Goal: Information Seeking & Learning: Learn about a topic

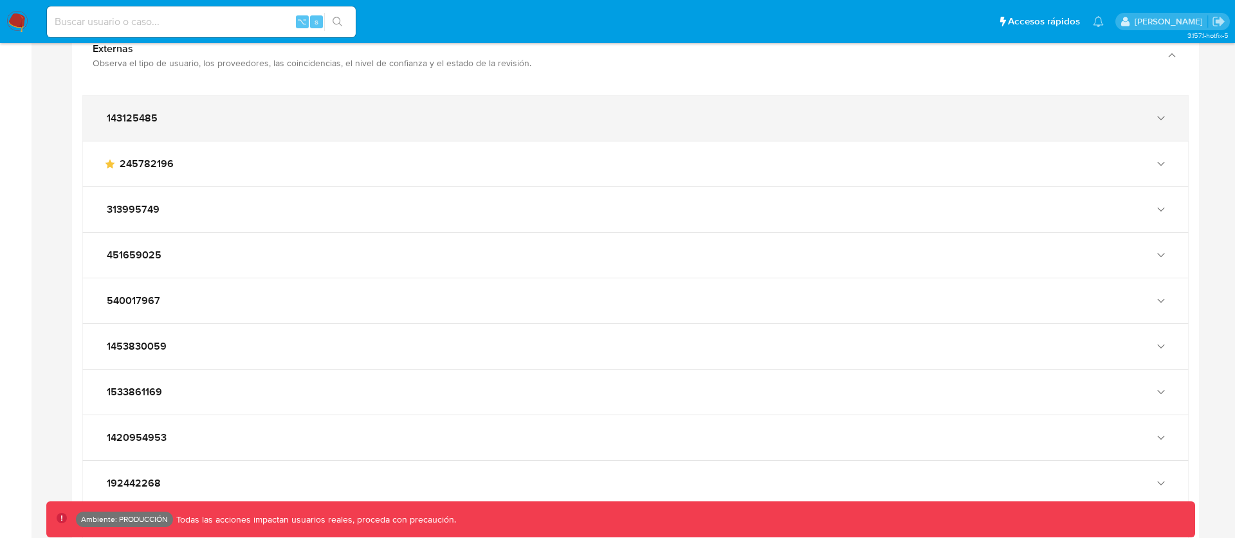
scroll to position [1567, 0]
click at [478, 134] on div "143125485" at bounding box center [635, 119] width 1105 height 45
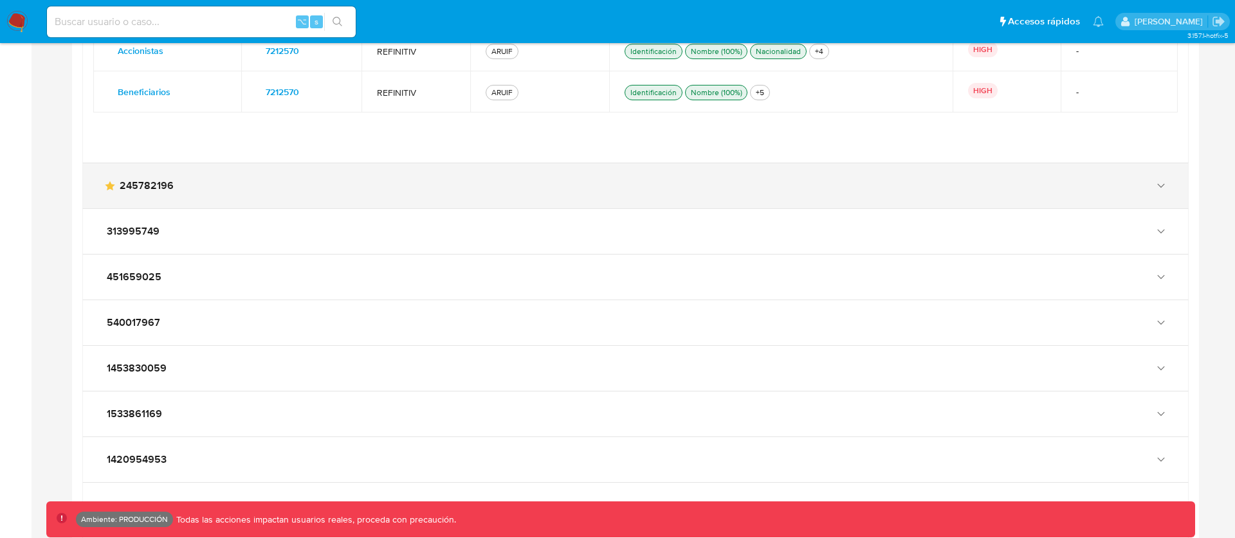
scroll to position [1902, 0]
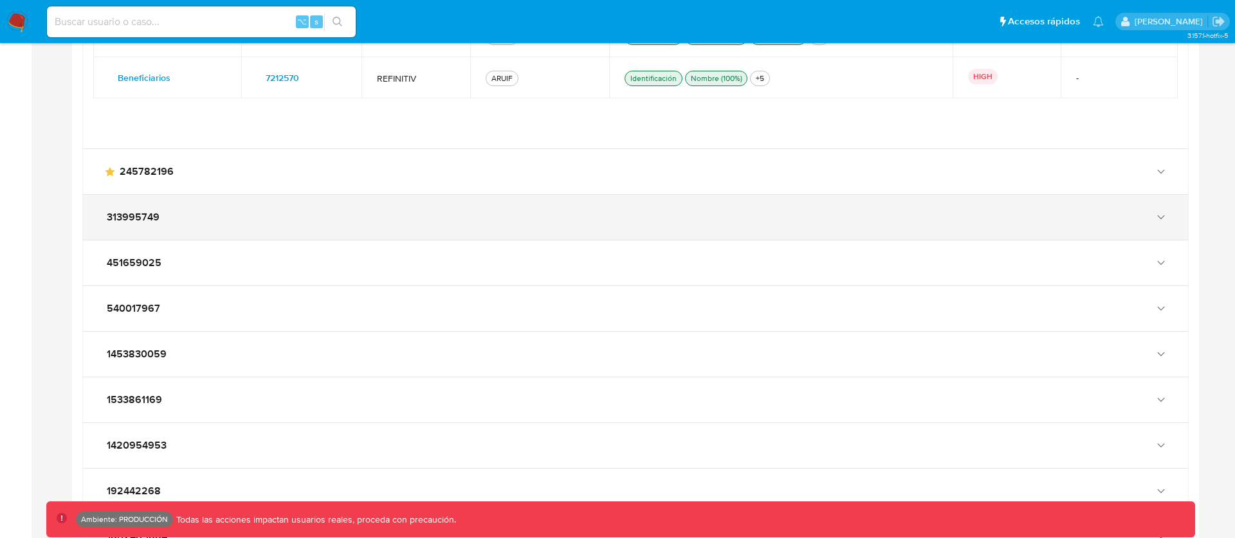
click at [426, 208] on div "313995749" at bounding box center [635, 217] width 1105 height 45
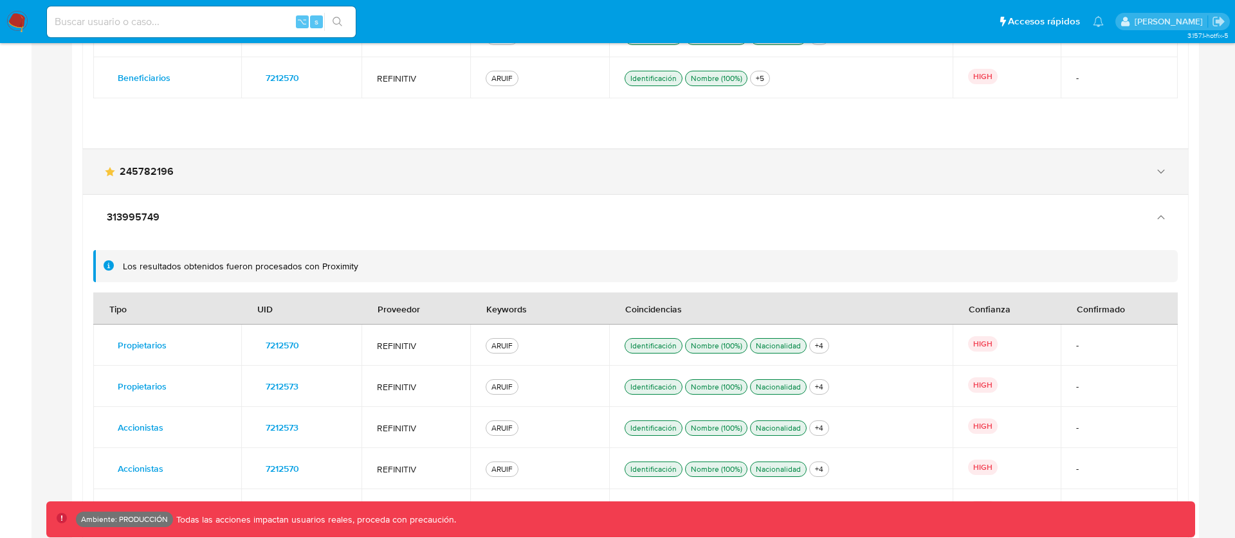
click at [441, 178] on div "main-user-icon 245782196" at bounding box center [635, 171] width 1105 height 45
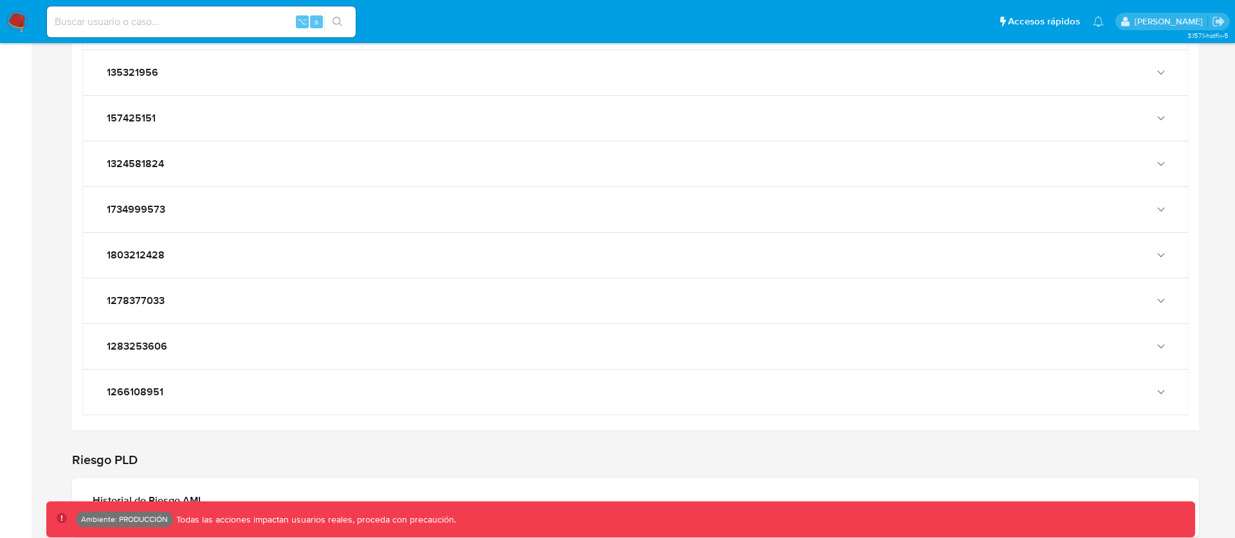
scroll to position [4889, 0]
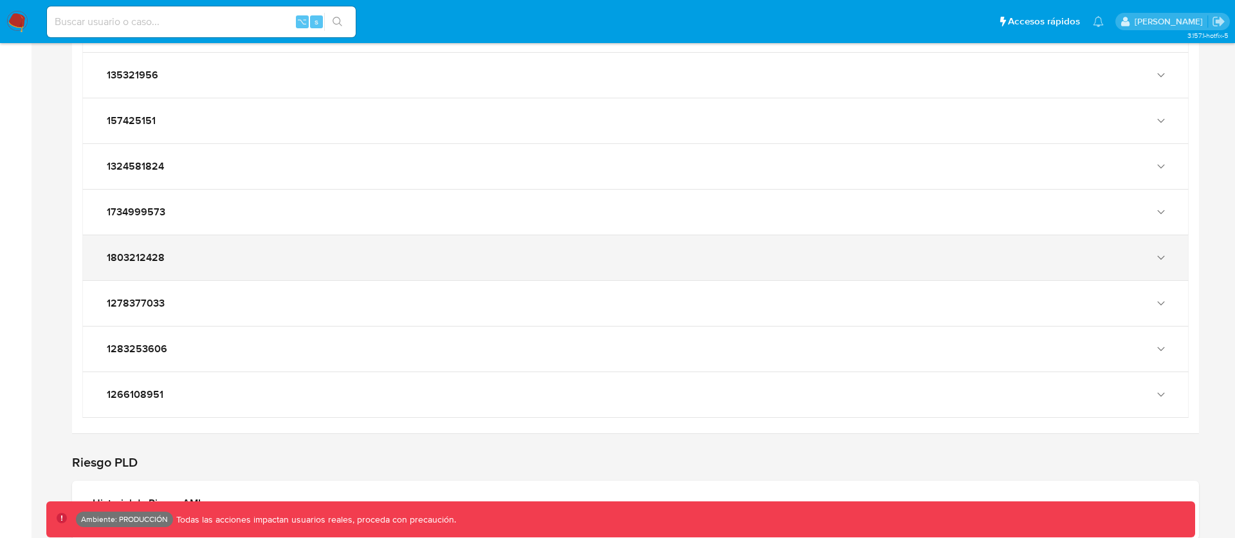
click at [410, 266] on div "1803212428" at bounding box center [635, 257] width 1105 height 45
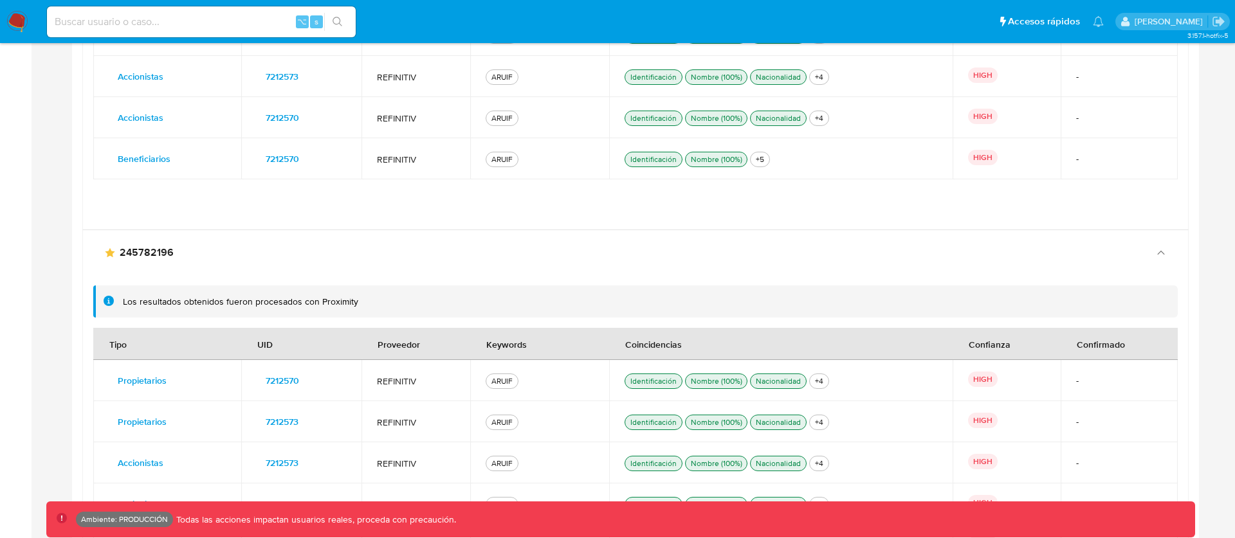
scroll to position [1819, 0]
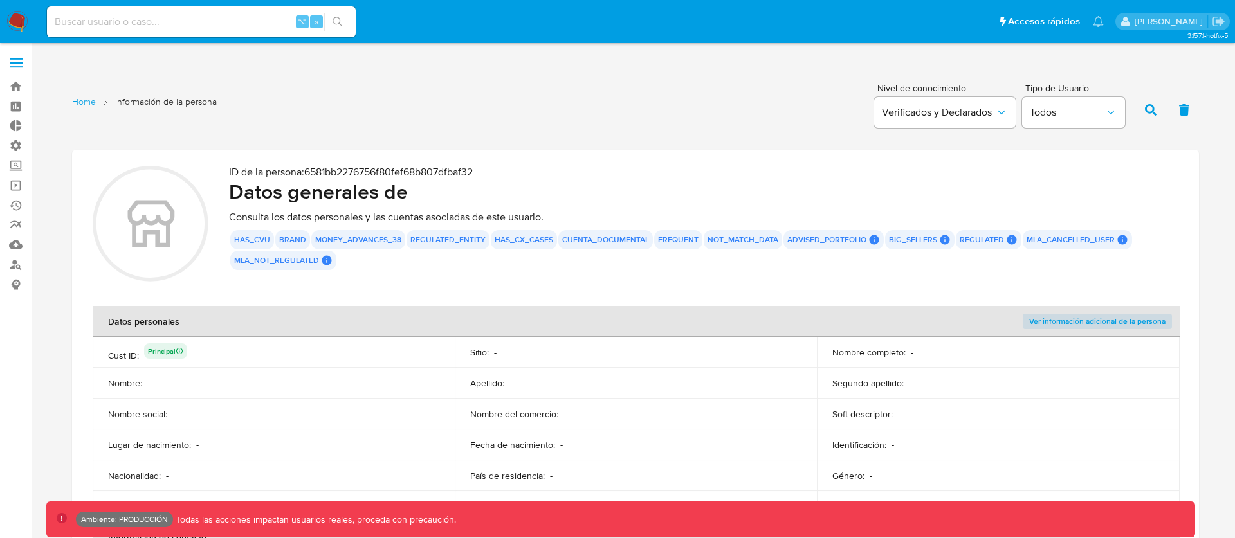
scroll to position [1819, 0]
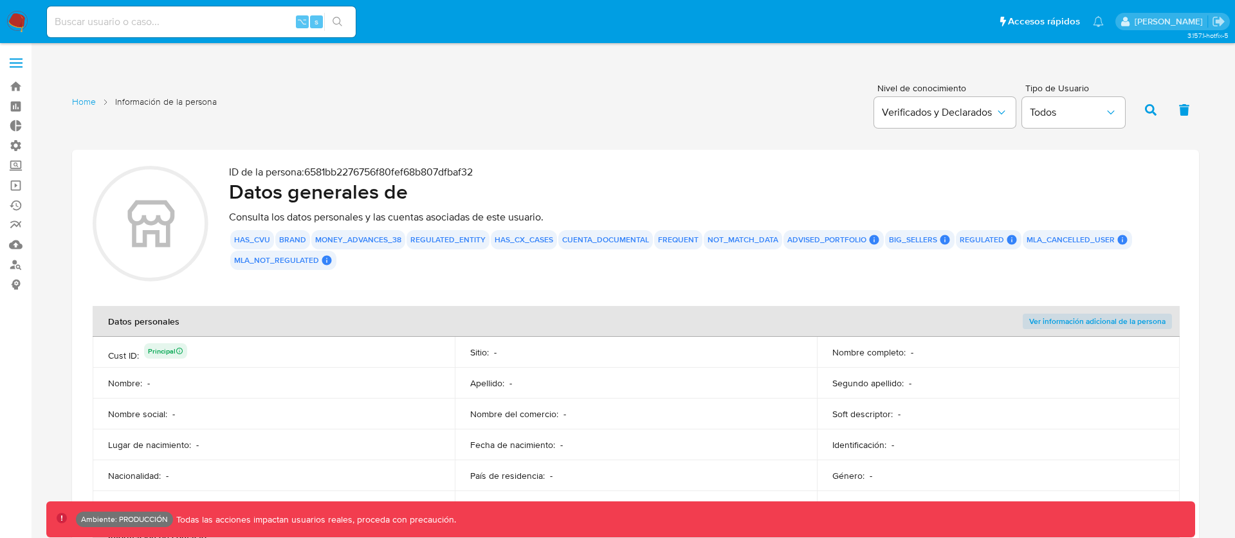
scroll to position [1819, 0]
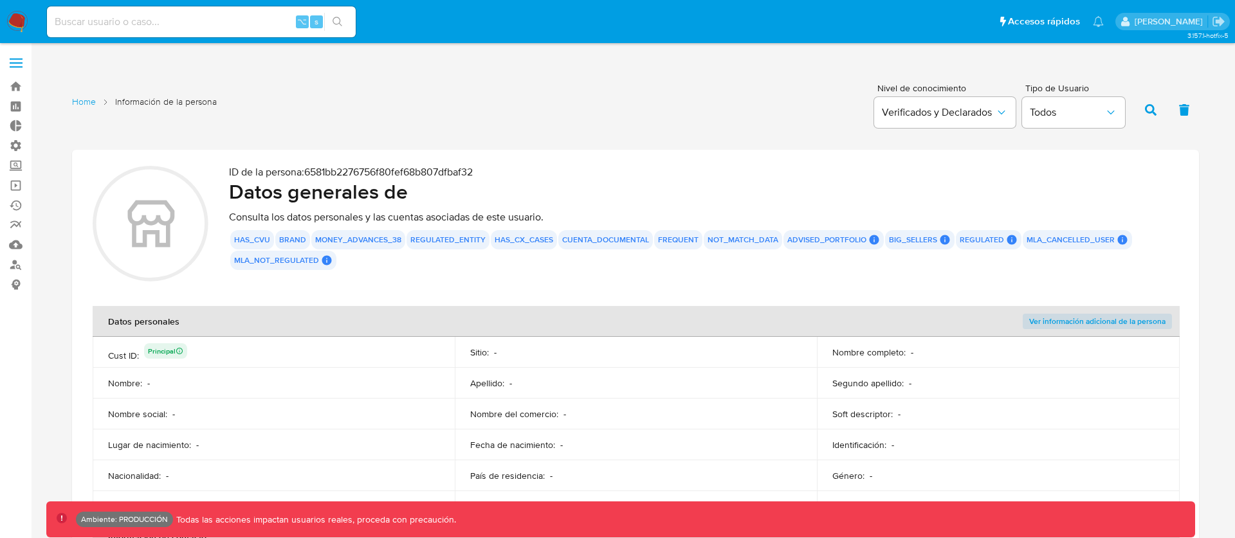
scroll to position [1819, 0]
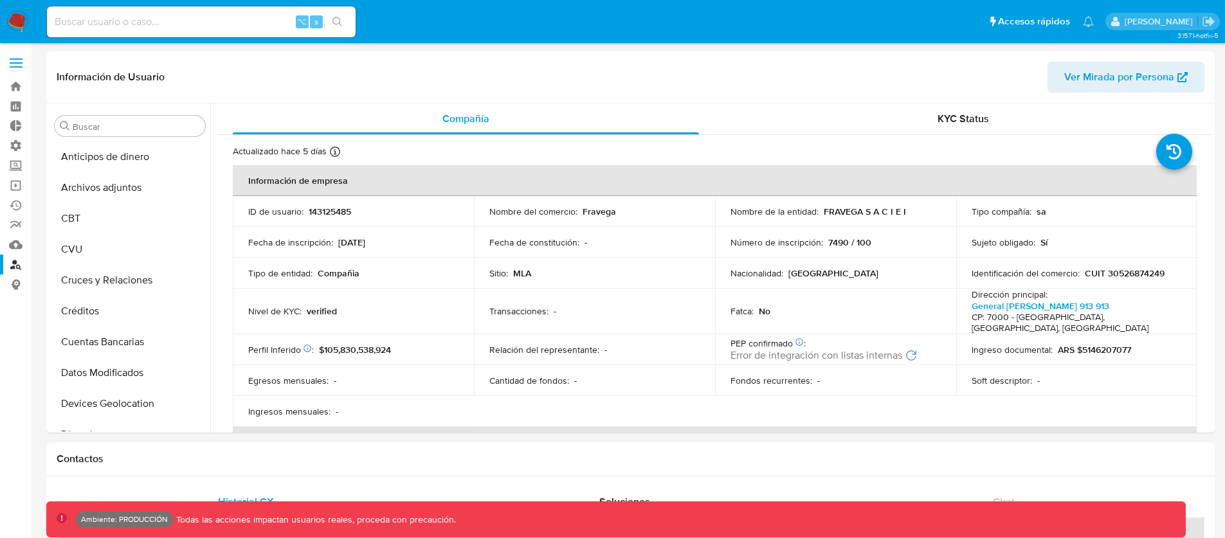
select select "10"
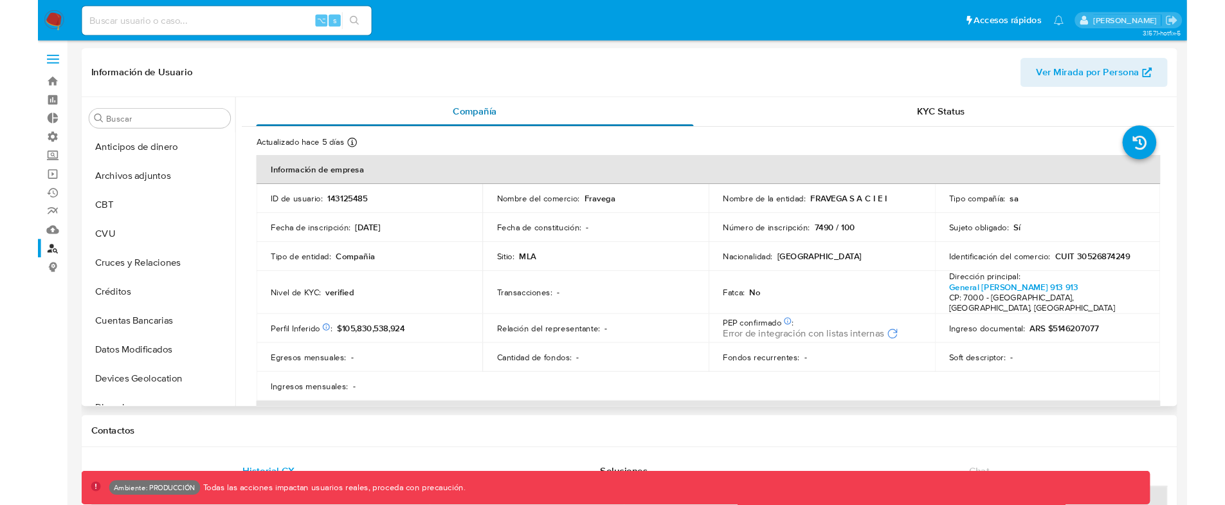
scroll to position [605, 0]
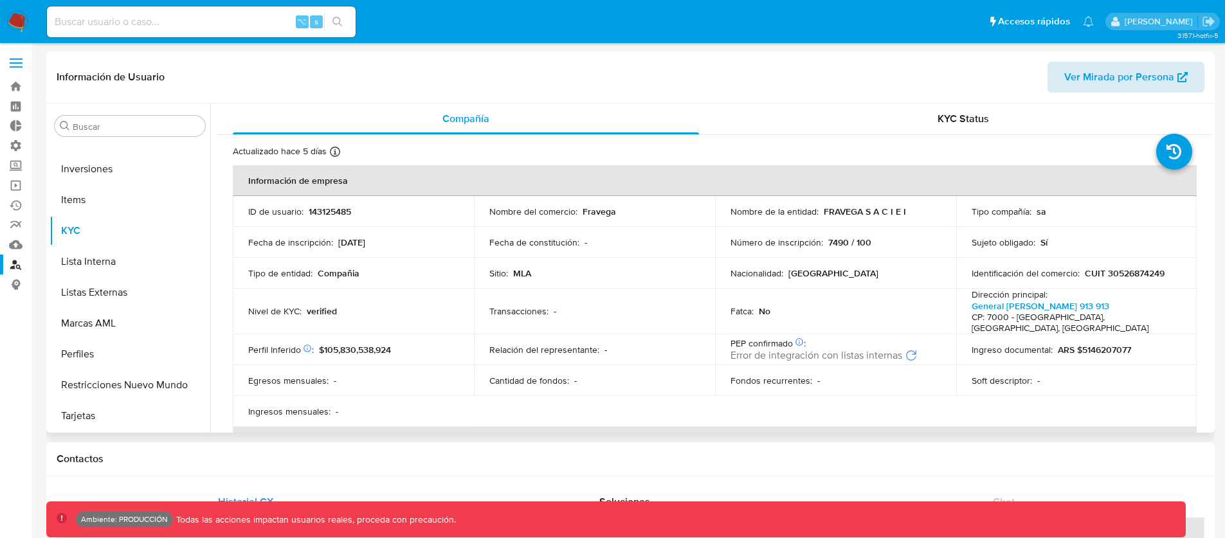
click at [1122, 82] on span "Ver Mirada por Persona" at bounding box center [1119, 77] width 110 height 31
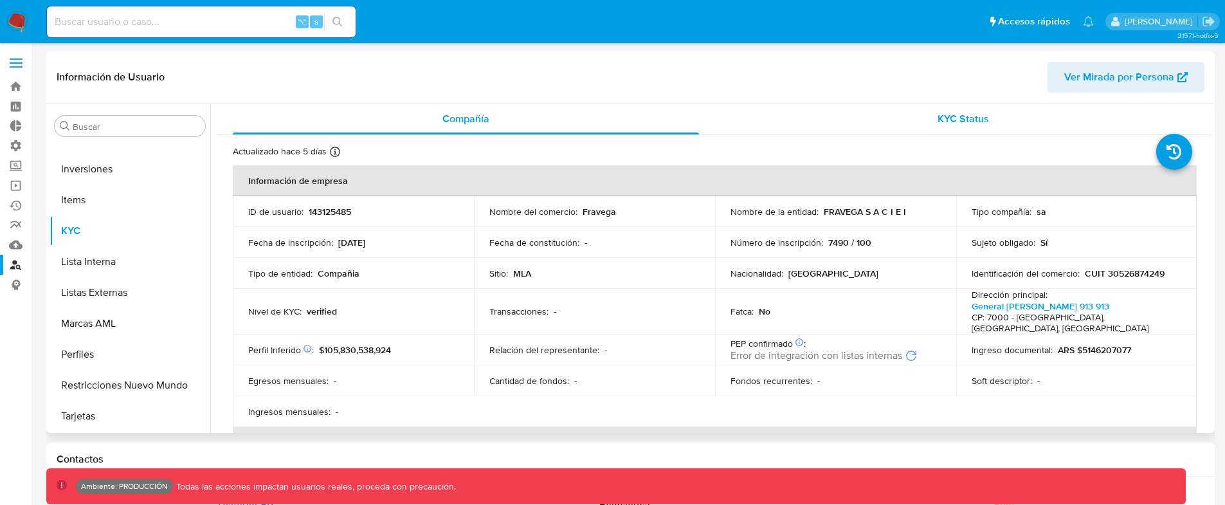
click at [752, 104] on div "KYC Status" at bounding box center [963, 119] width 466 height 31
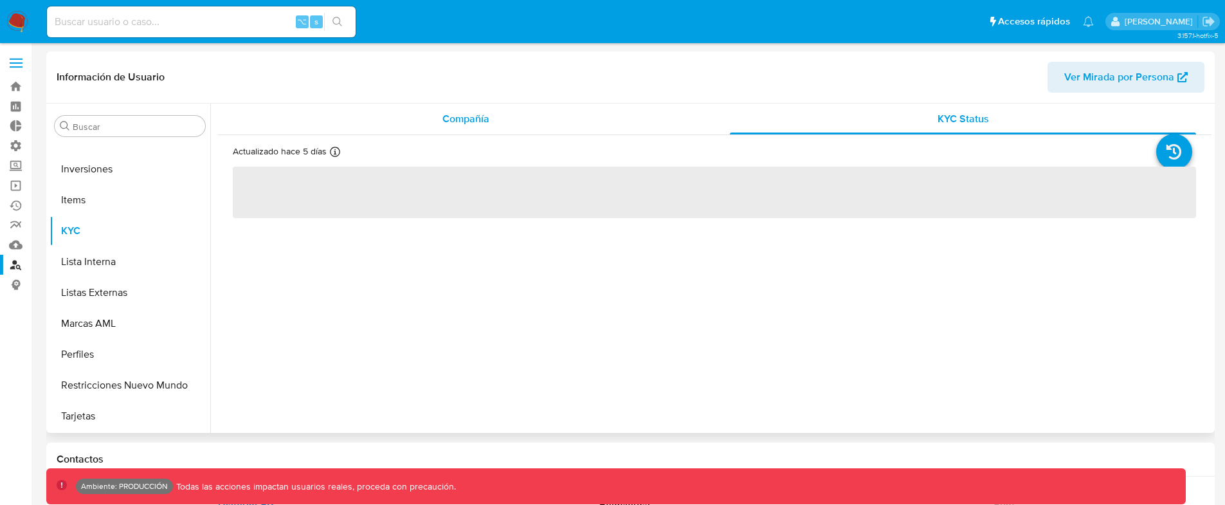
click at [583, 113] on div "Compañía" at bounding box center [466, 119] width 466 height 31
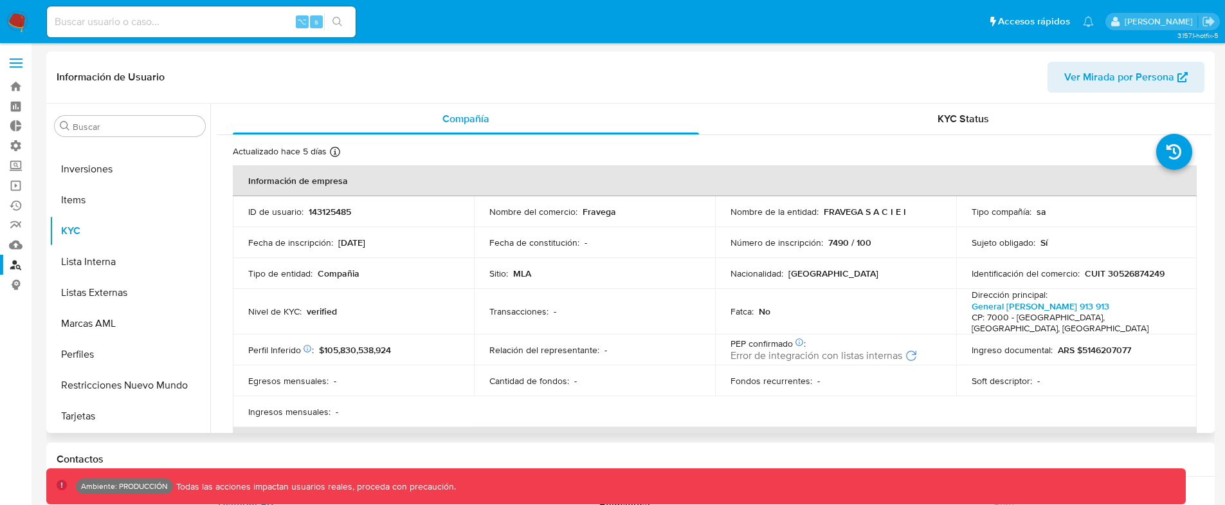
click at [1070, 80] on span "Ver Mirada por Persona" at bounding box center [1119, 77] width 110 height 31
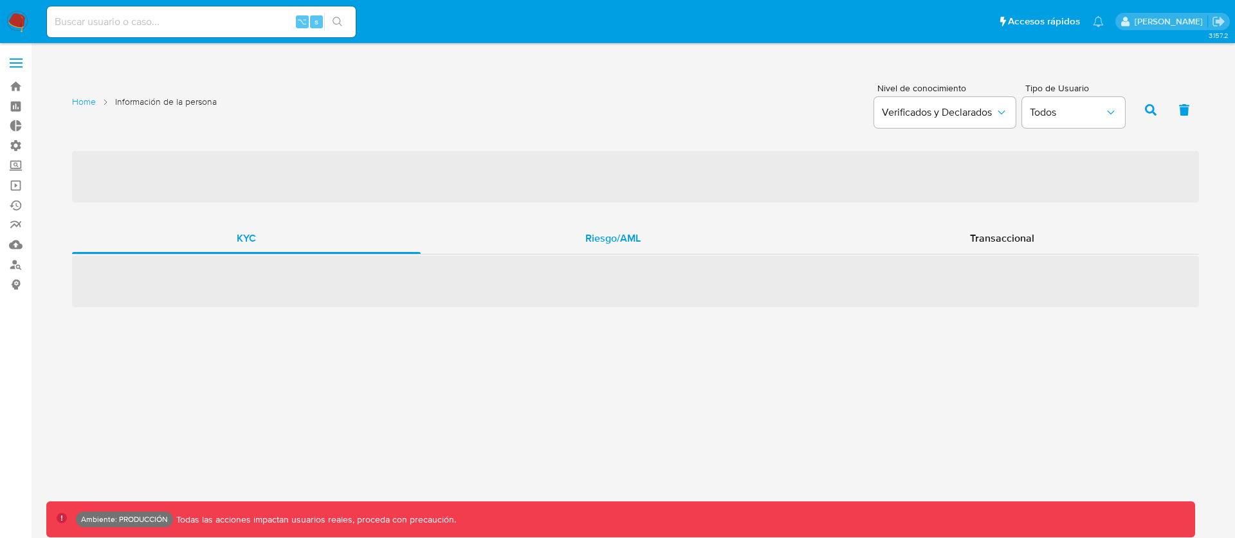
click at [600, 231] on span "Riesgo/AML" at bounding box center [612, 238] width 55 height 15
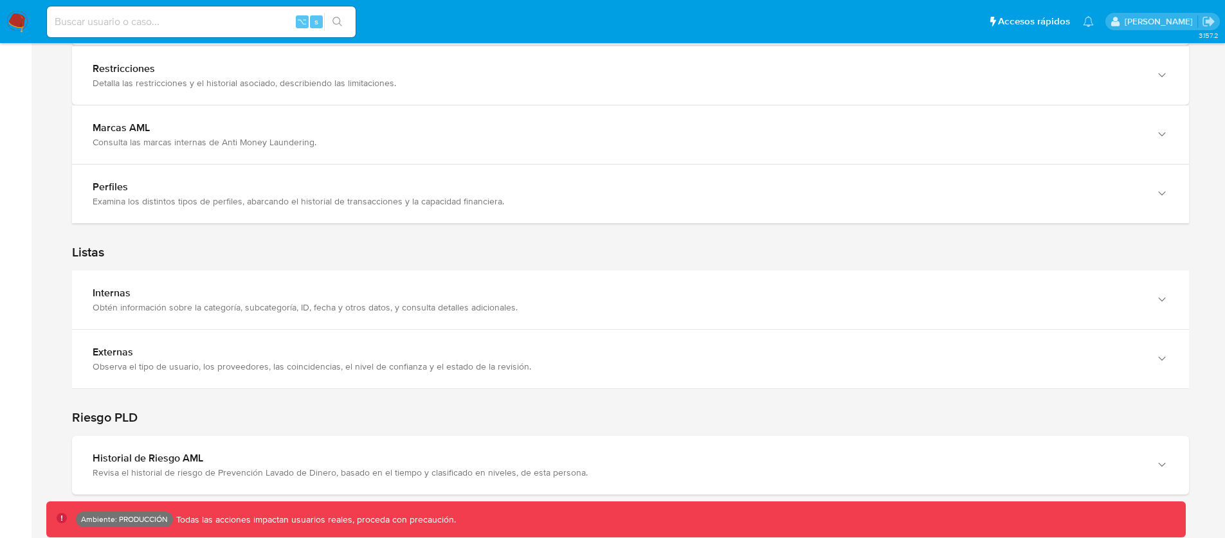
scroll to position [1266, 0]
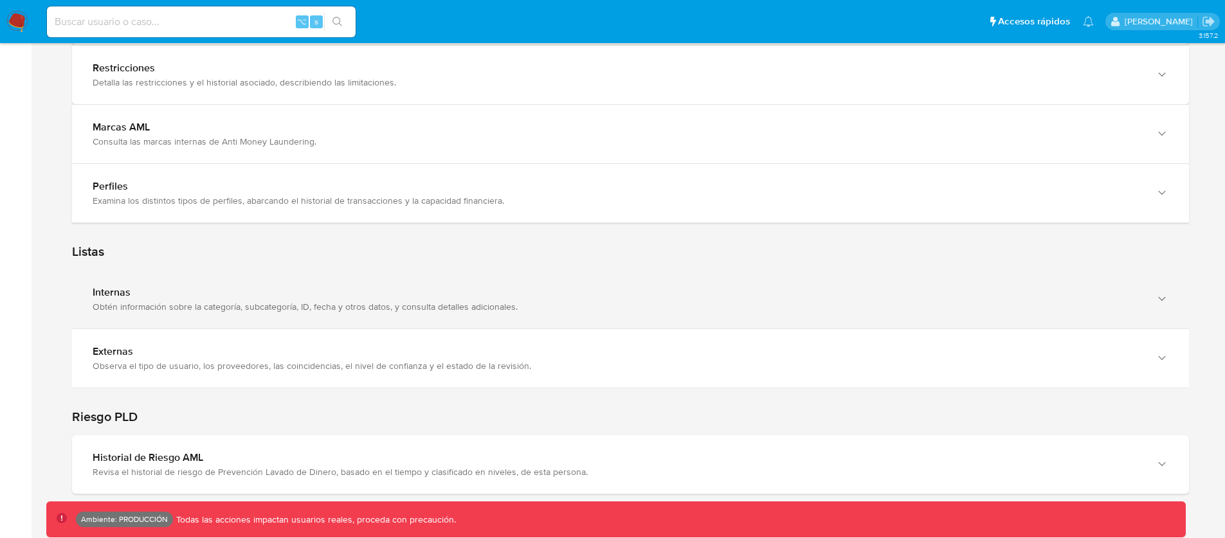
click at [447, 310] on div "Obtén información sobre la categoría, subcategoría, ID, fecha y otros datos, y …" at bounding box center [618, 307] width 1050 height 12
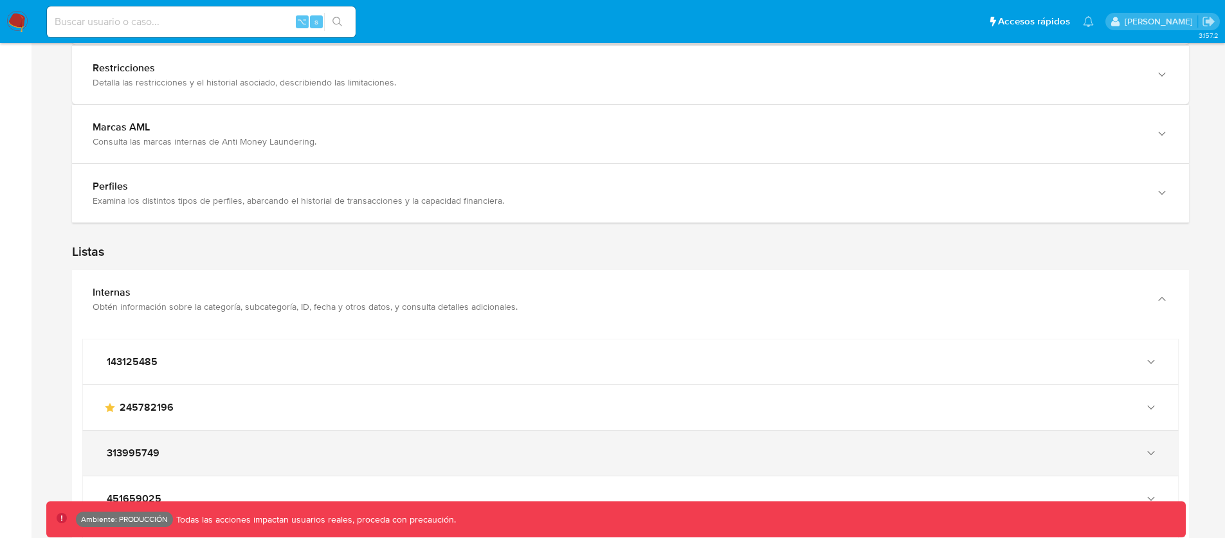
click at [329, 441] on div "313995749" at bounding box center [630, 453] width 1095 height 45
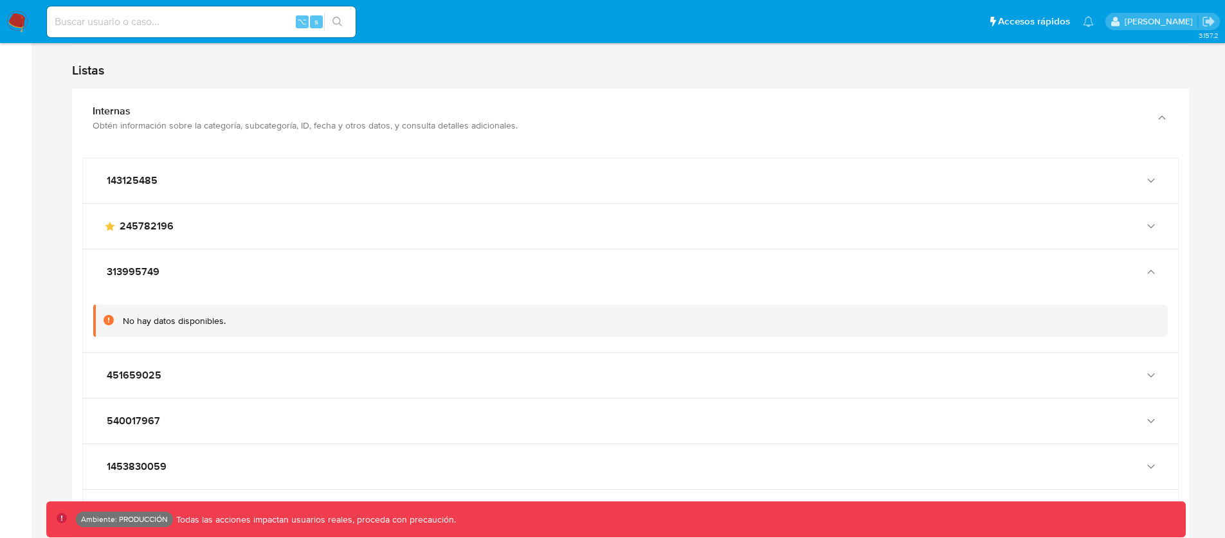
scroll to position [1471, 0]
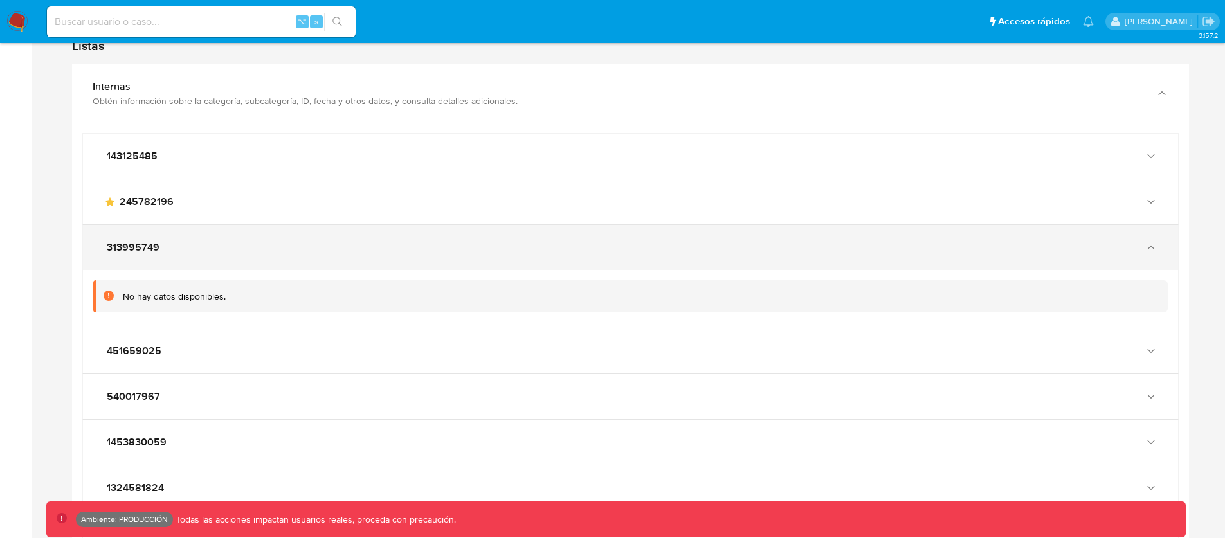
click at [277, 250] on div "313995749" at bounding box center [618, 247] width 1028 height 13
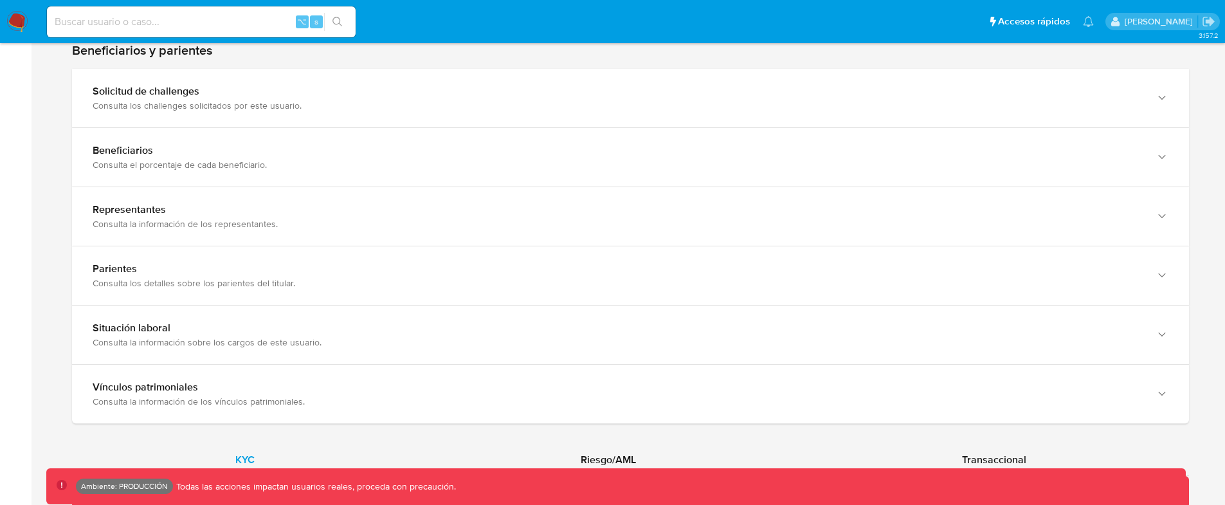
scroll to position [770, 0]
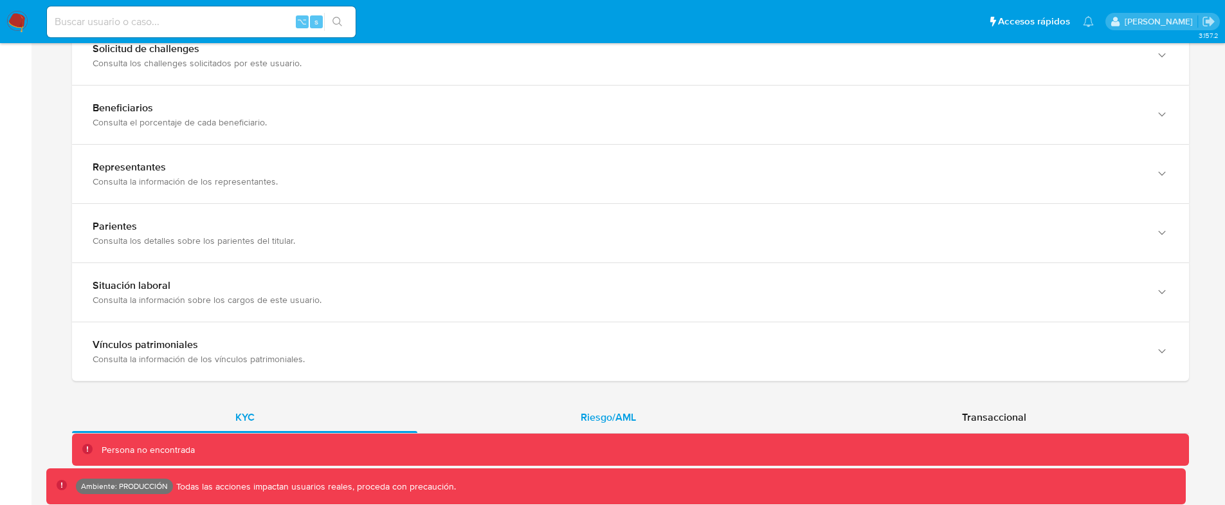
click at [607, 417] on span "Riesgo/AML" at bounding box center [608, 417] width 55 height 15
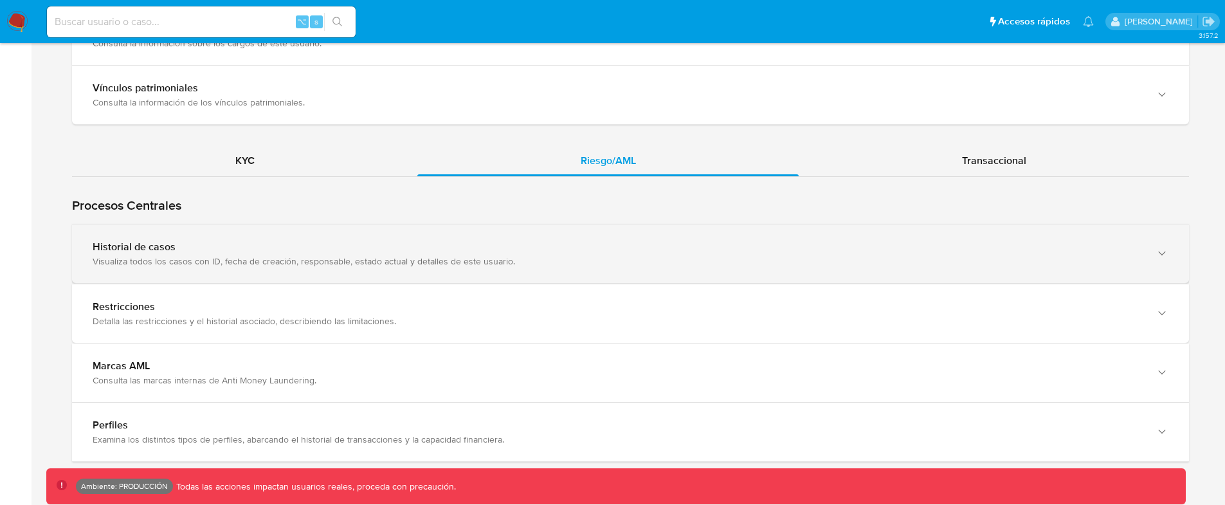
scroll to position [1005, 0]
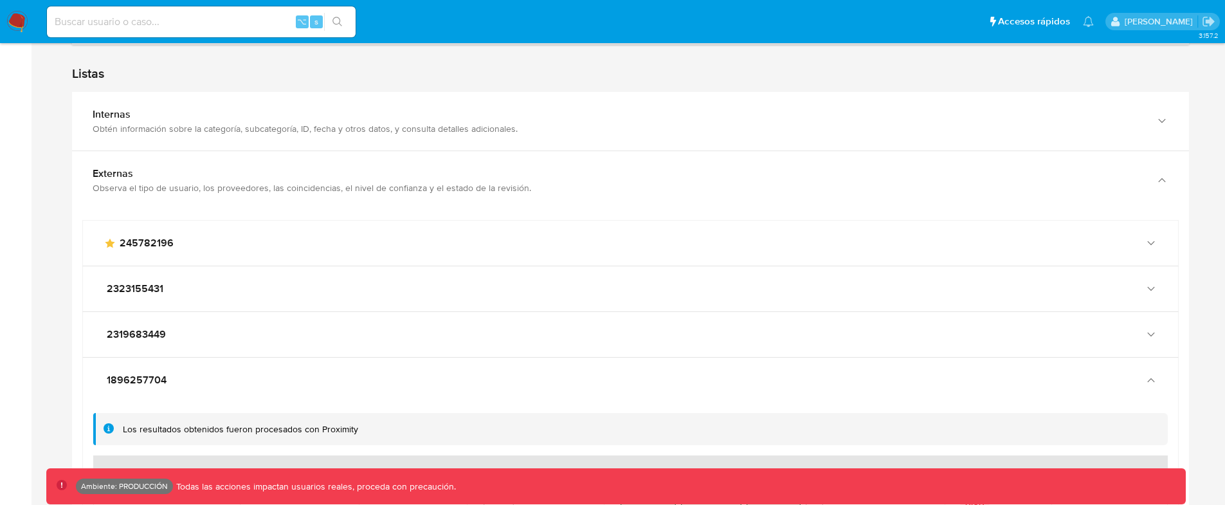
scroll to position [1448, 0]
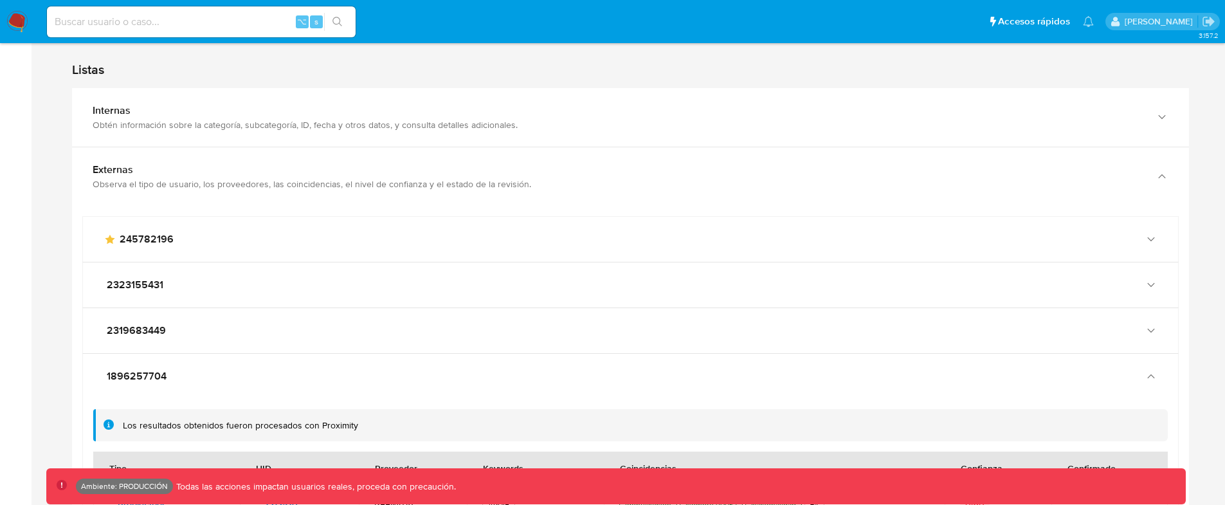
click at [399, 277] on div "2323155431" at bounding box center [630, 284] width 1095 height 45
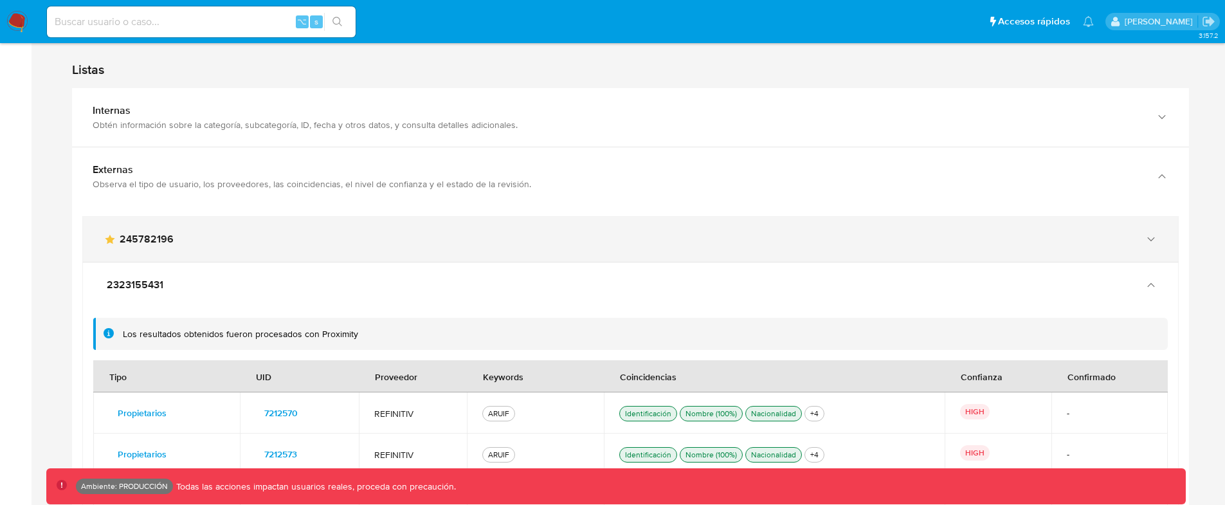
click at [408, 235] on div "main-user-icon 245782196" at bounding box center [618, 239] width 1028 height 13
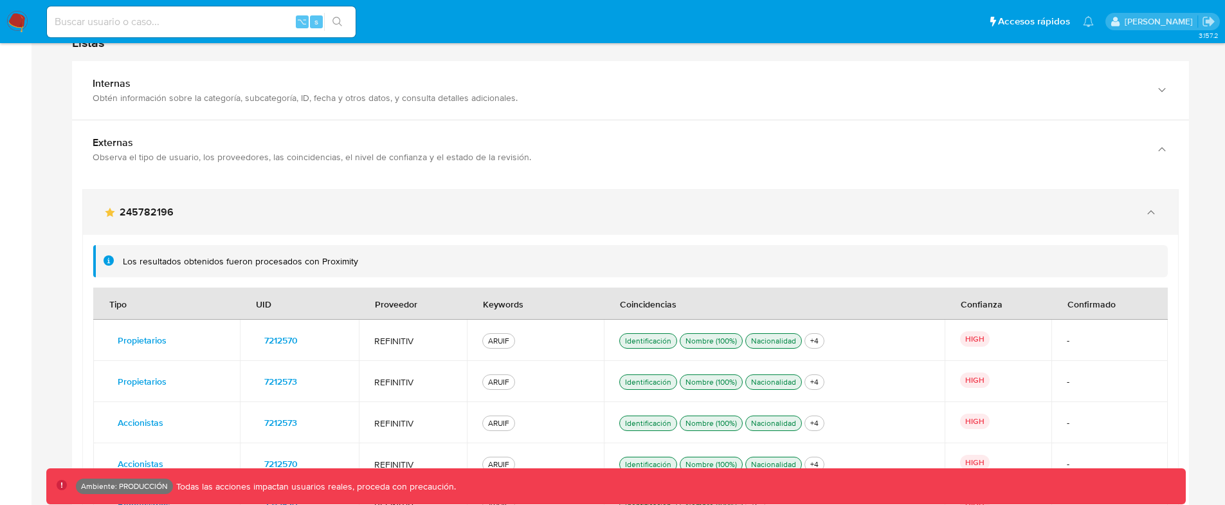
scroll to position [1473, 0]
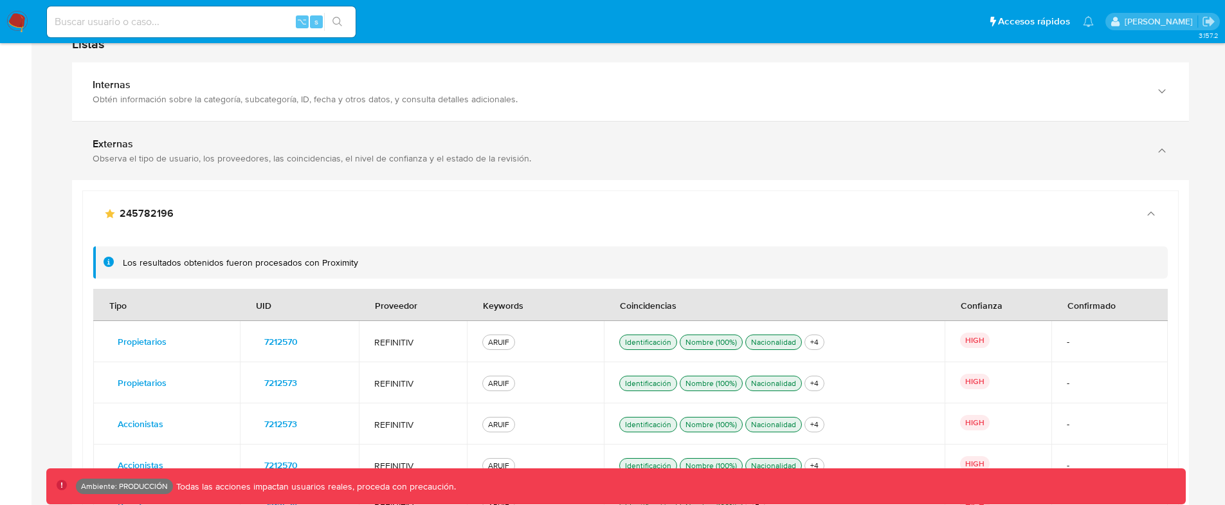
click at [459, 145] on div "Externas" at bounding box center [618, 144] width 1050 height 13
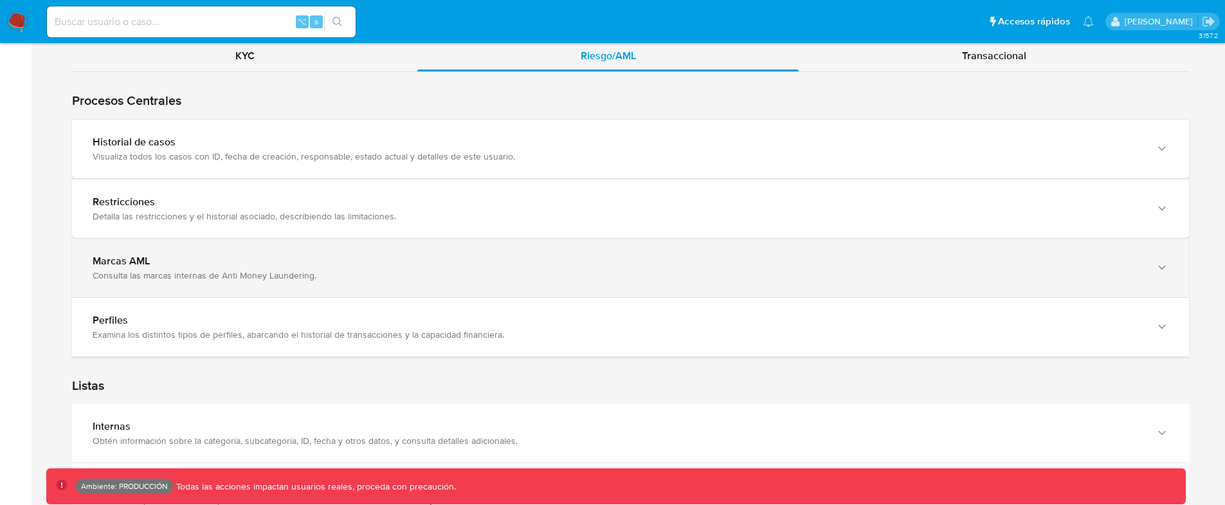
scroll to position [1131, 0]
click at [369, 255] on div "Marcas AML" at bounding box center [618, 261] width 1050 height 13
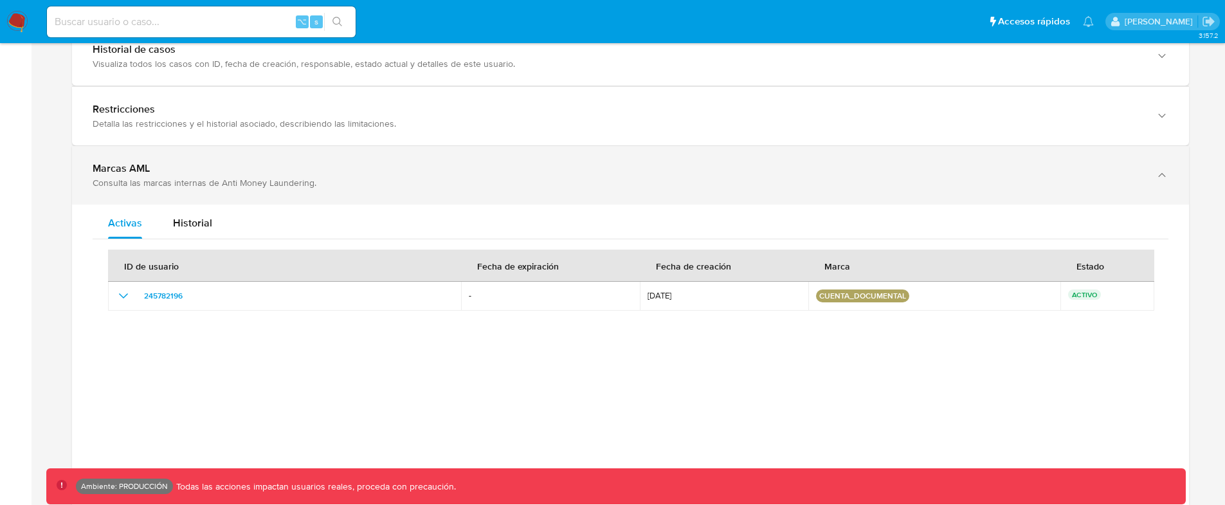
scroll to position [1223, 0]
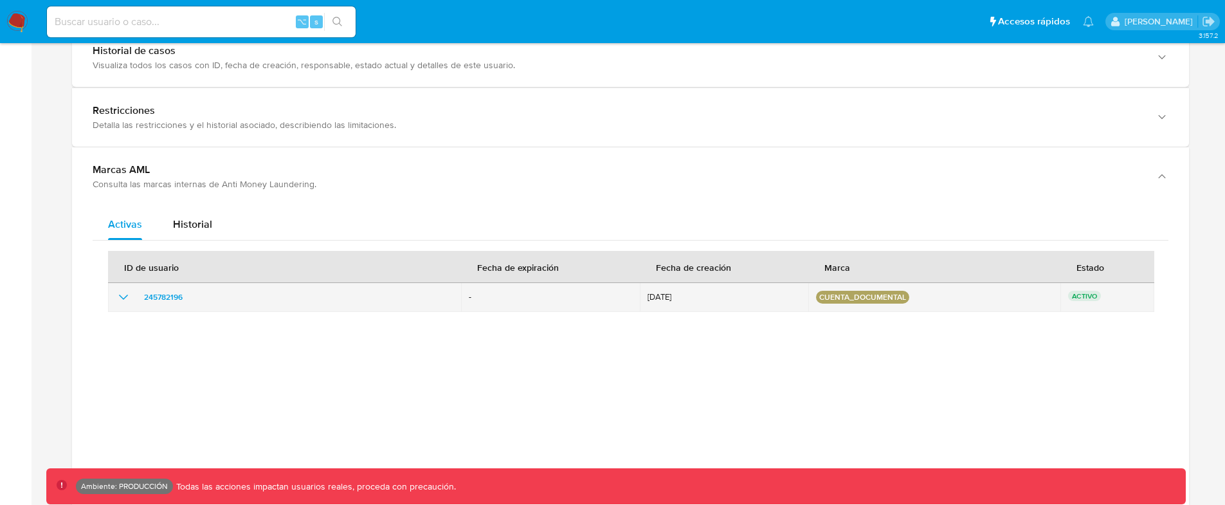
click at [116, 293] on icon "show_hidden_detail_by_id_245782196" at bounding box center [123, 296] width 15 height 15
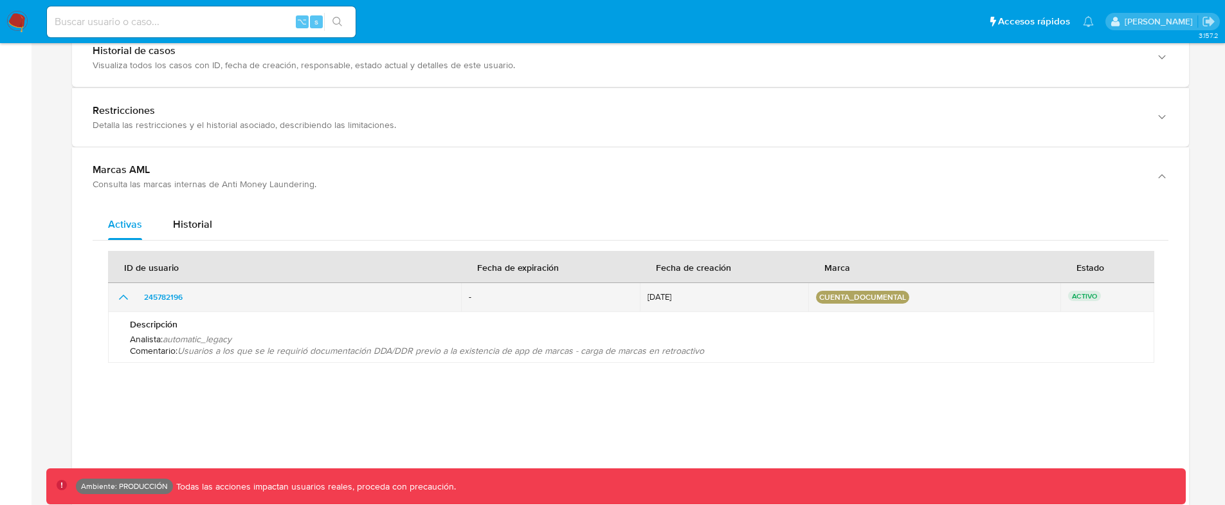
click at [116, 293] on icon "show_hidden_detail_by_id_245782196" at bounding box center [123, 296] width 15 height 15
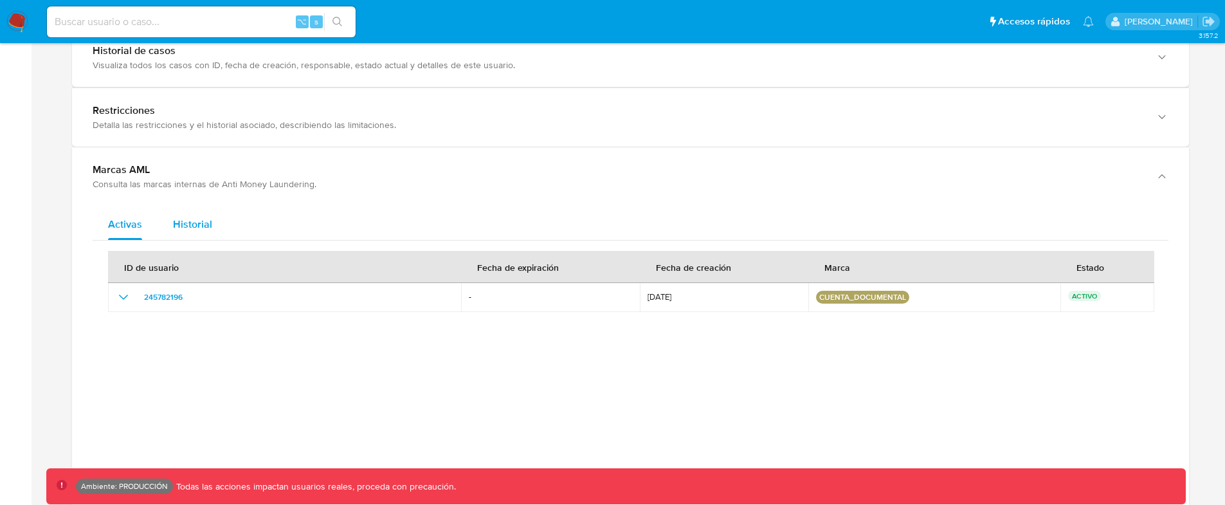
click at [173, 230] on span "Historial" at bounding box center [192, 224] width 39 height 15
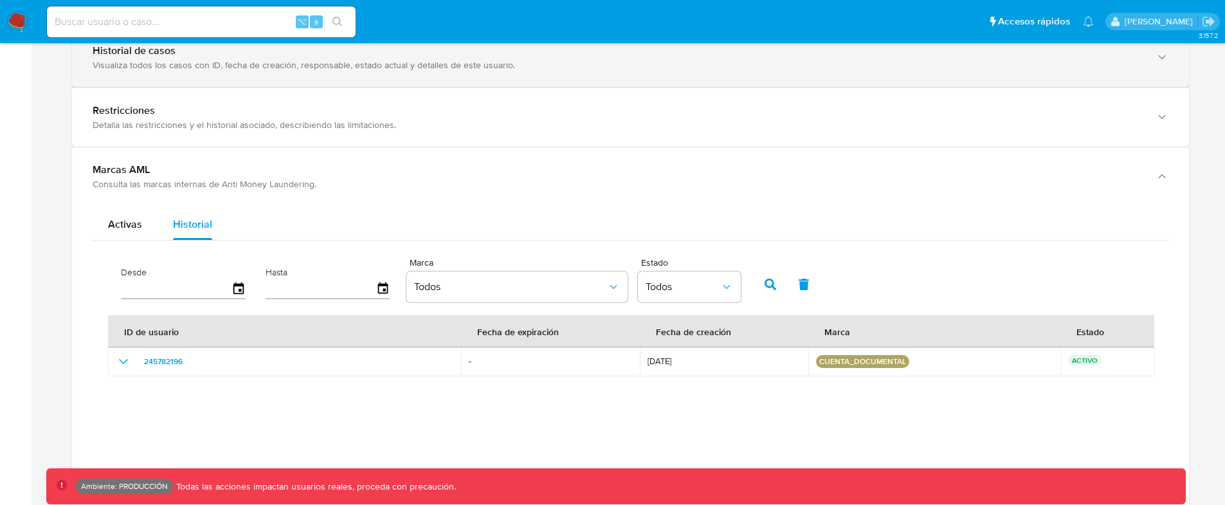
click at [228, 82] on div "Historial de casos Visualiza todos los casos con ID, fecha de creación, respons…" at bounding box center [630, 57] width 1117 height 59
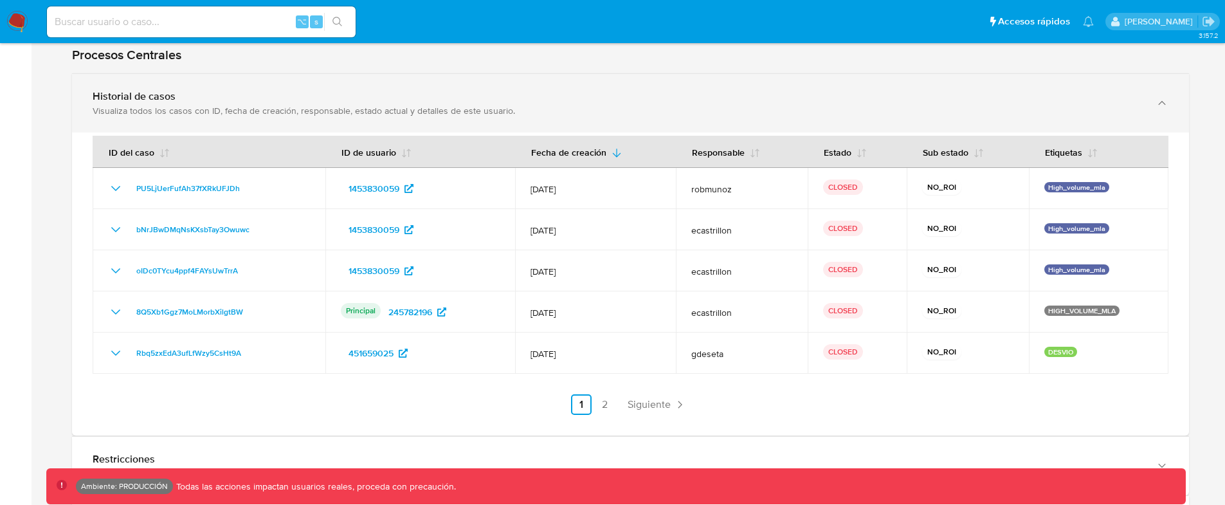
scroll to position [1176, 0]
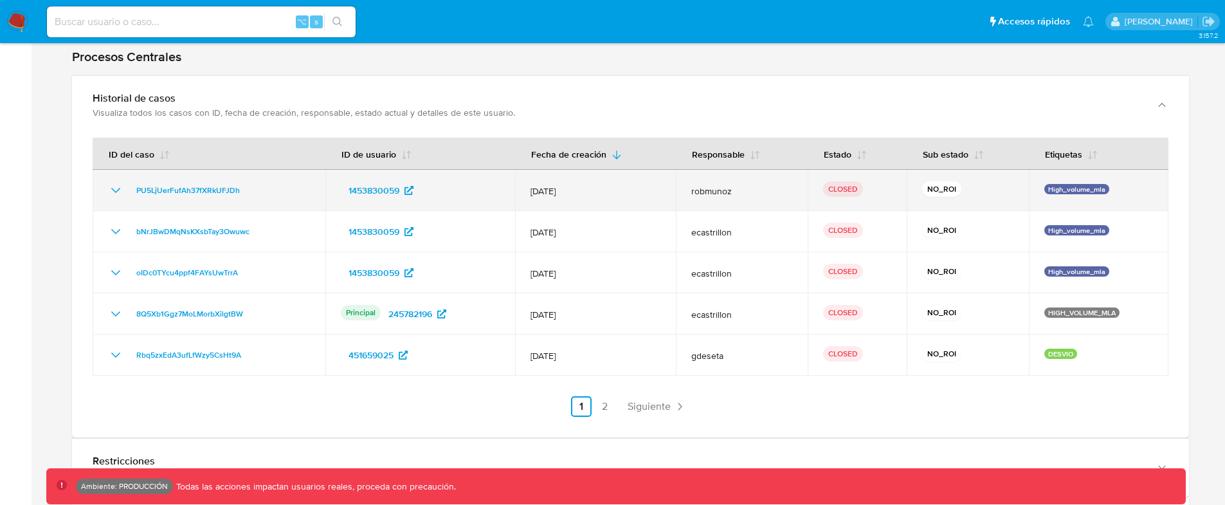
click at [115, 189] on icon "Mostrar/Ocultar" at bounding box center [115, 190] width 15 height 15
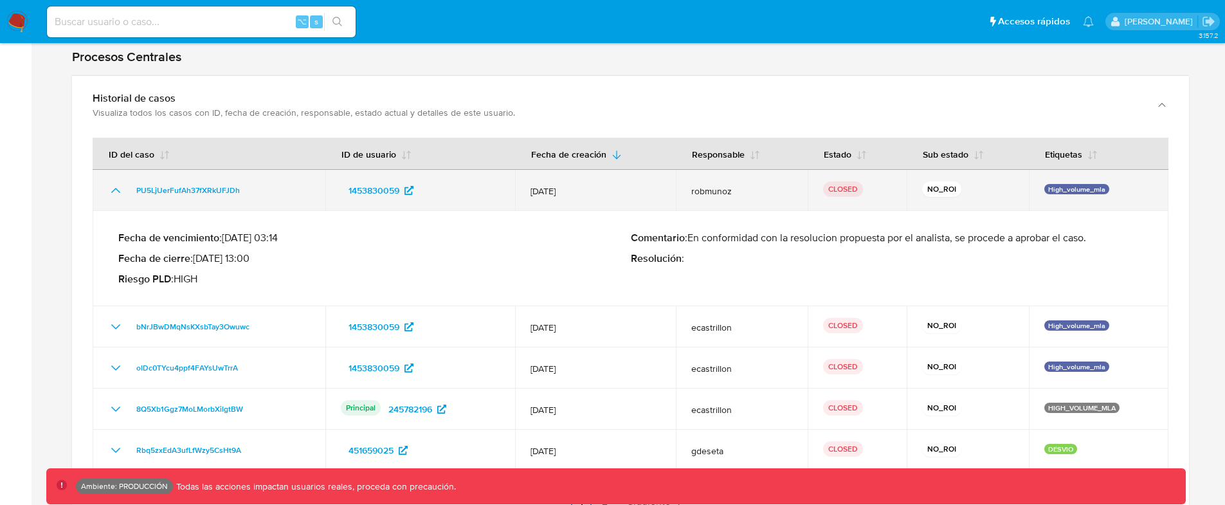
click at [115, 189] on icon "Mostrar/Ocultar" at bounding box center [115, 190] width 15 height 15
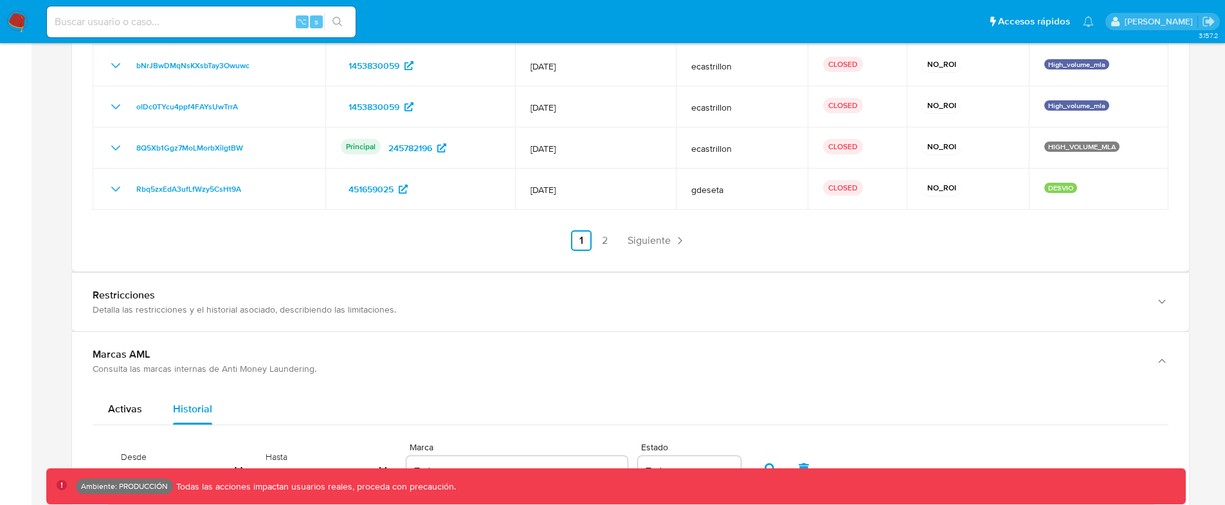
scroll to position [1342, 0]
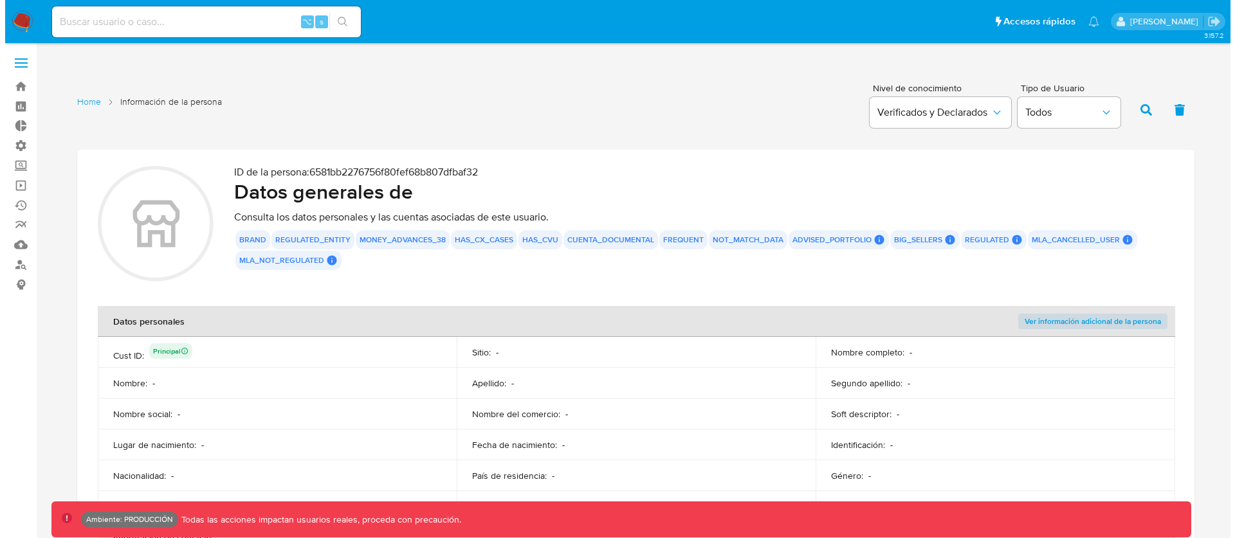
scroll to position [1267, 0]
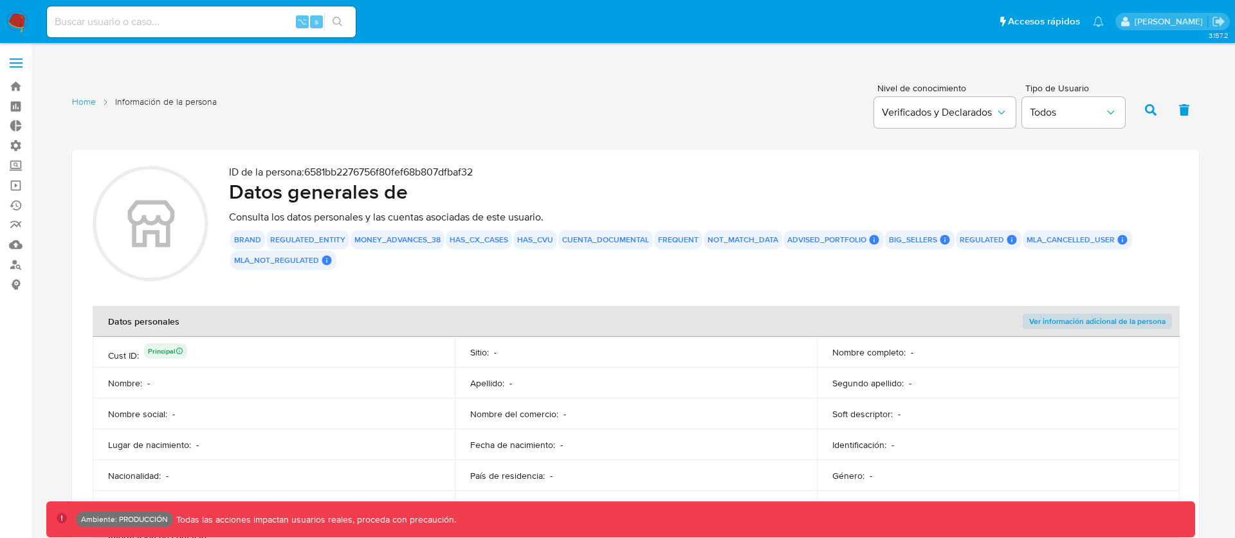
scroll to position [1267, 0]
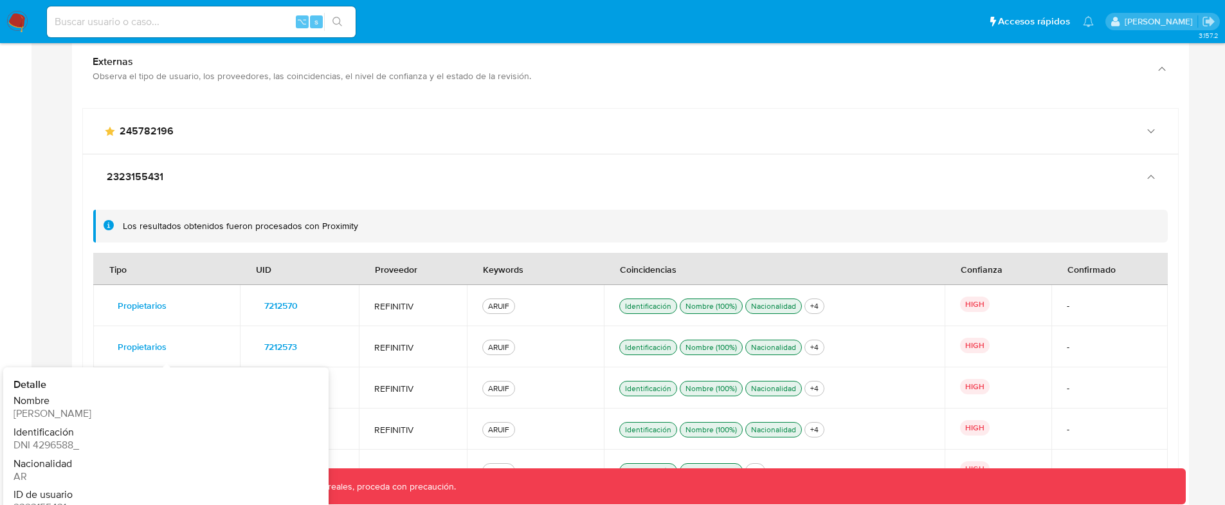
scroll to position [4077, 0]
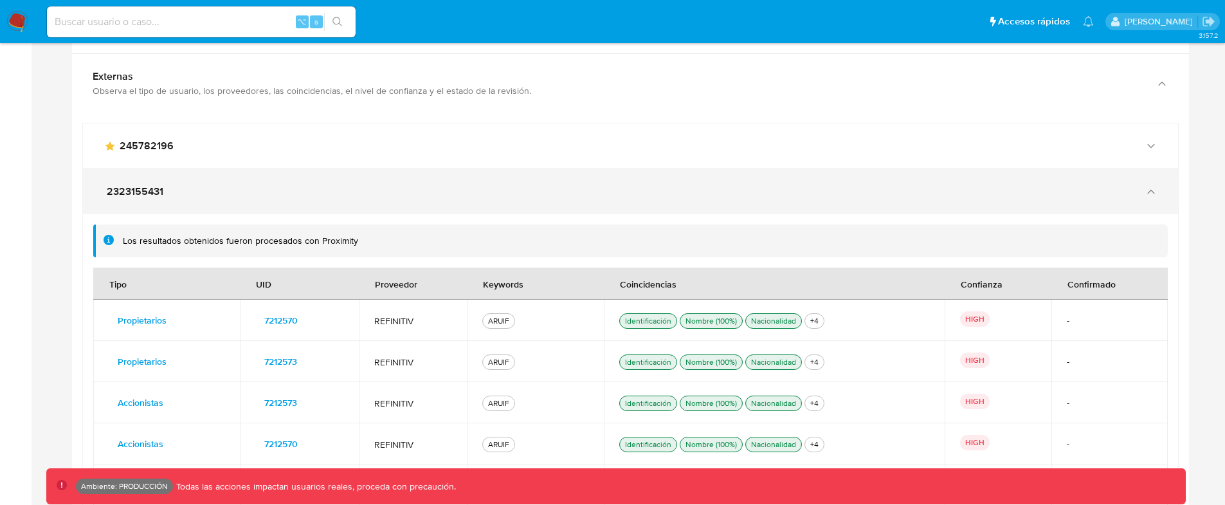
click at [141, 192] on span "2323155431" at bounding box center [135, 191] width 57 height 13
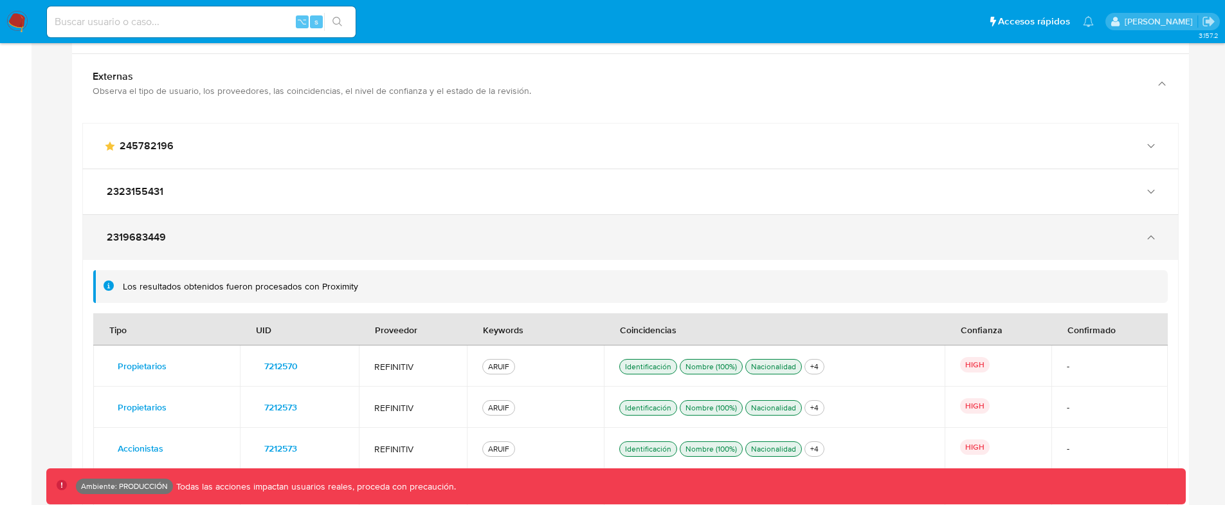
click at [164, 241] on span "2319683449" at bounding box center [136, 237] width 59 height 13
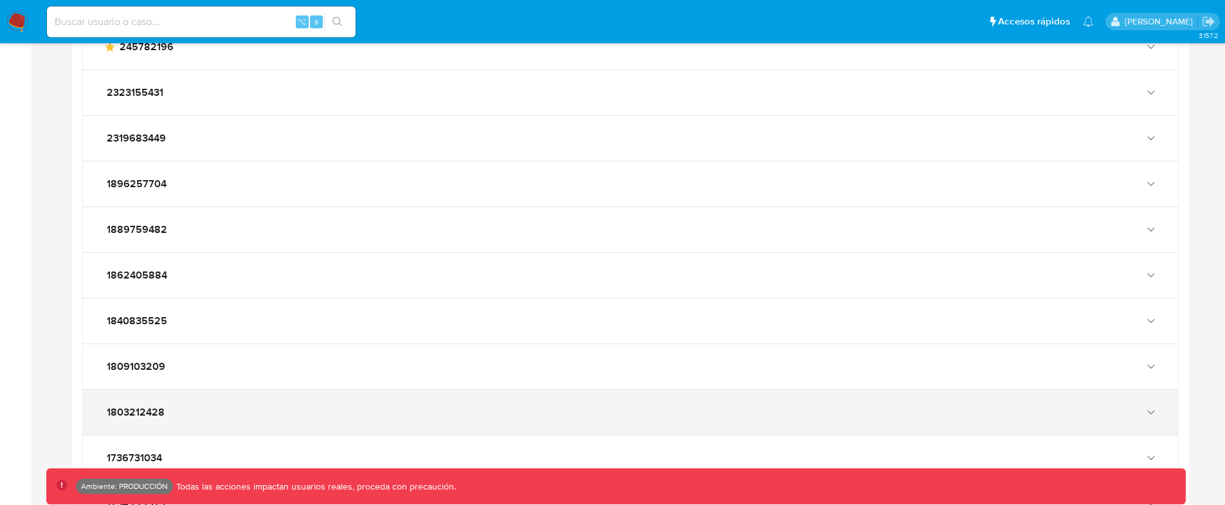
scroll to position [4186, 0]
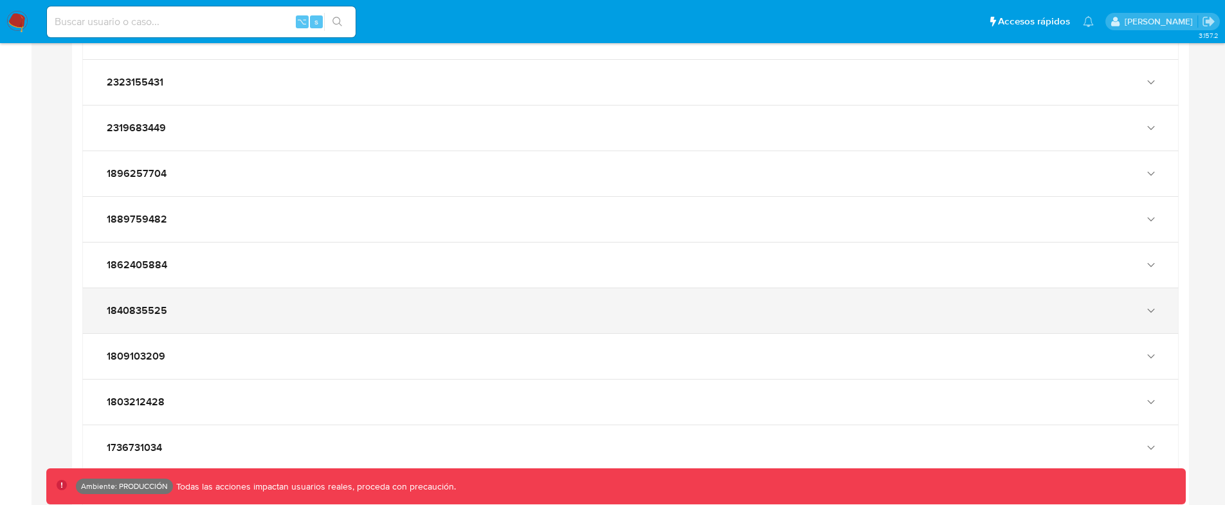
click at [183, 316] on div "1840835525" at bounding box center [618, 310] width 1028 height 13
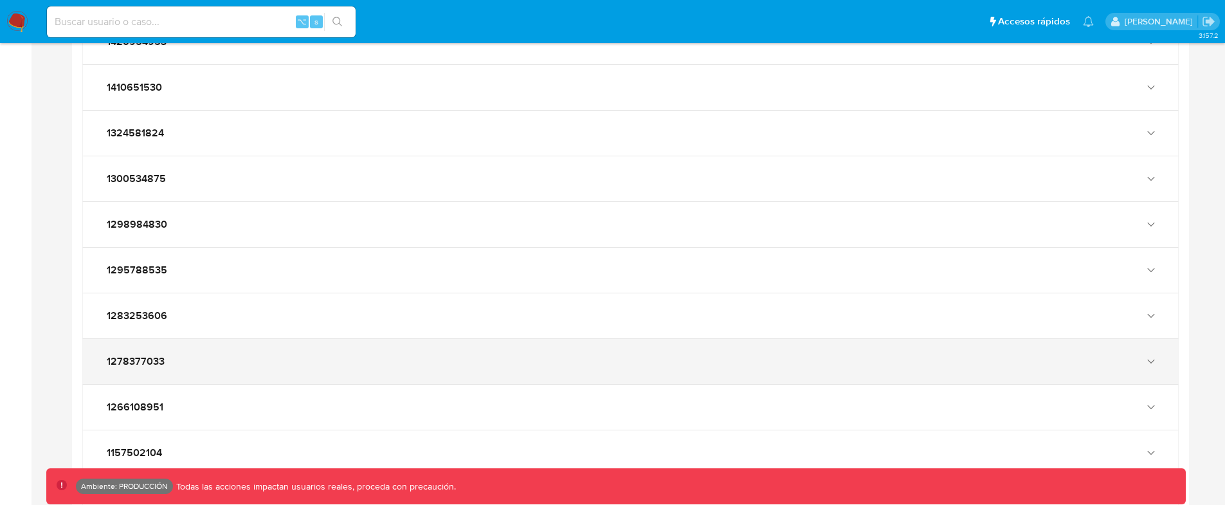
scroll to position [3213, 0]
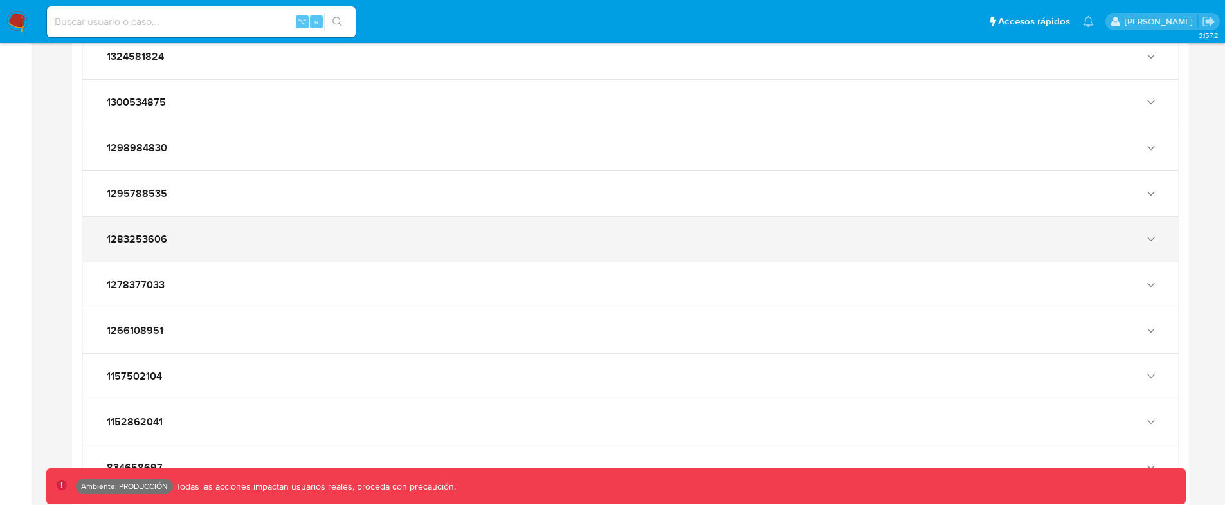
click at [322, 244] on div "1283253606" at bounding box center [618, 239] width 1028 height 13
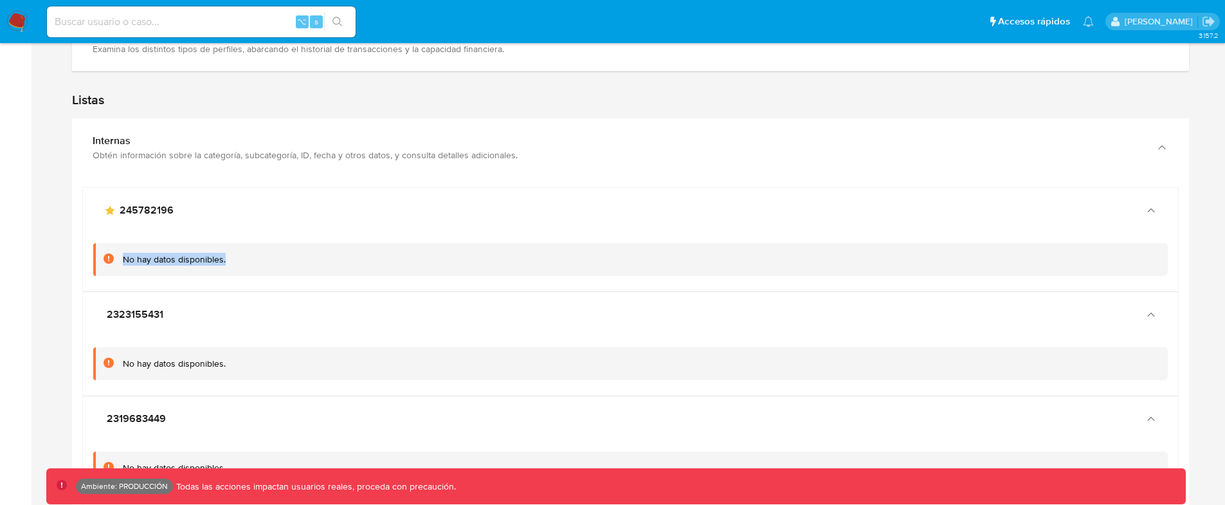
scroll to position [2084, 0]
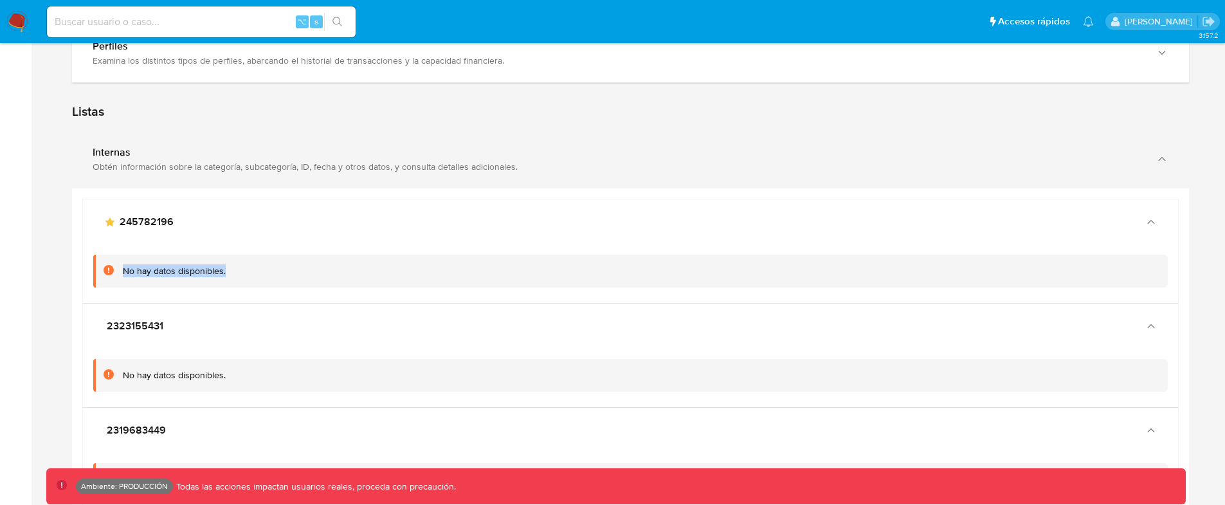
click at [138, 167] on div "Obtén información sobre la categoría, subcategoría, ID, fecha y otros datos, y …" at bounding box center [618, 167] width 1050 height 12
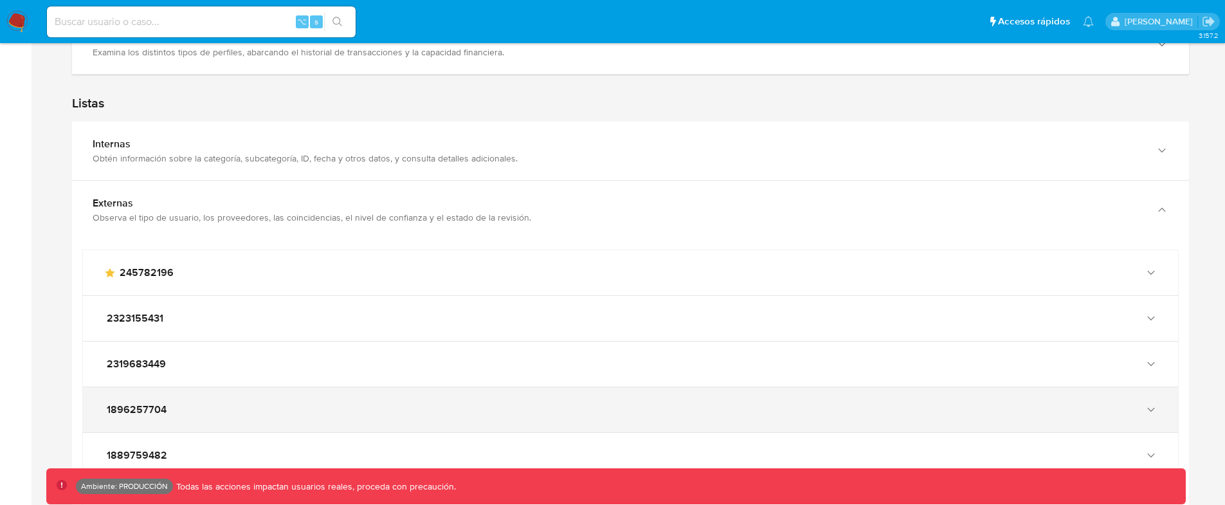
scroll to position [2097, 0]
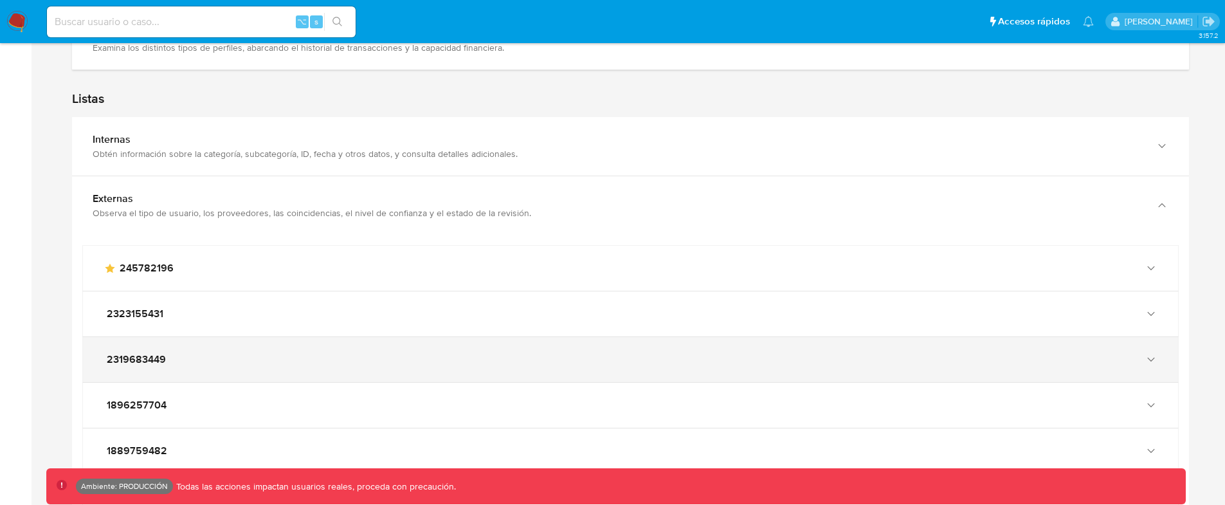
click at [277, 368] on div "2319683449" at bounding box center [630, 359] width 1095 height 45
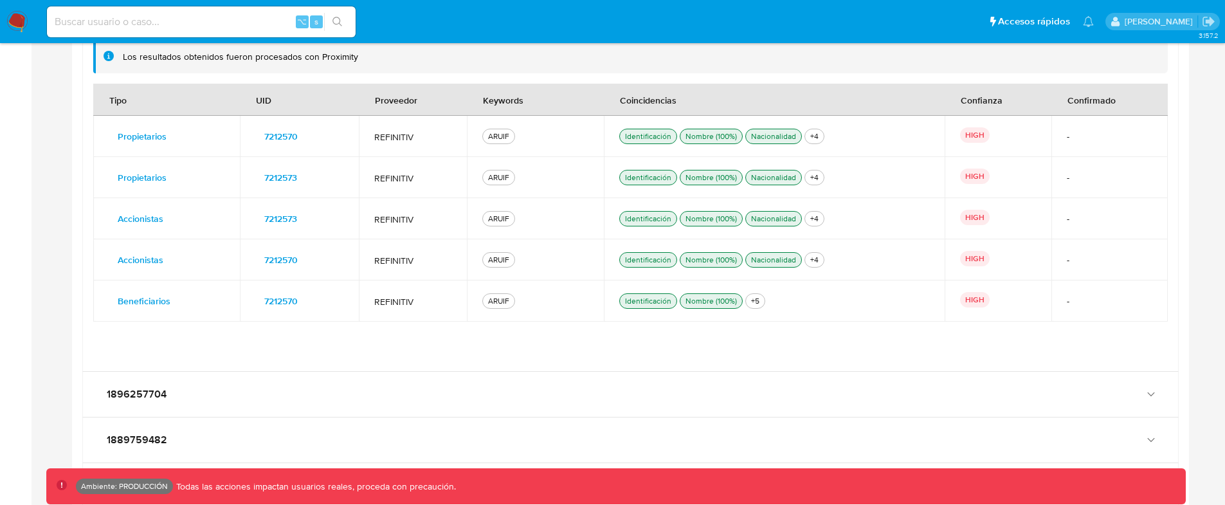
scroll to position [2479, 0]
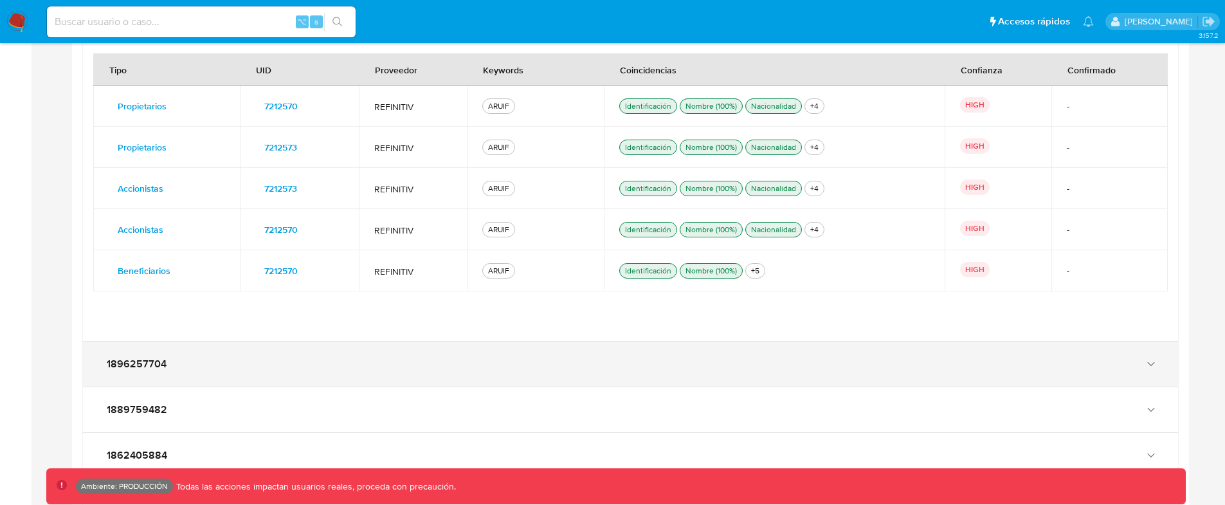
click at [273, 368] on div "1896257704" at bounding box center [618, 364] width 1028 height 13
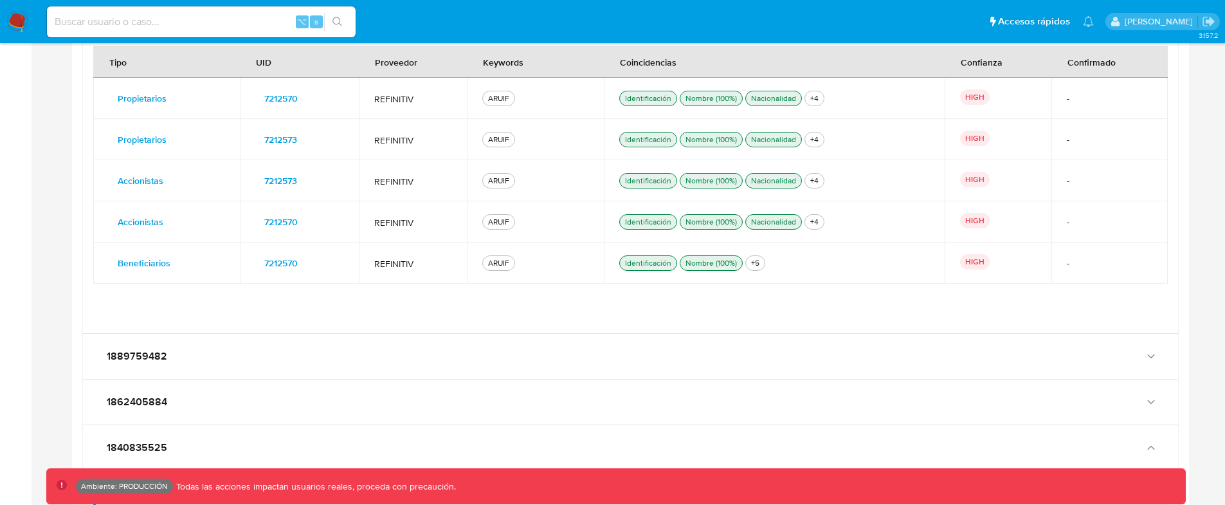
scroll to position [2894, 0]
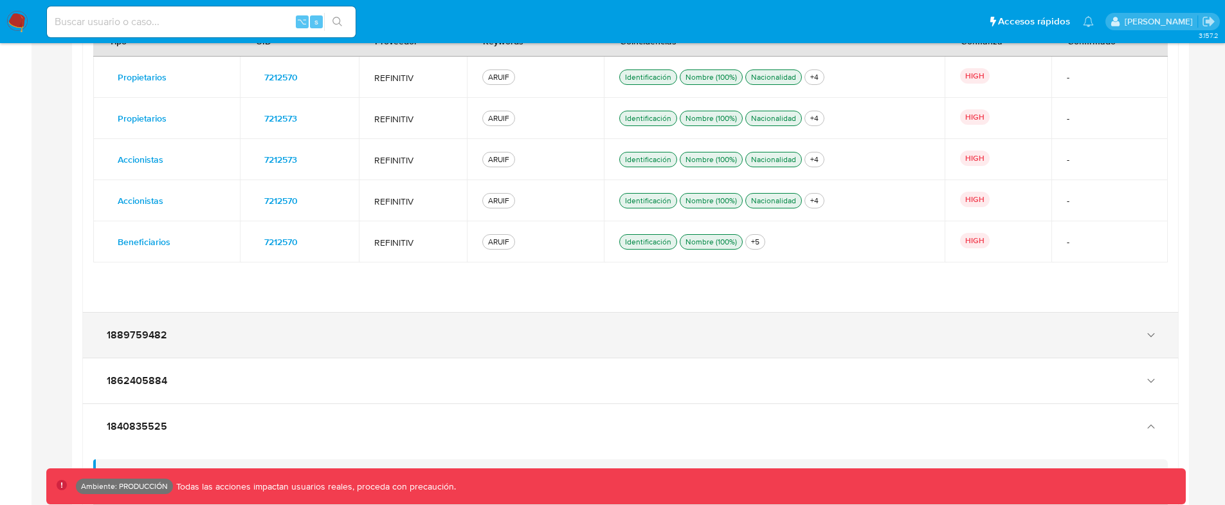
click at [284, 349] on div "1889759482" at bounding box center [630, 335] width 1095 height 45
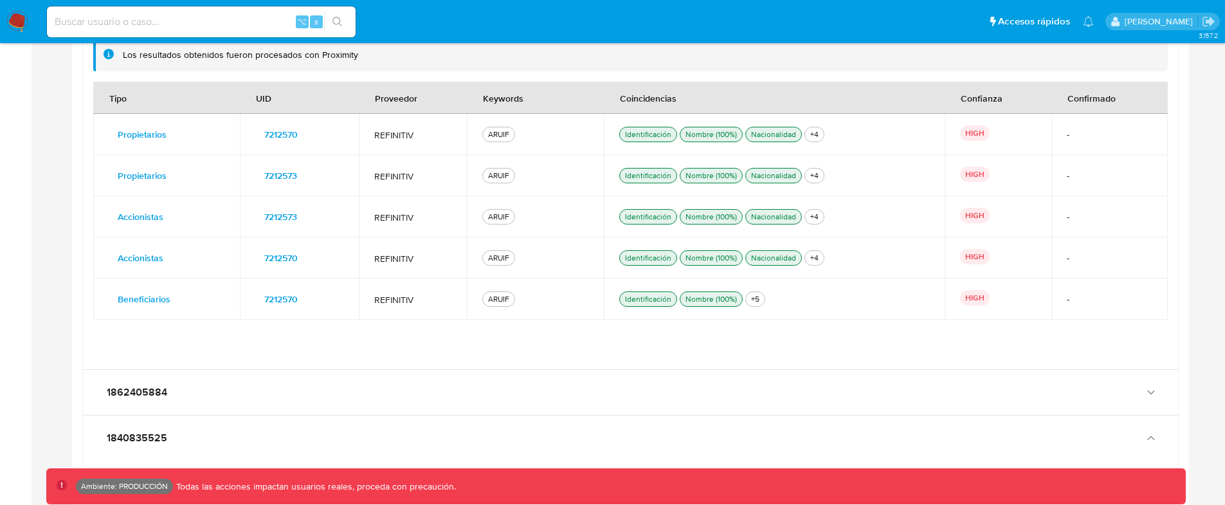
scroll to position [3279, 0]
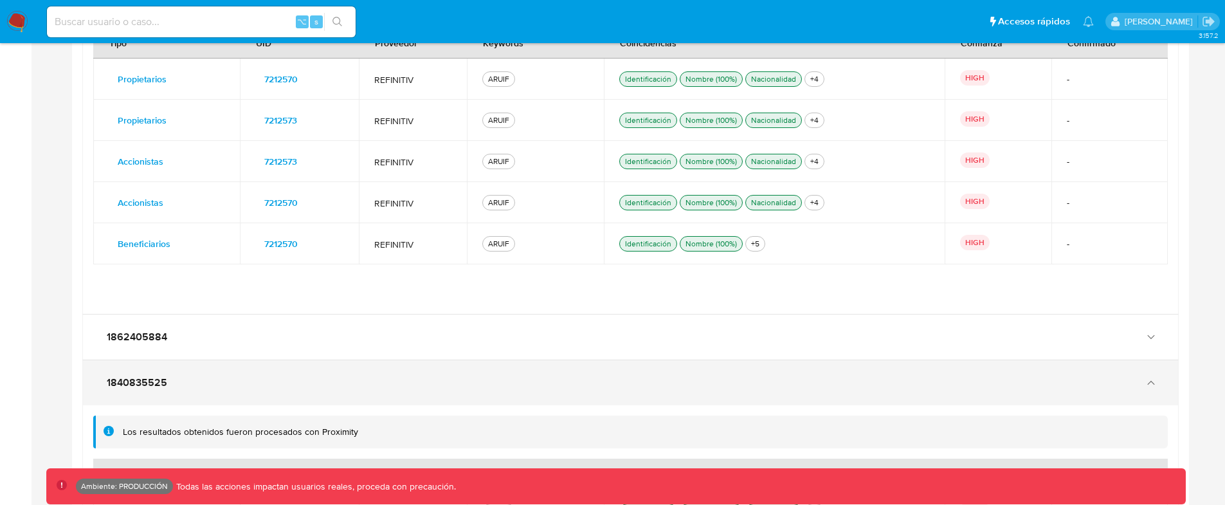
click at [272, 384] on div "1840835525" at bounding box center [618, 382] width 1028 height 13
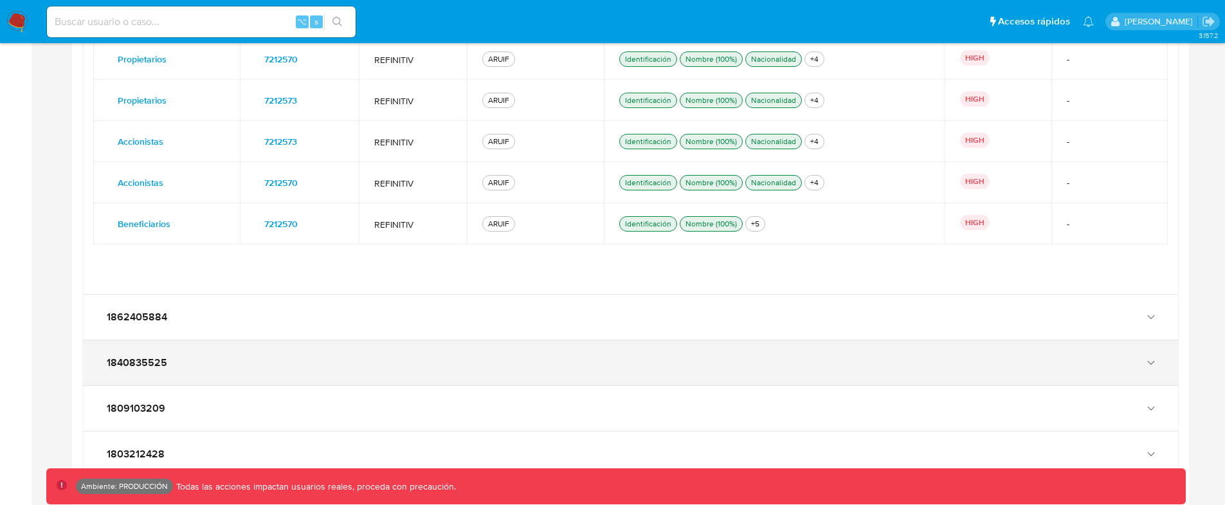
scroll to position [3300, 0]
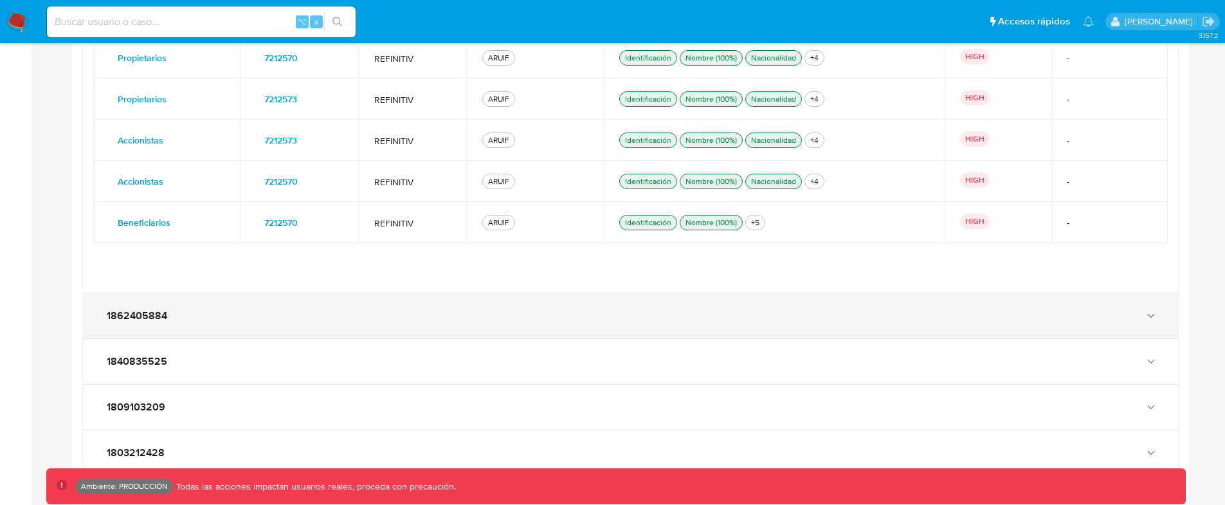
click at [326, 317] on div "1862405884" at bounding box center [618, 315] width 1028 height 13
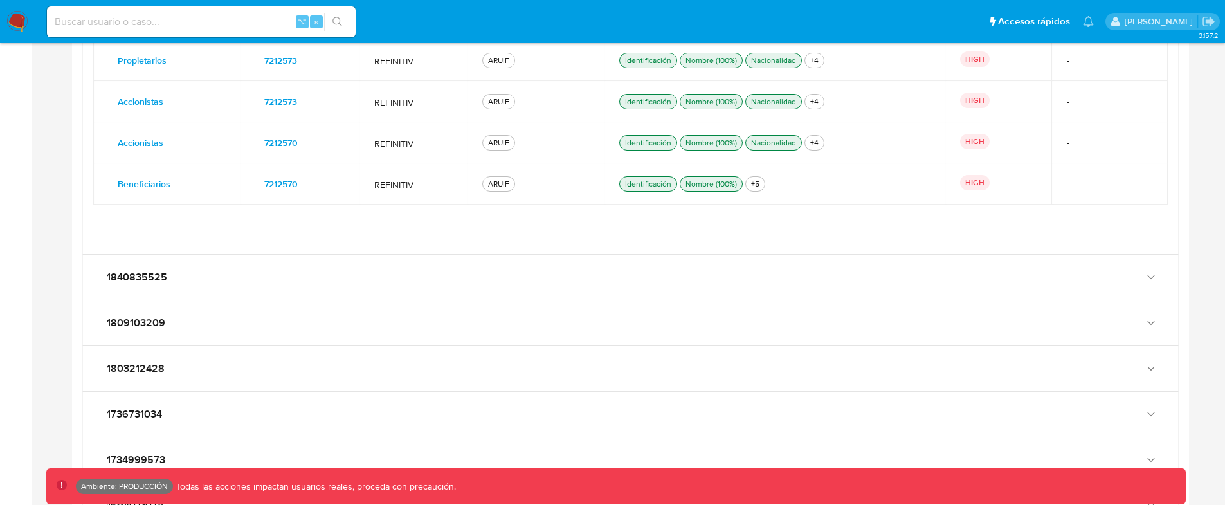
scroll to position [3751, 0]
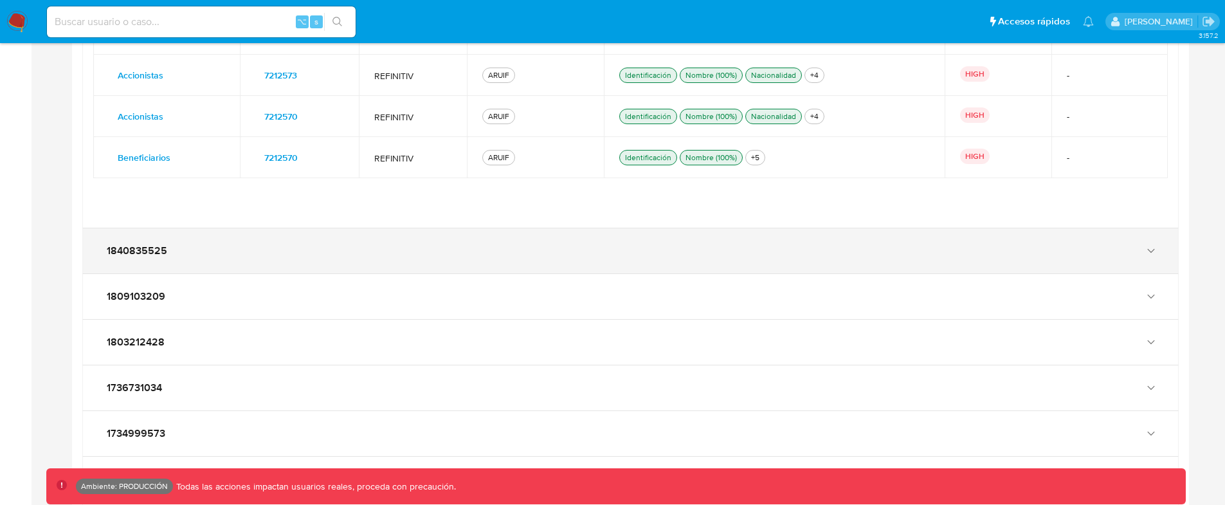
click at [296, 271] on div "1840835525" at bounding box center [630, 250] width 1095 height 45
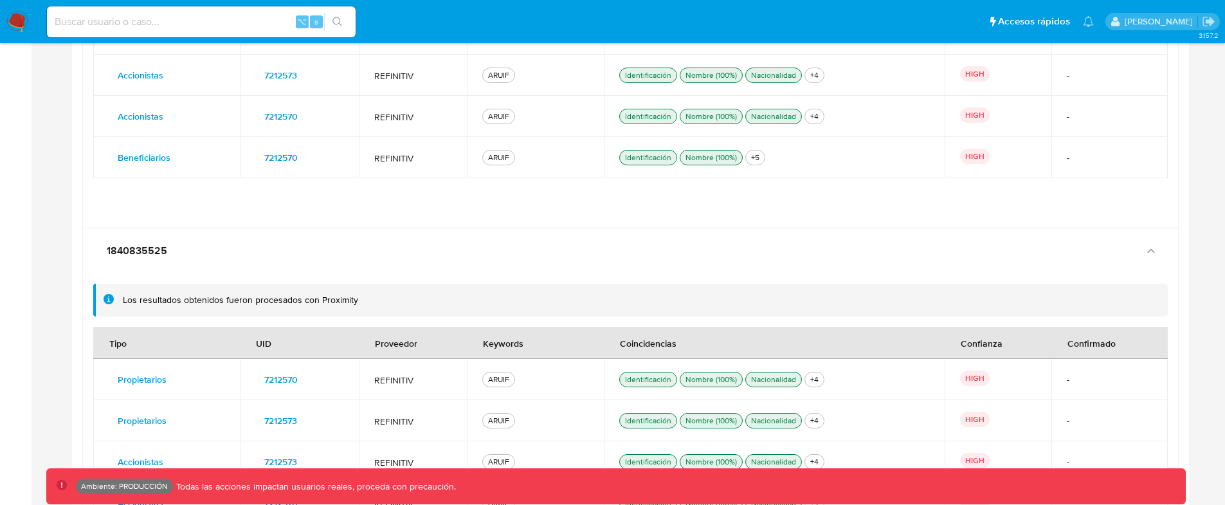
scroll to position [4137, 0]
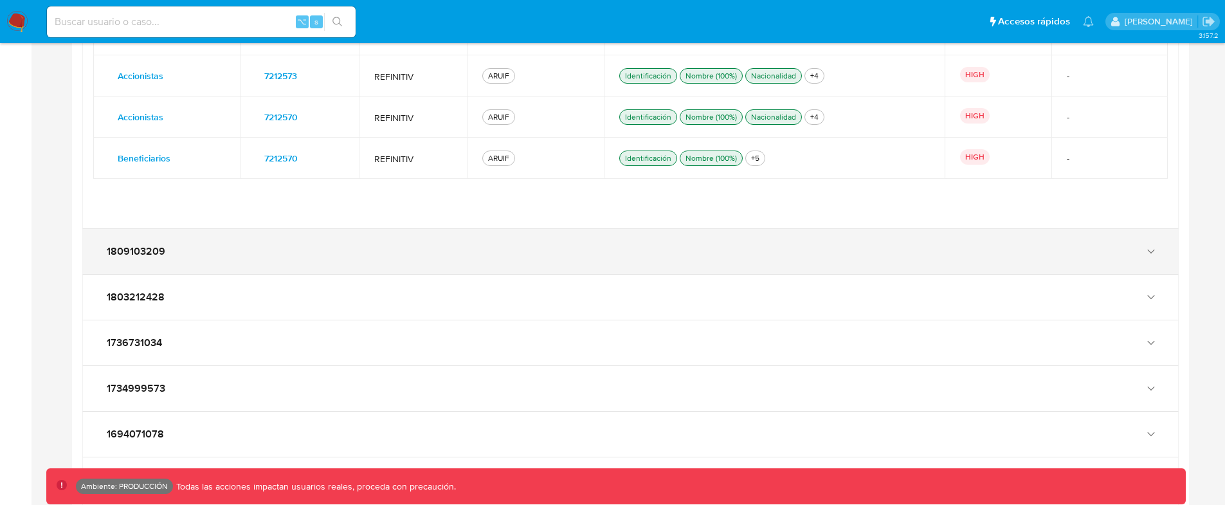
click at [273, 263] on div "1809103209" at bounding box center [630, 251] width 1095 height 45
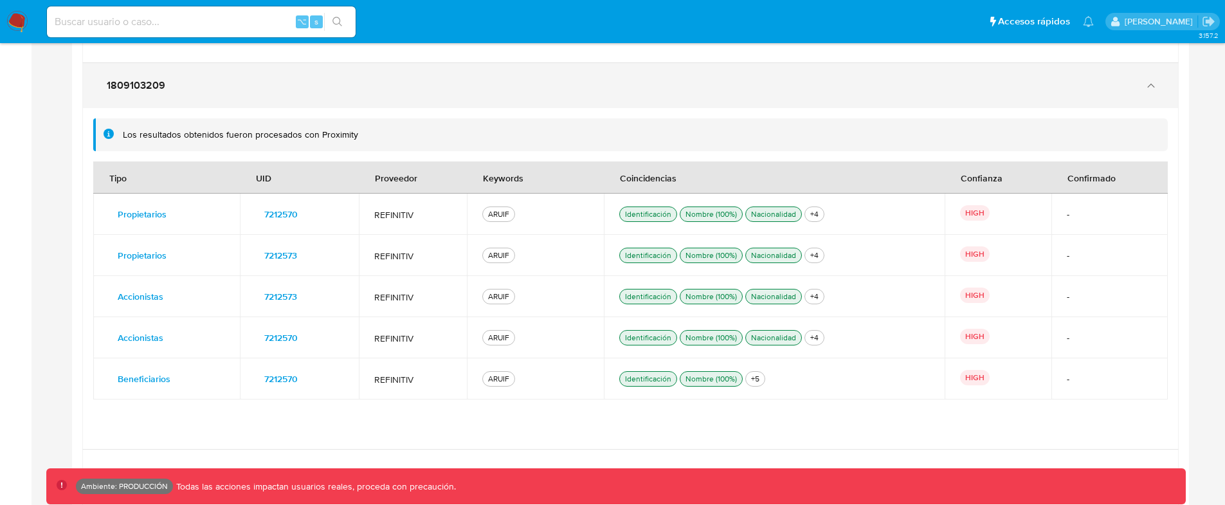
scroll to position [4434, 0]
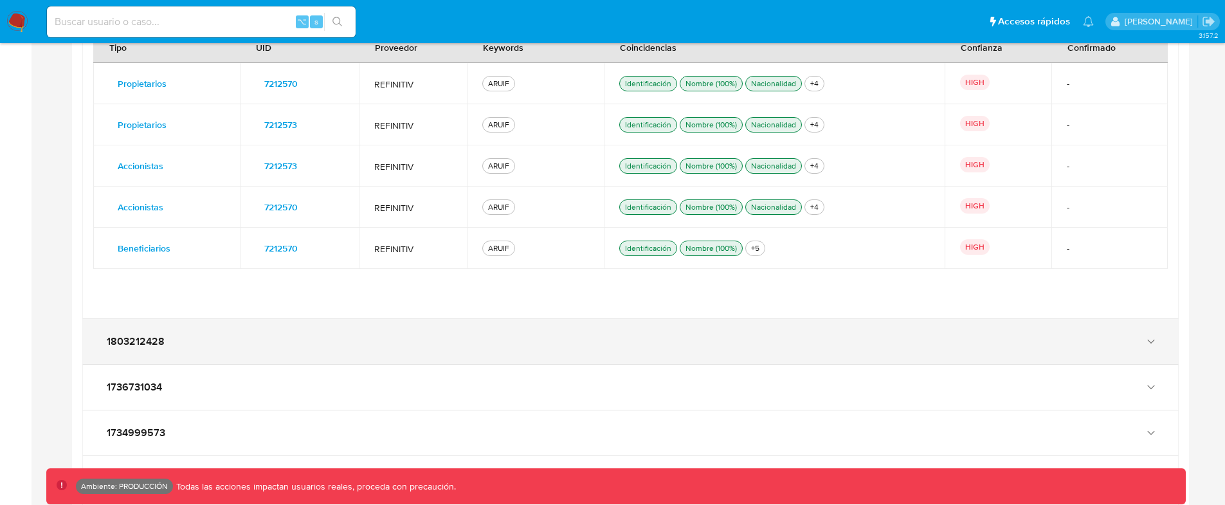
click at [227, 355] on div "1803212428" at bounding box center [630, 341] width 1095 height 45
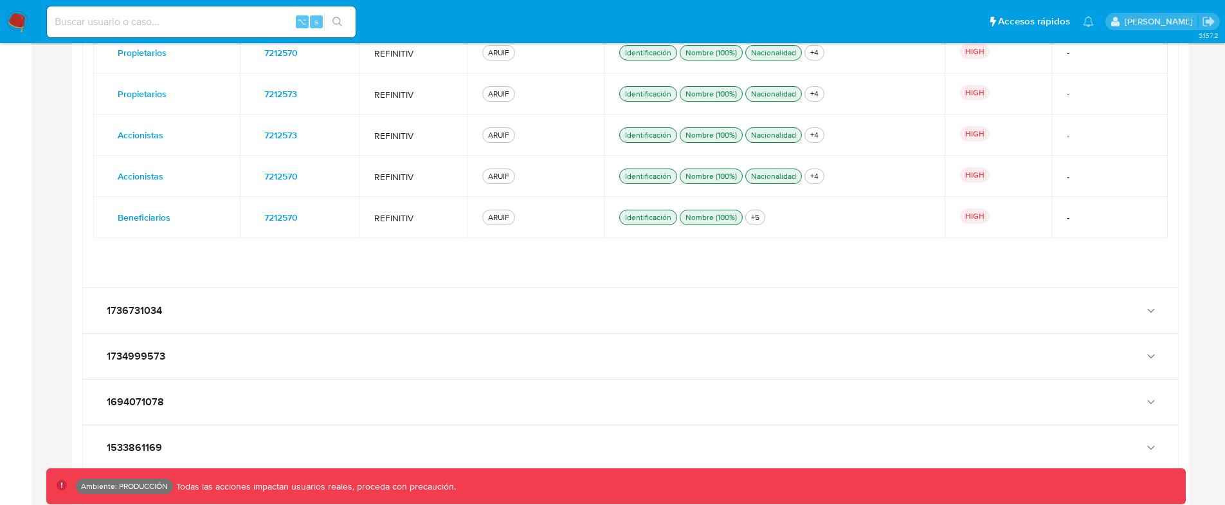
scroll to position [4863, 0]
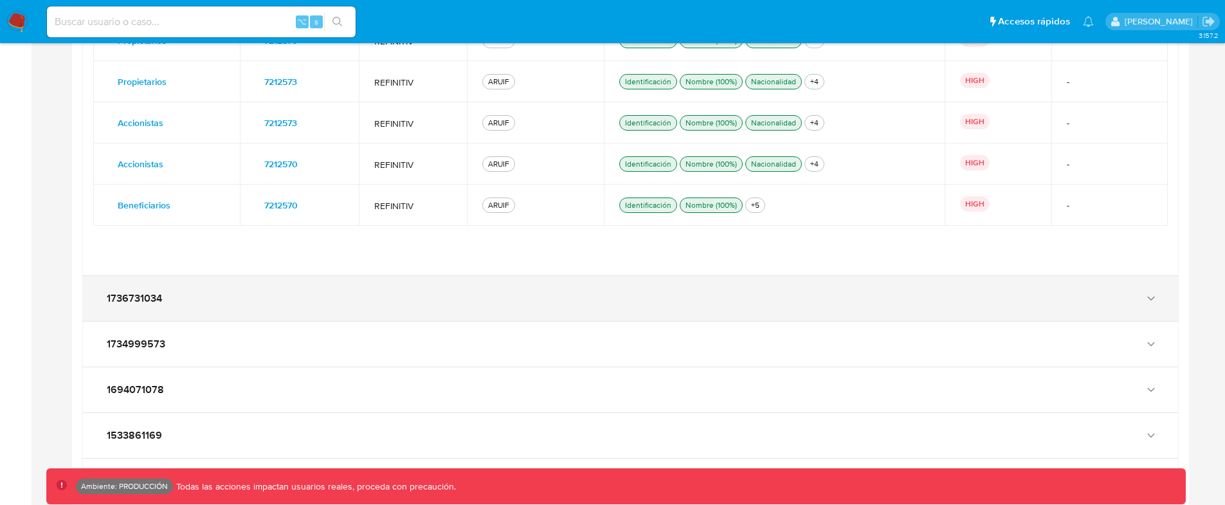
click at [237, 307] on div "1736731034" at bounding box center [630, 298] width 1095 height 45
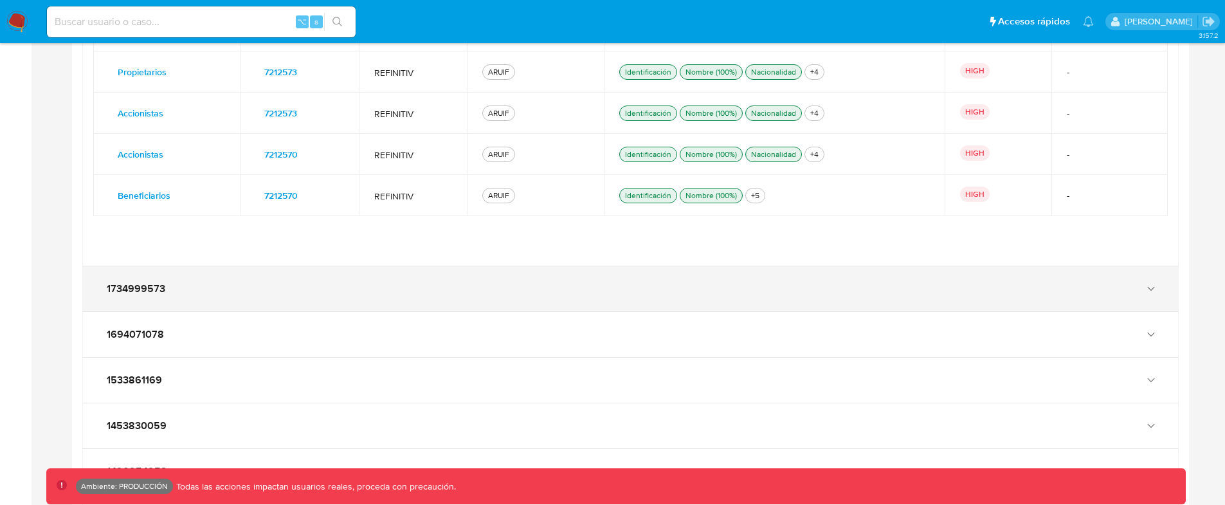
click at [244, 295] on div "1734999573" at bounding box center [630, 288] width 1095 height 45
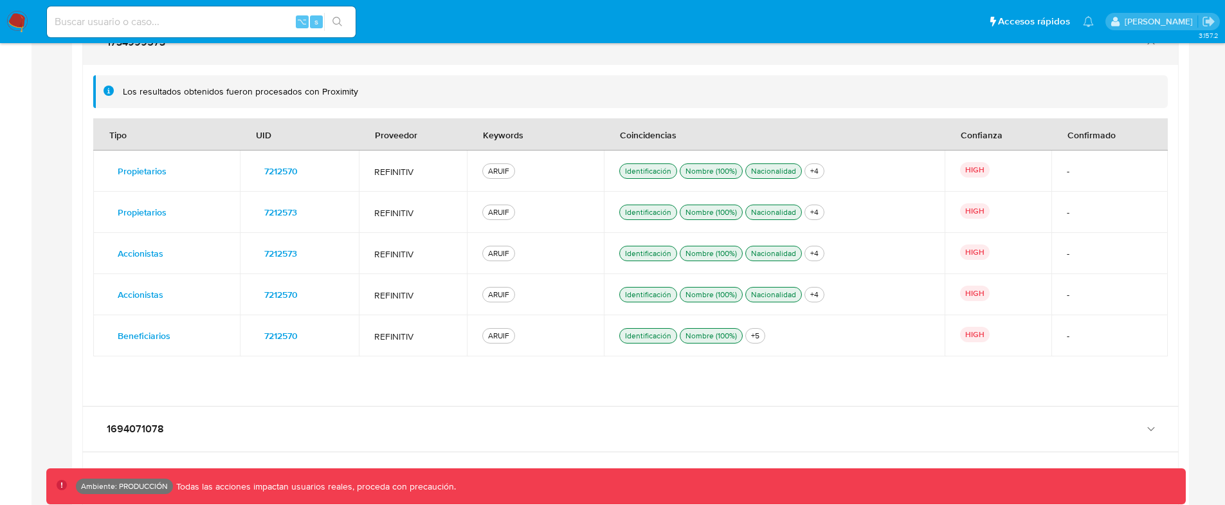
scroll to position [5540, 0]
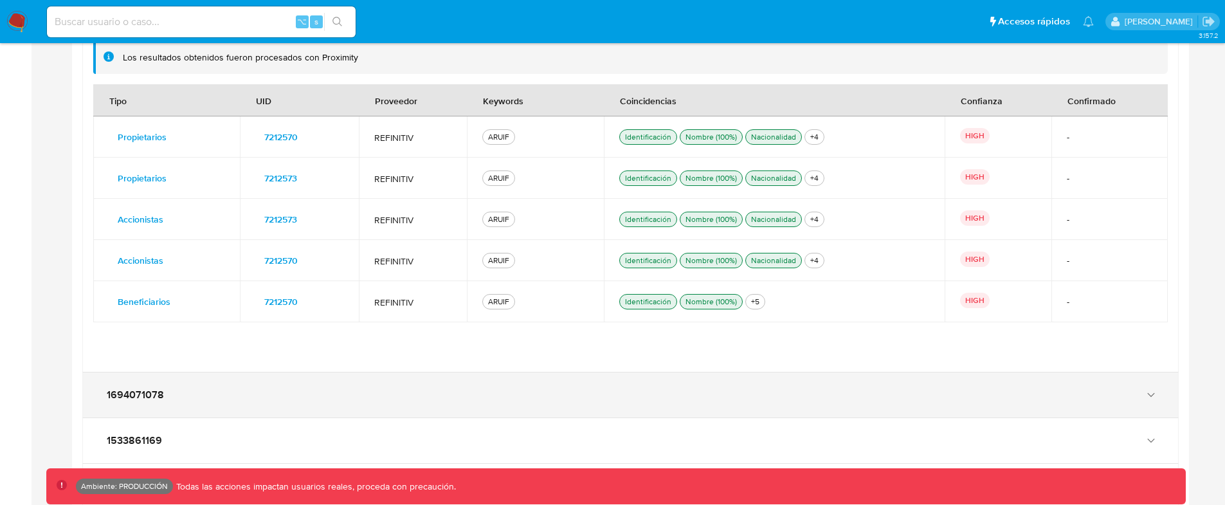
click at [259, 396] on div "1694071078" at bounding box center [618, 394] width 1028 height 13
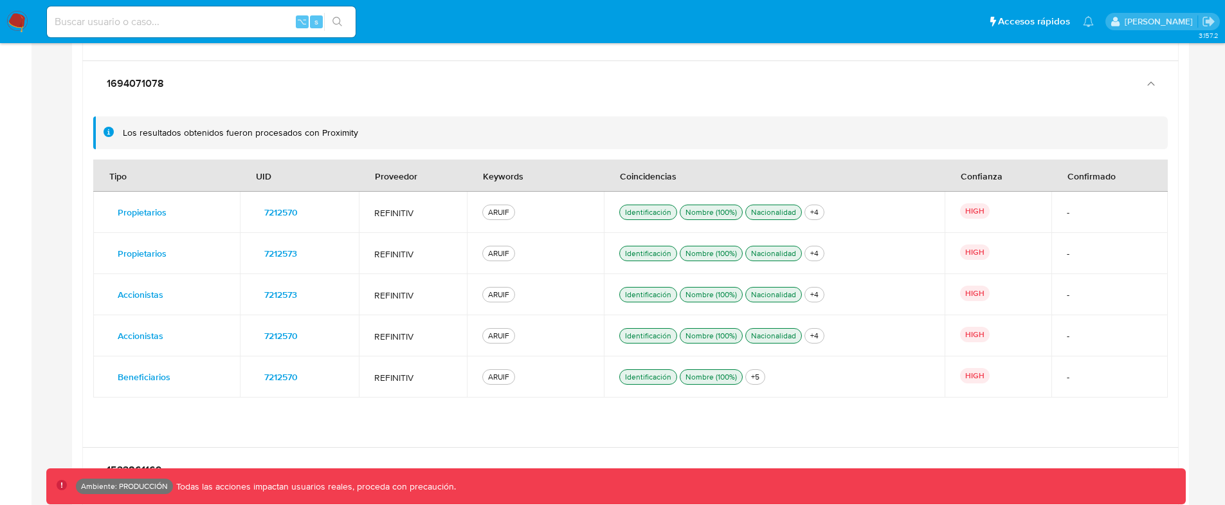
scroll to position [5850, 0]
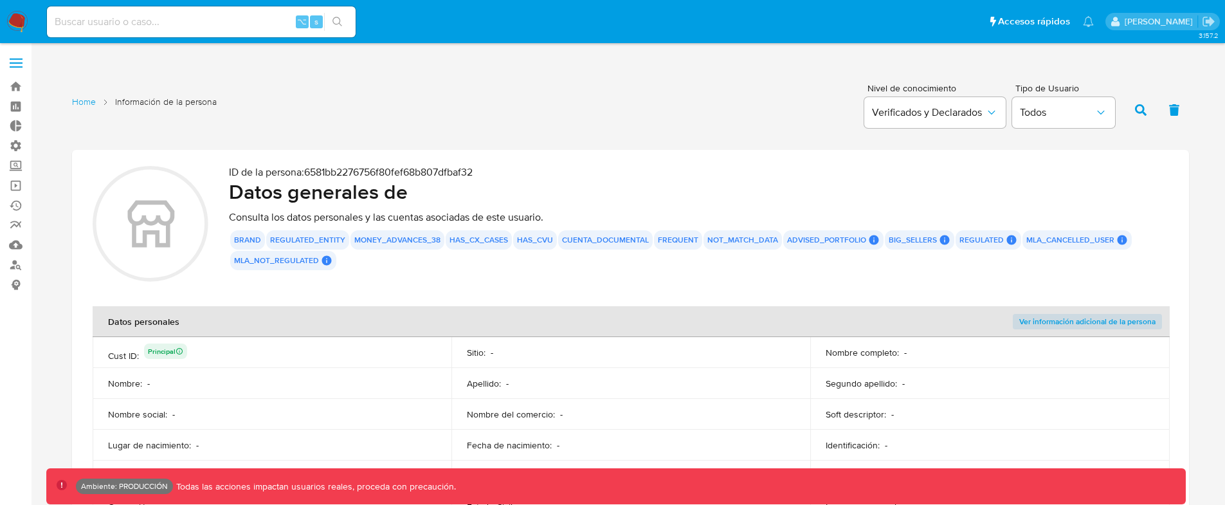
scroll to position [2077, 0]
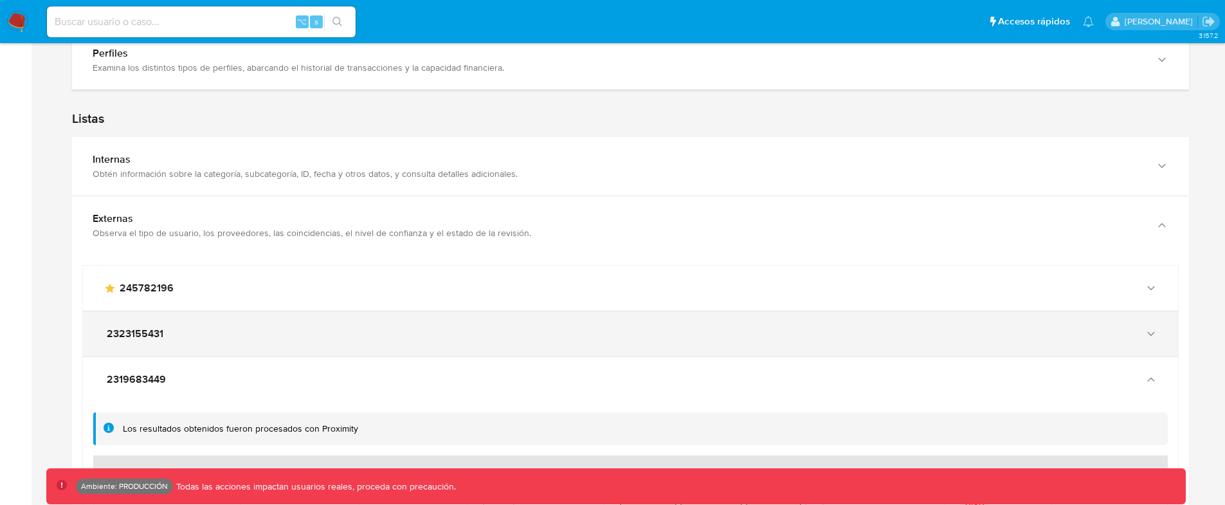
click at [233, 330] on div "2323155431" at bounding box center [618, 333] width 1028 height 13
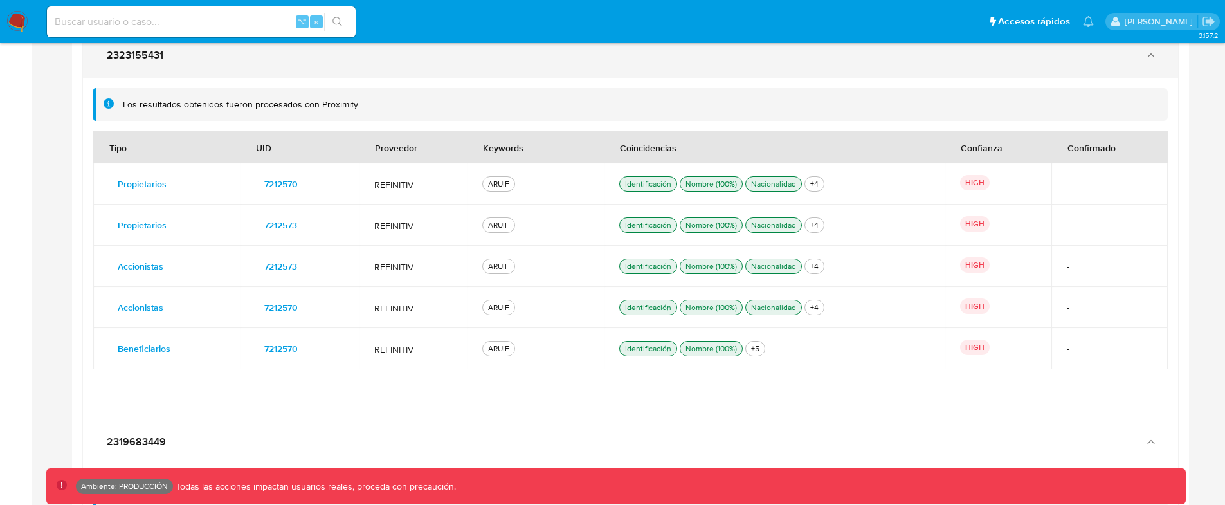
scroll to position [2356, 0]
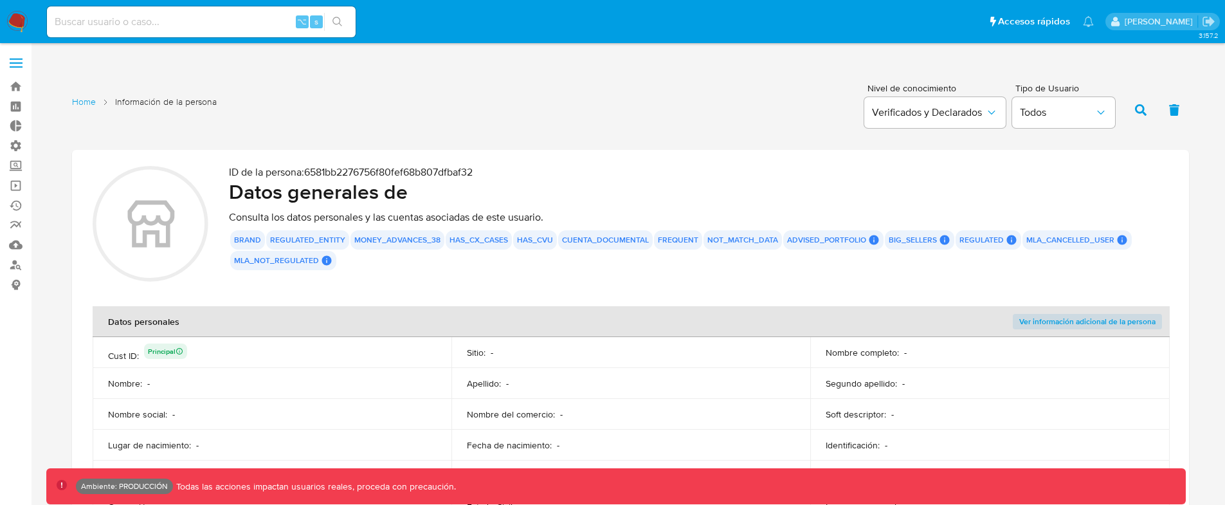
scroll to position [2356, 0]
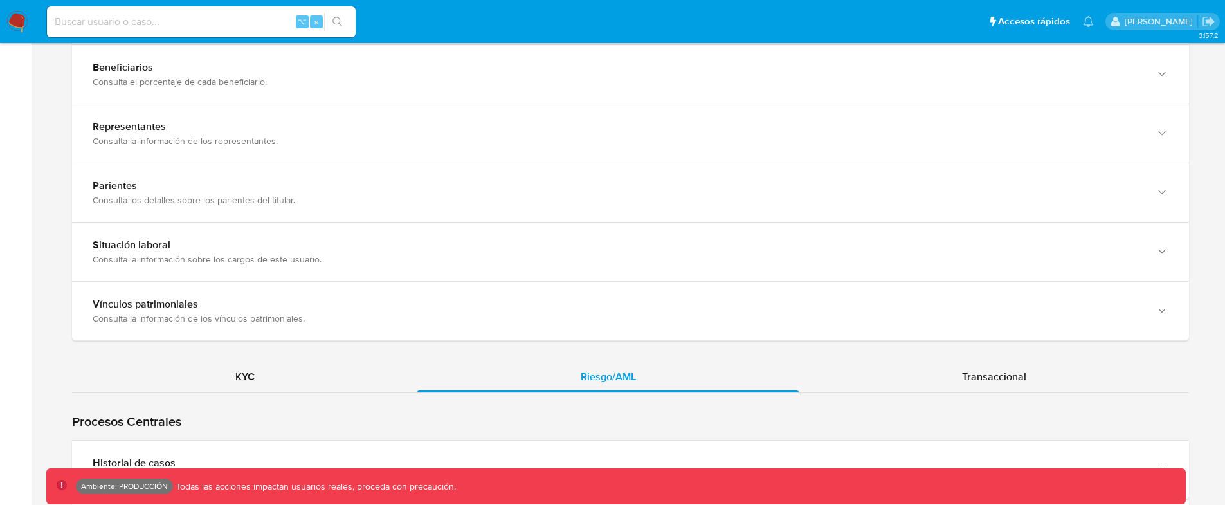
scroll to position [803, 0]
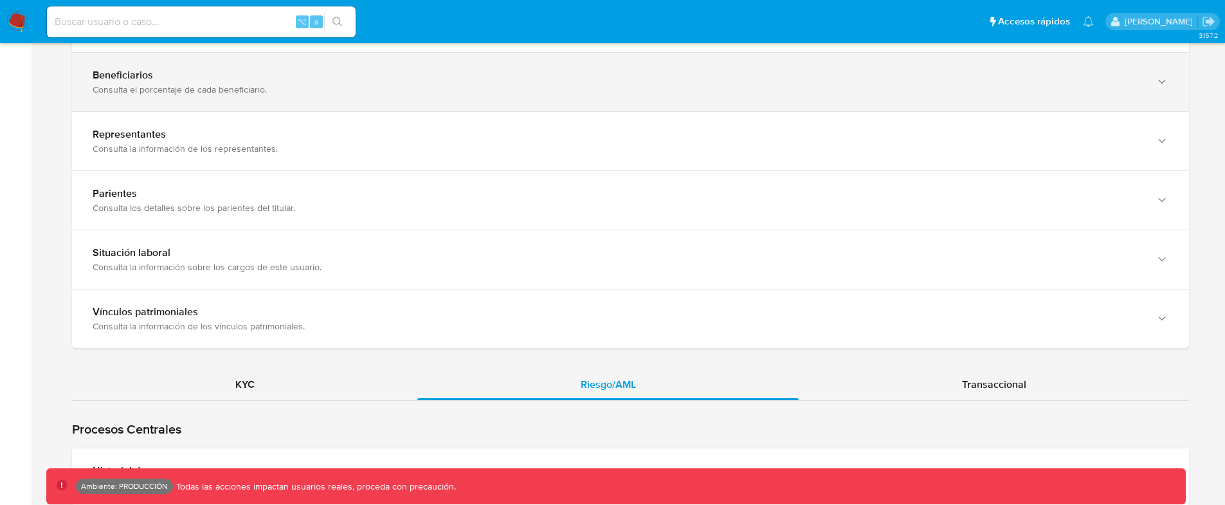
click at [412, 95] on div "Consulta el porcentaje de cada beneficiario." at bounding box center [618, 90] width 1050 height 12
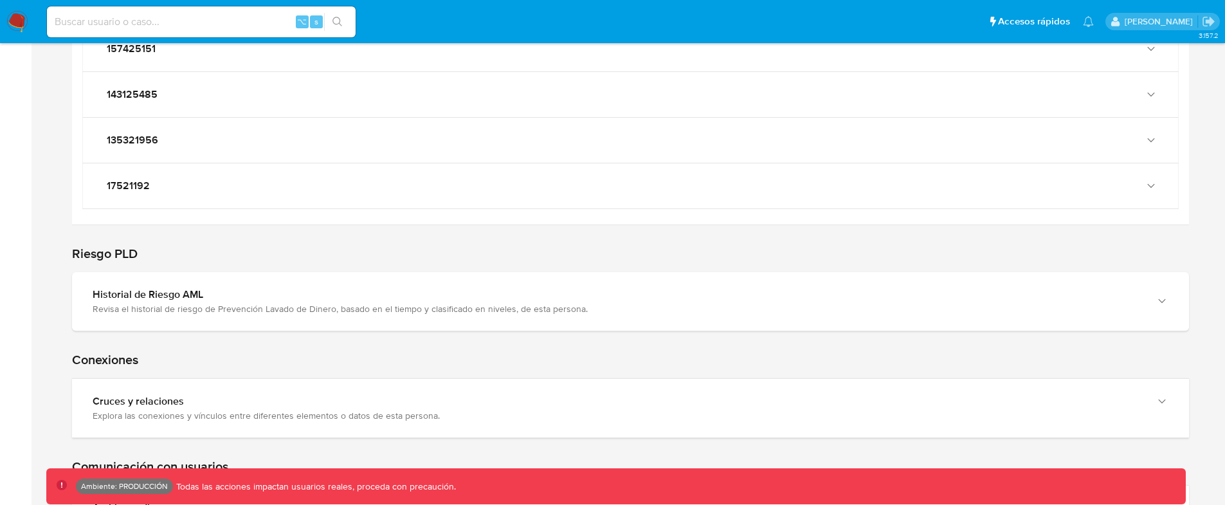
scroll to position [7736, 0]
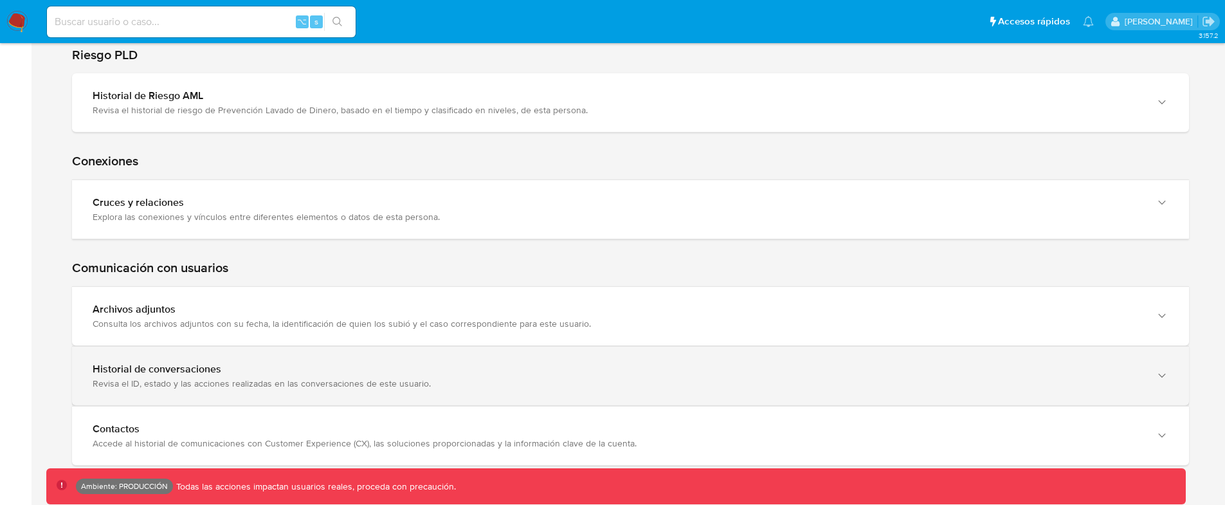
click at [225, 365] on div "Historial de conversaciones" at bounding box center [618, 369] width 1050 height 13
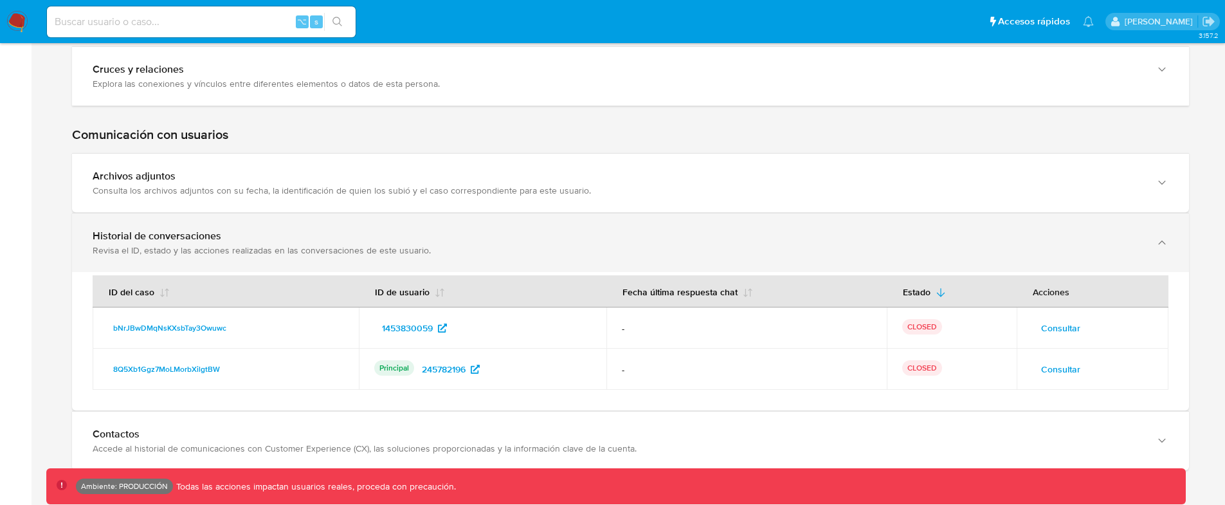
scroll to position [7874, 0]
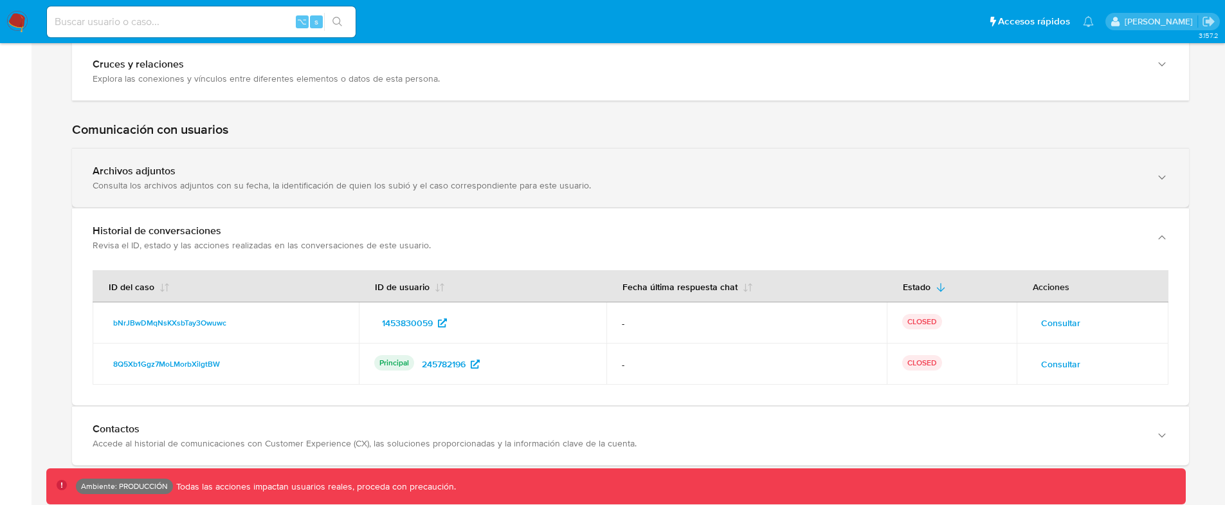
click at [278, 181] on div "Consulta los archivos adjuntos con su fecha, la identificación de quien los sub…" at bounding box center [618, 185] width 1050 height 12
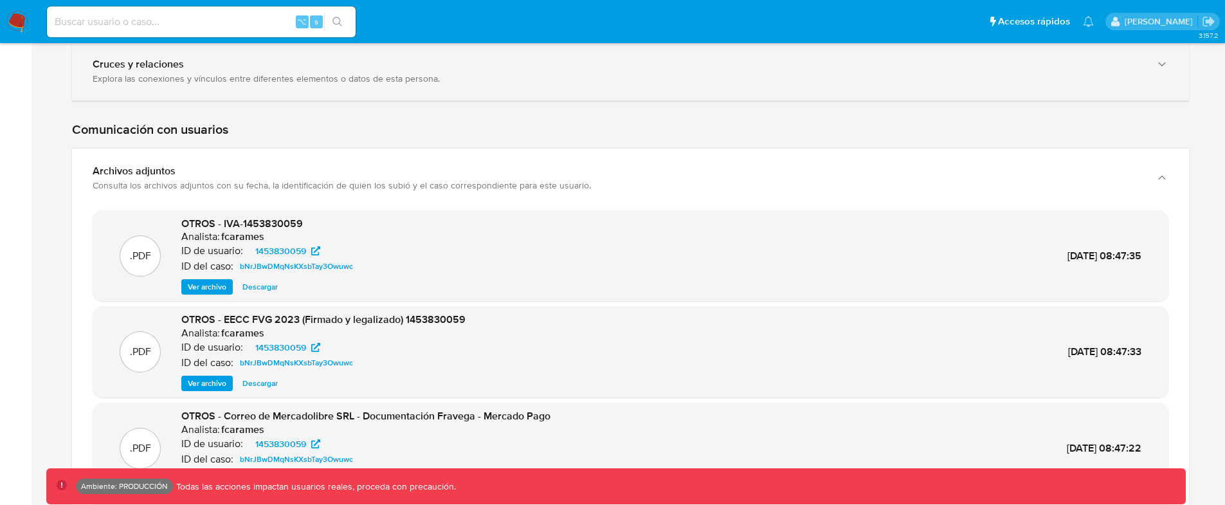
click at [304, 86] on div "Cruces y relaciones Explora las conexiones y vínculos entre diferentes elemento…" at bounding box center [630, 71] width 1117 height 59
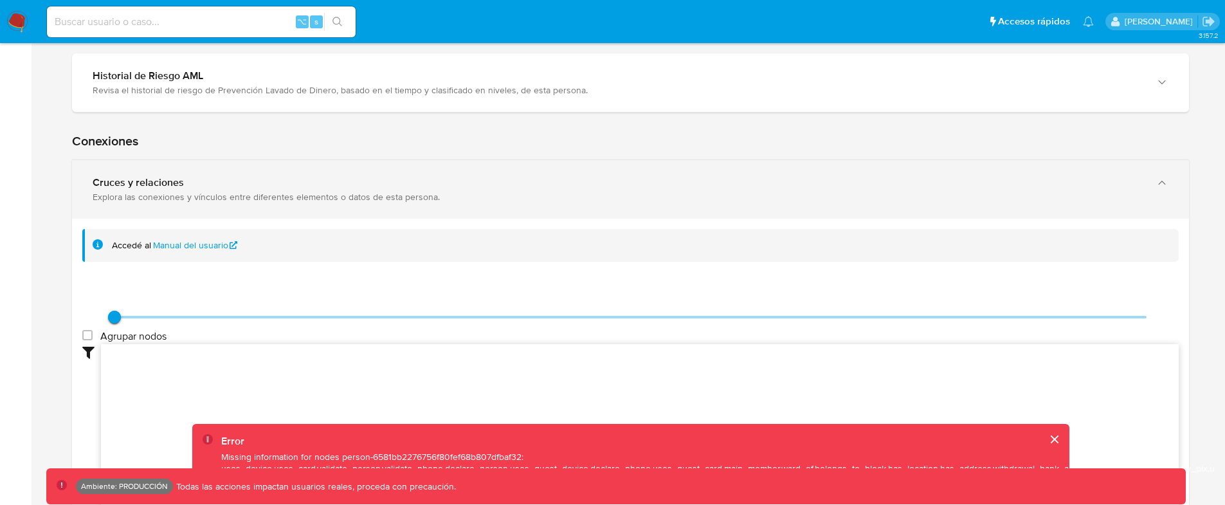
scroll to position [7754, 0]
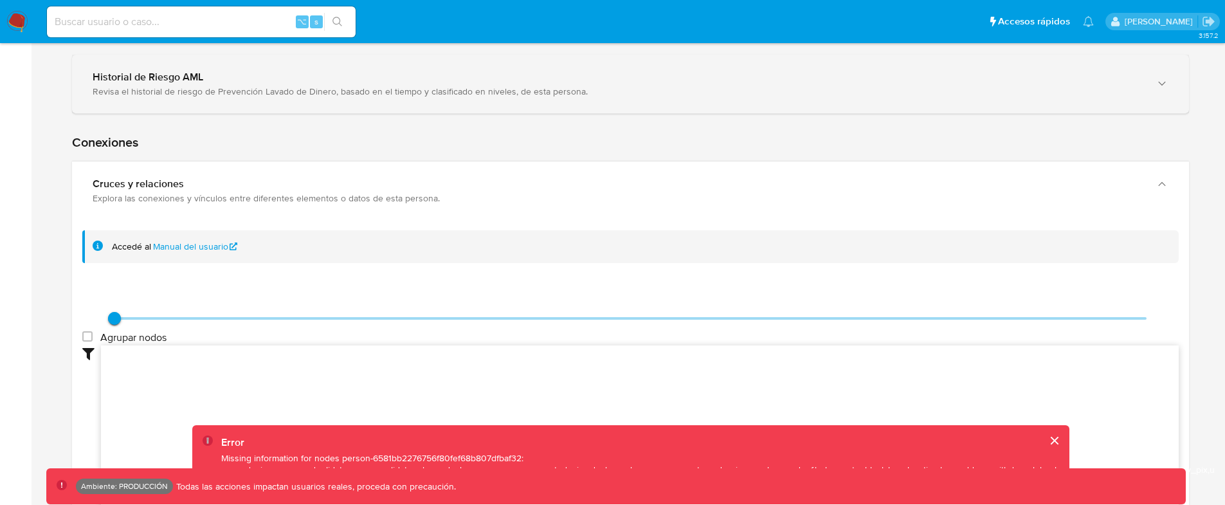
click at [309, 81] on div "Historial de Riesgo AML" at bounding box center [618, 77] width 1050 height 13
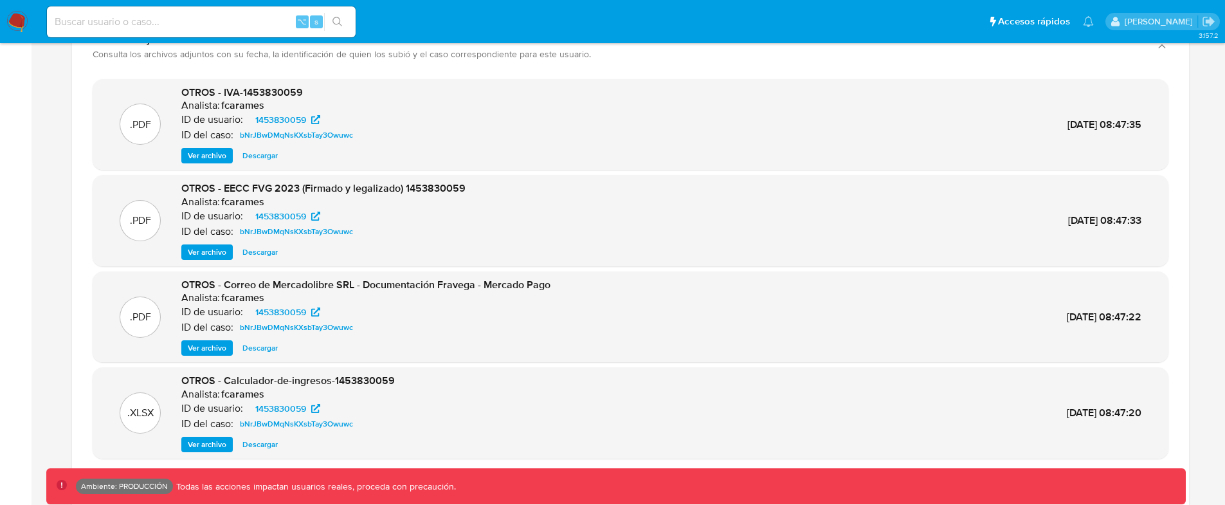
scroll to position [8958, 0]
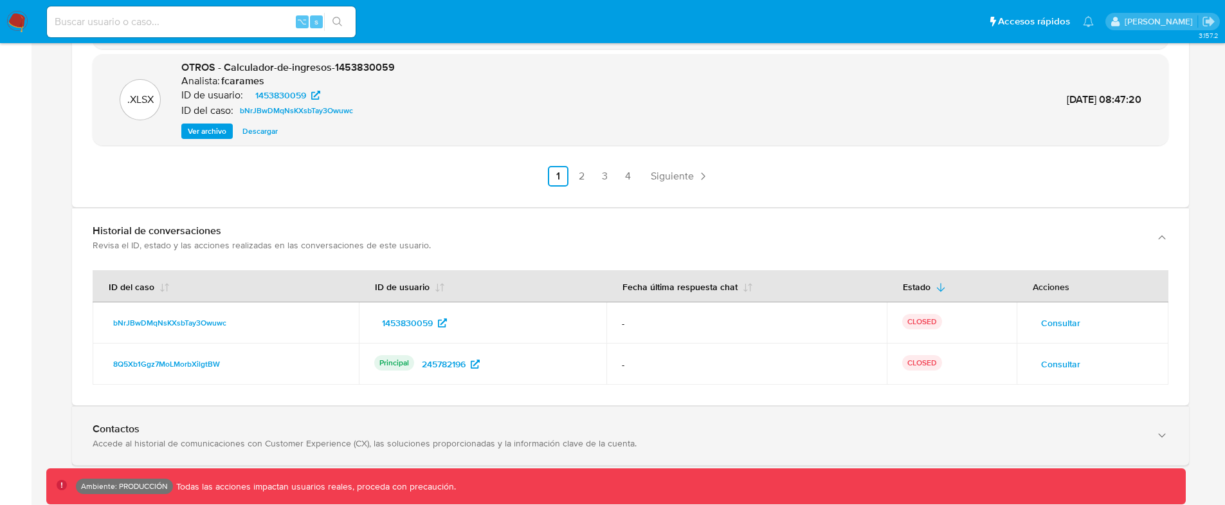
click at [172, 445] on div "Accede al historial de comunicaciones con Customer Experience (CX), las solucio…" at bounding box center [618, 443] width 1050 height 12
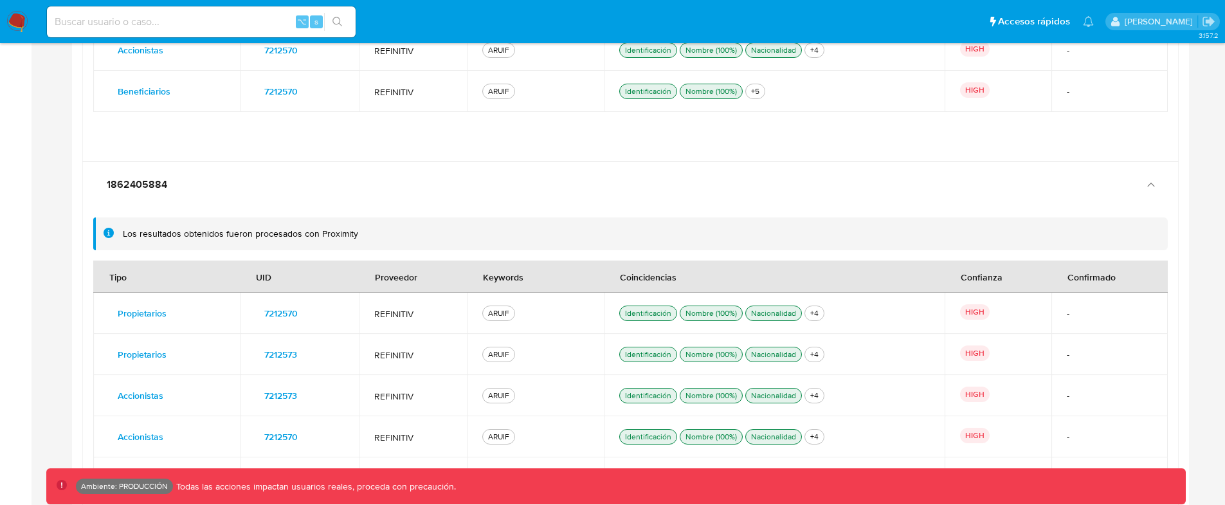
scroll to position [3336, 0]
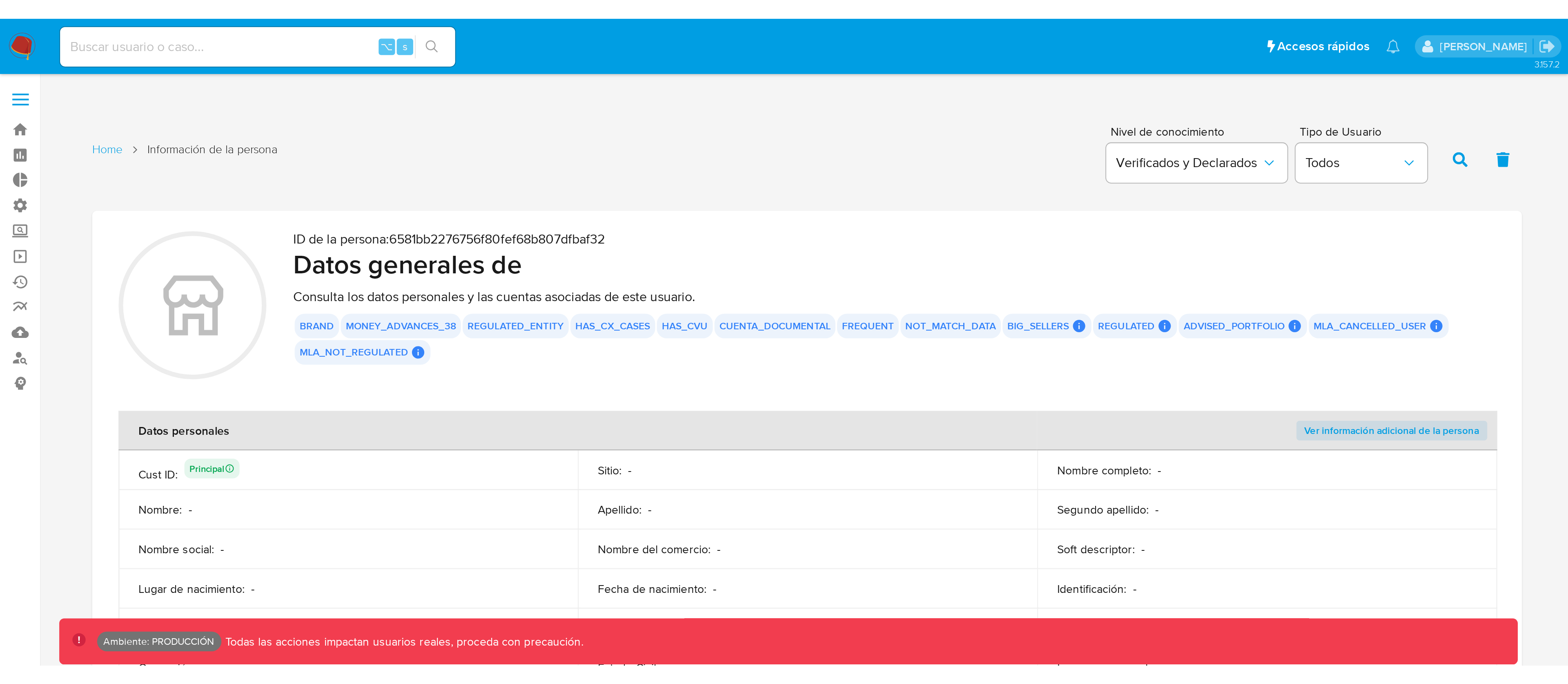
scroll to position [934, 0]
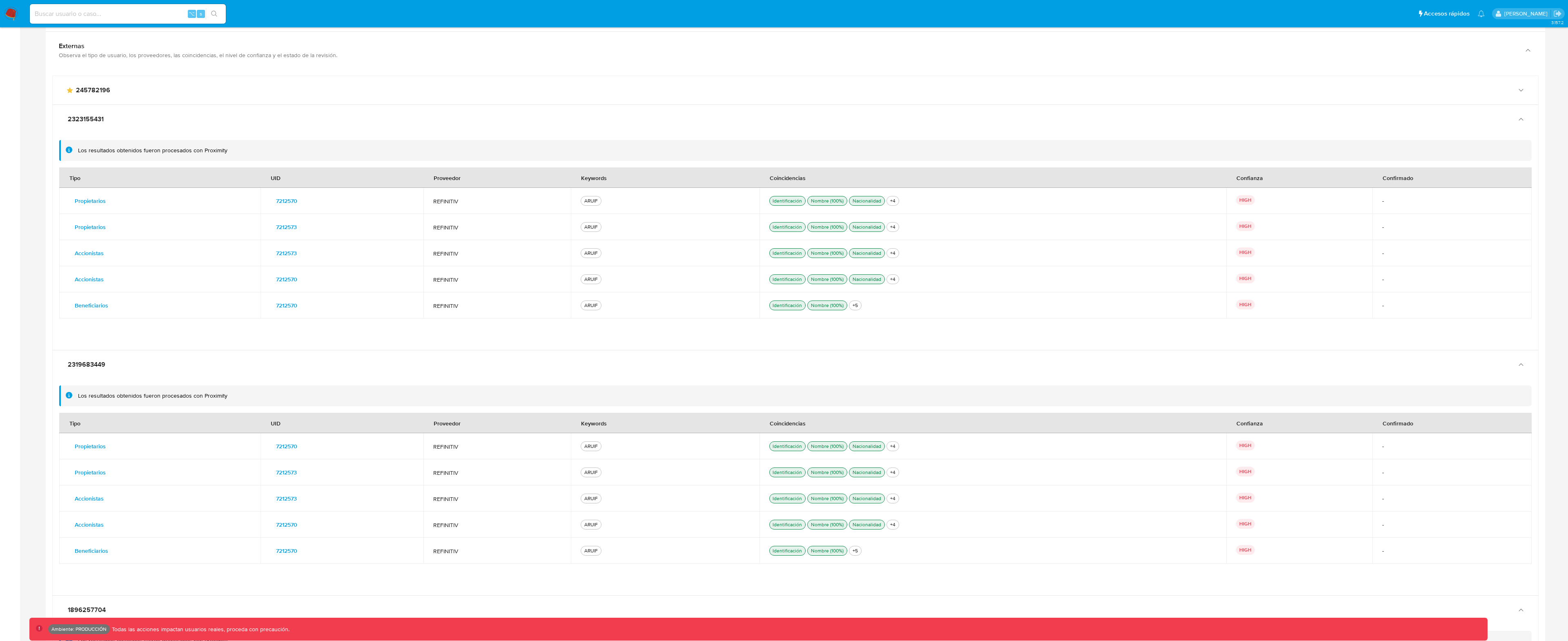
scroll to position [61, 2242]
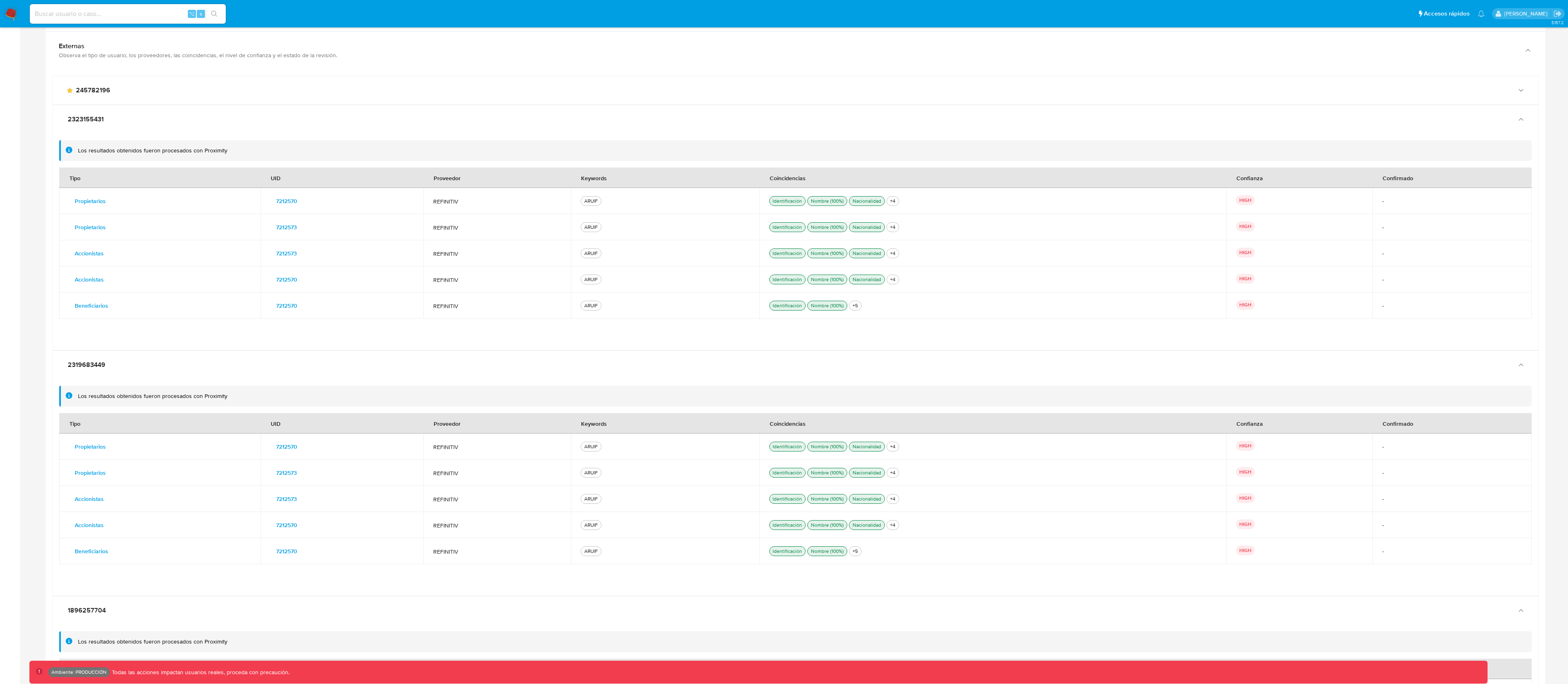
scroll to position [61, 2242]
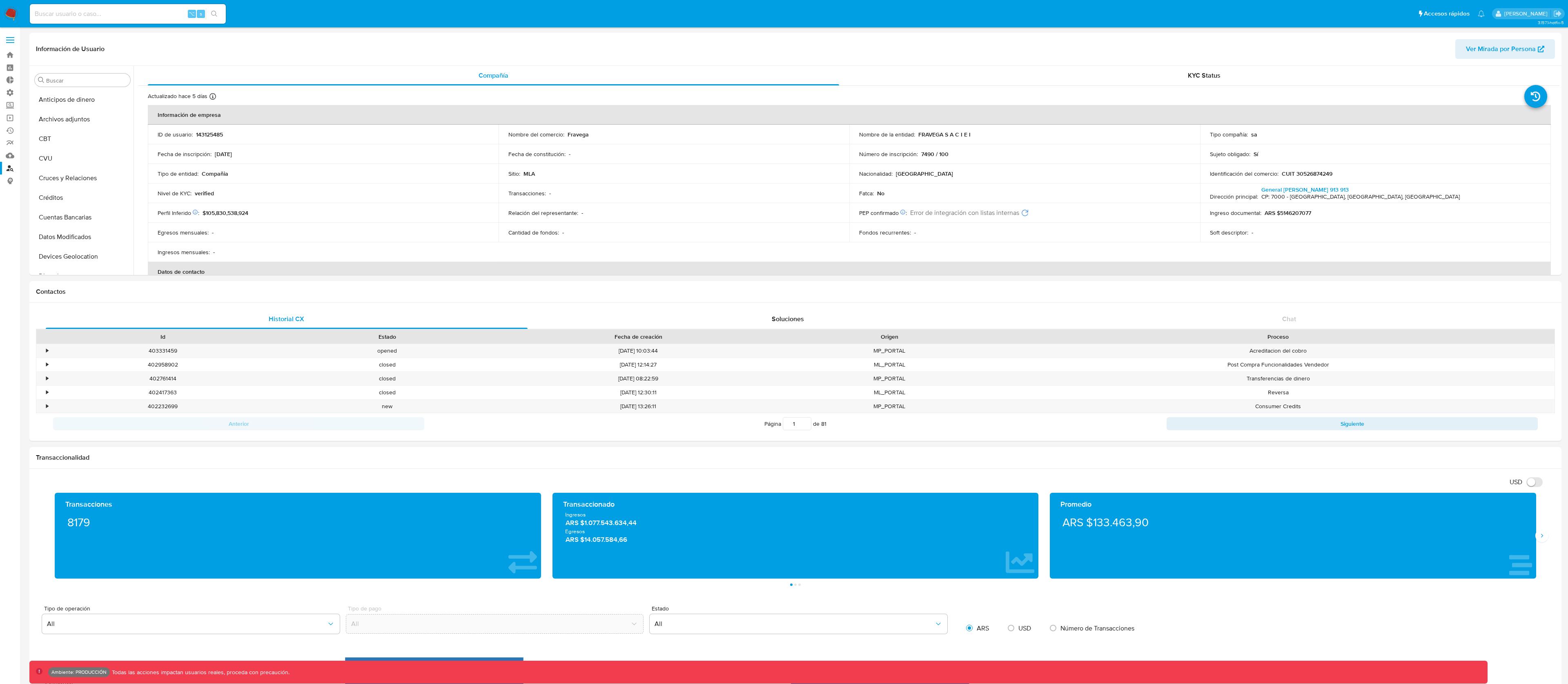
select select "10"
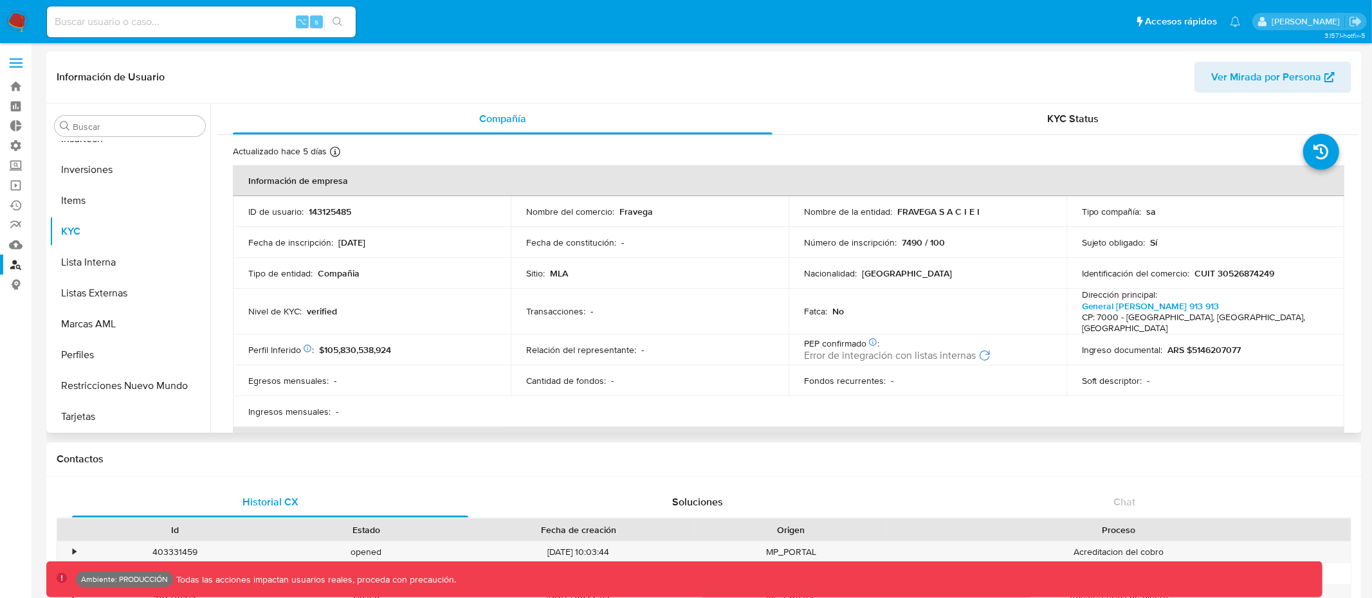
scroll to position [605, 0]
click at [199, 24] on input at bounding box center [201, 22] width 309 height 17
type input "fravega"
click at [1228, 69] on span "Ver Mirada por Persona" at bounding box center [1266, 77] width 110 height 31
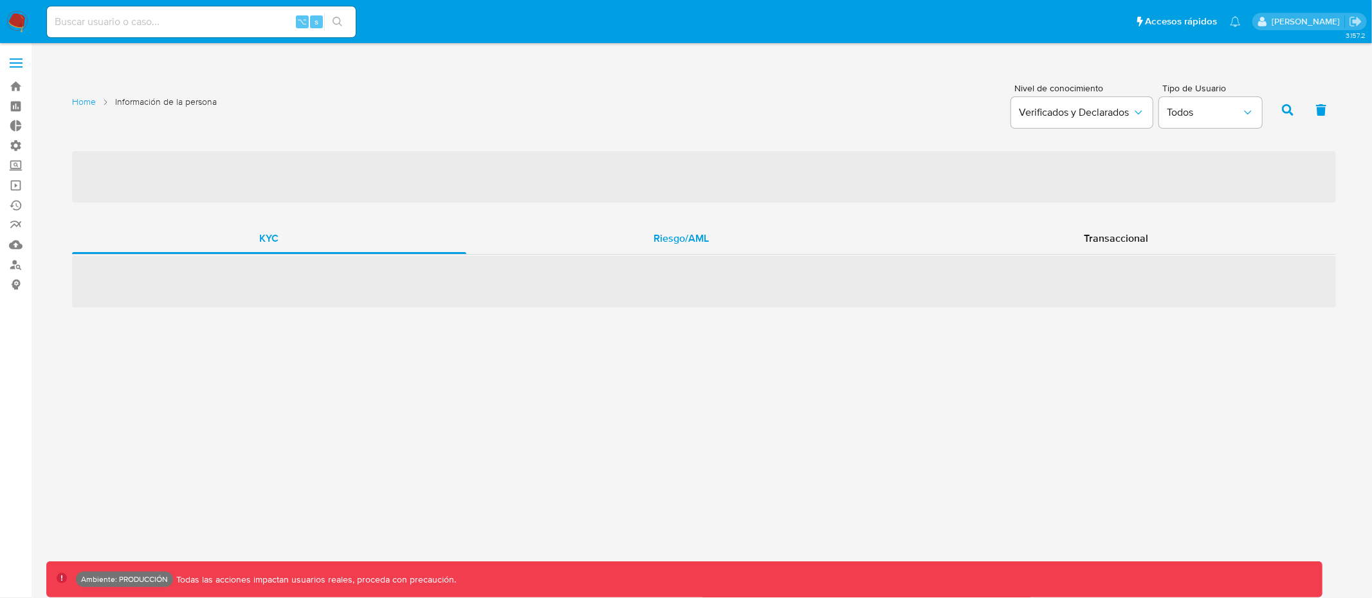
click at [679, 235] on span "Riesgo/AML" at bounding box center [681, 238] width 55 height 15
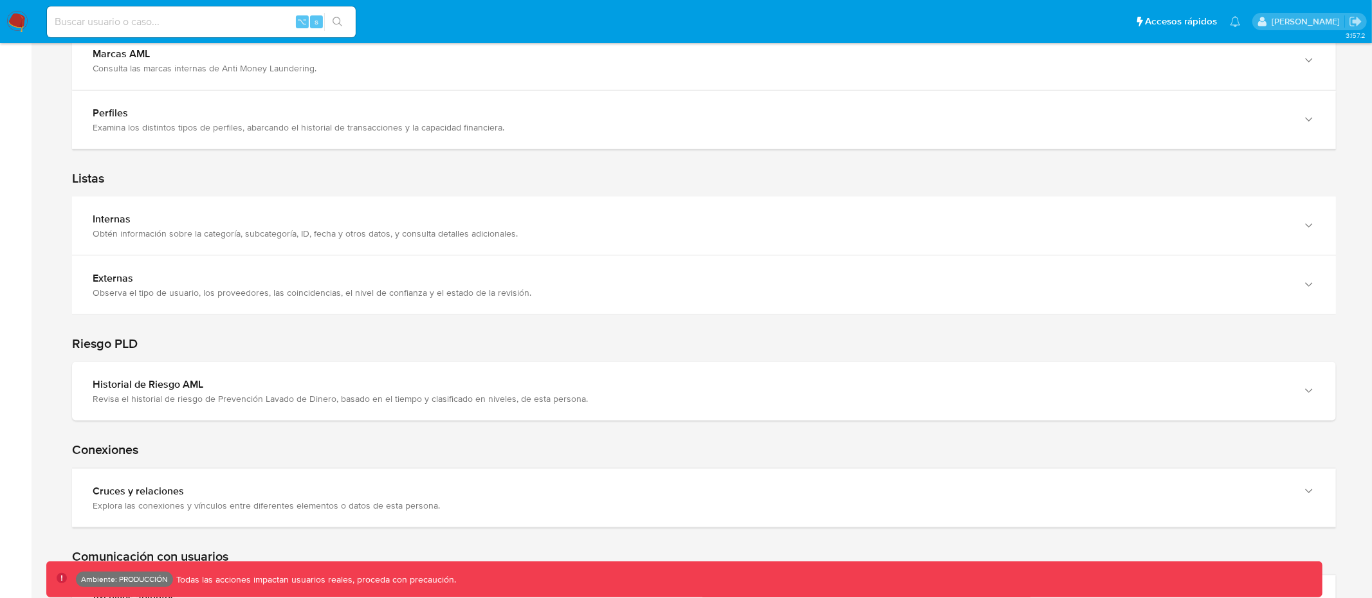
scroll to position [1340, 0]
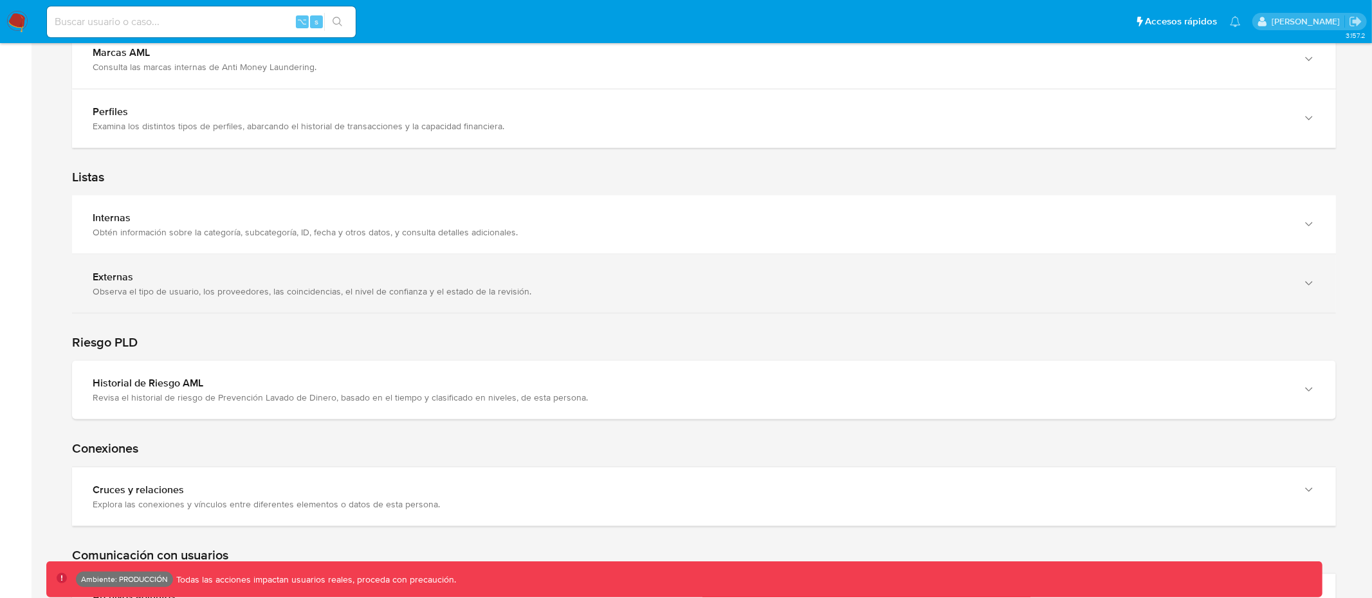
click at [452, 305] on div "Externas Observa el tipo de usuario, los proveedores, las coincidencias, el niv…" at bounding box center [704, 284] width 1264 height 59
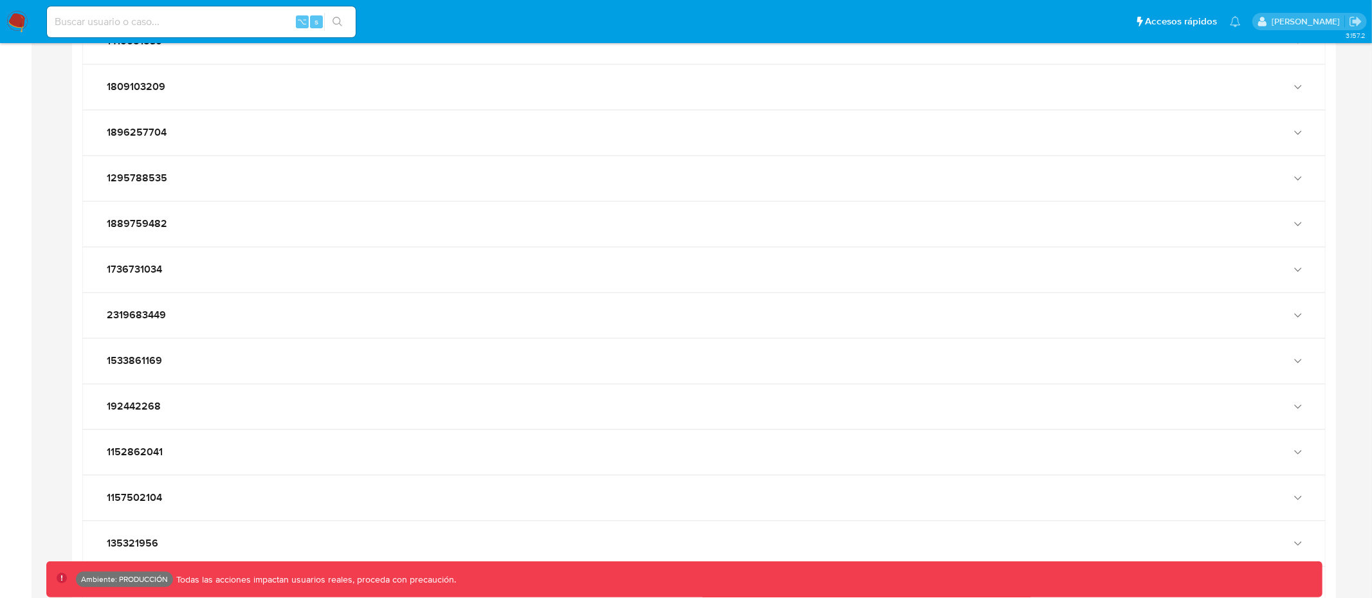
scroll to position [2217, 0]
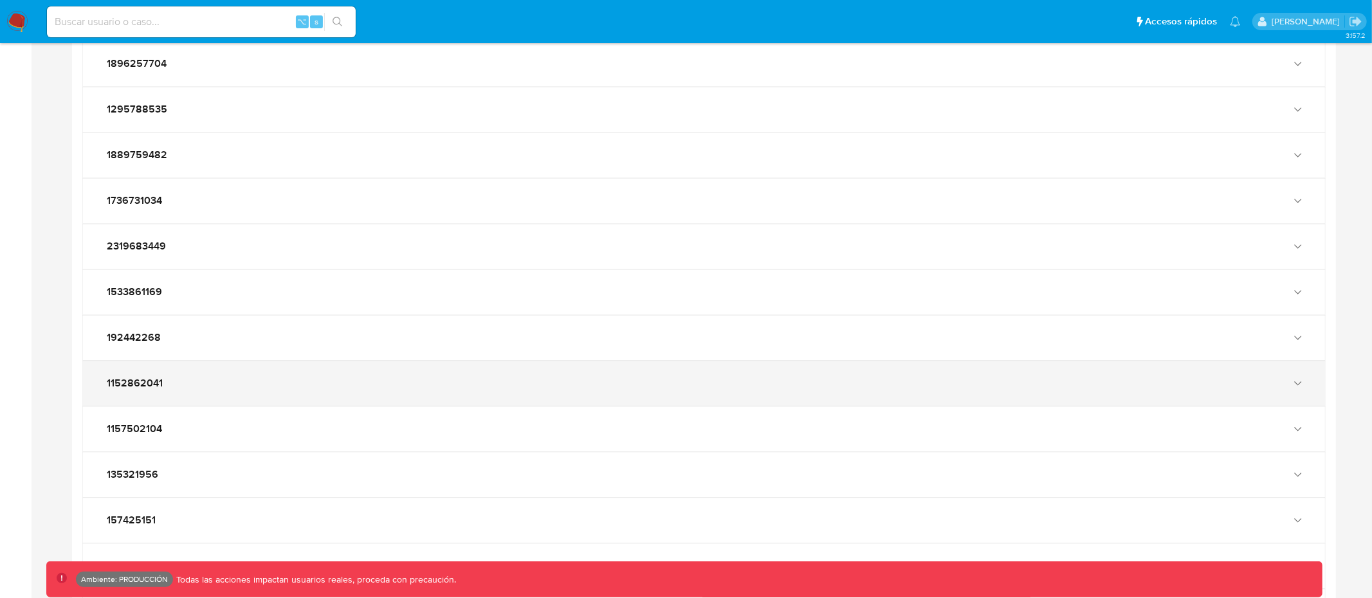
click at [417, 368] on div "1152862041" at bounding box center [704, 383] width 1242 height 45
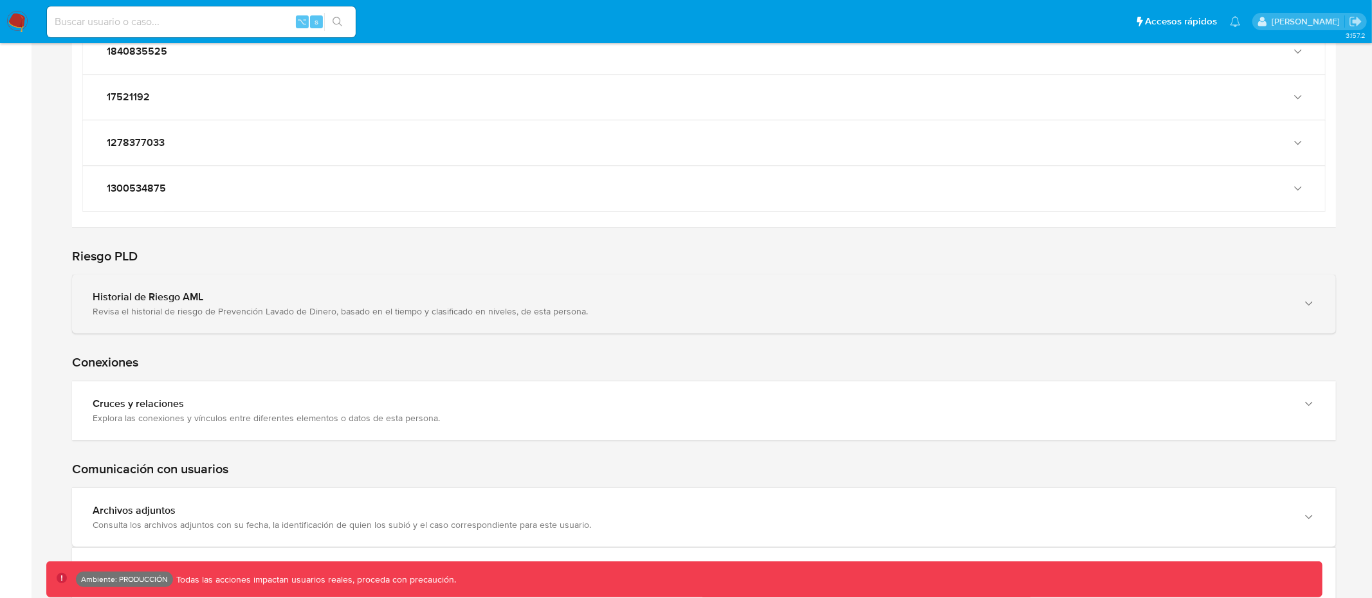
scroll to position [3360, 0]
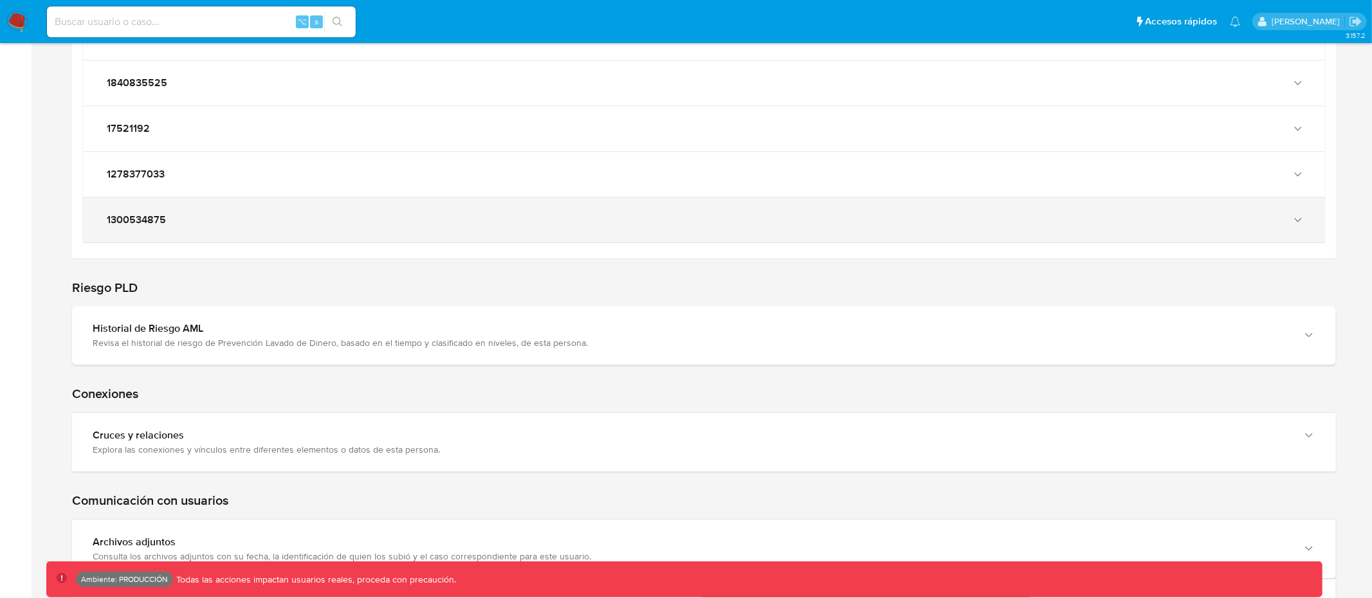
click at [411, 230] on div "1300534875" at bounding box center [704, 219] width 1242 height 45
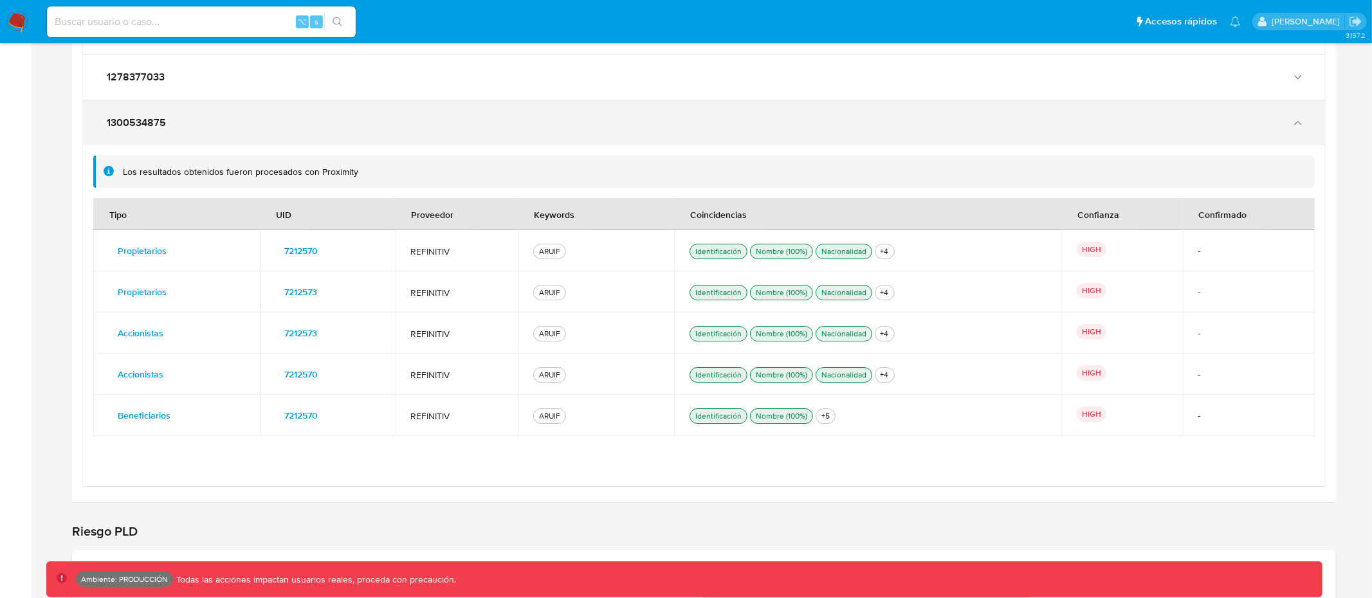
scroll to position [3457, 0]
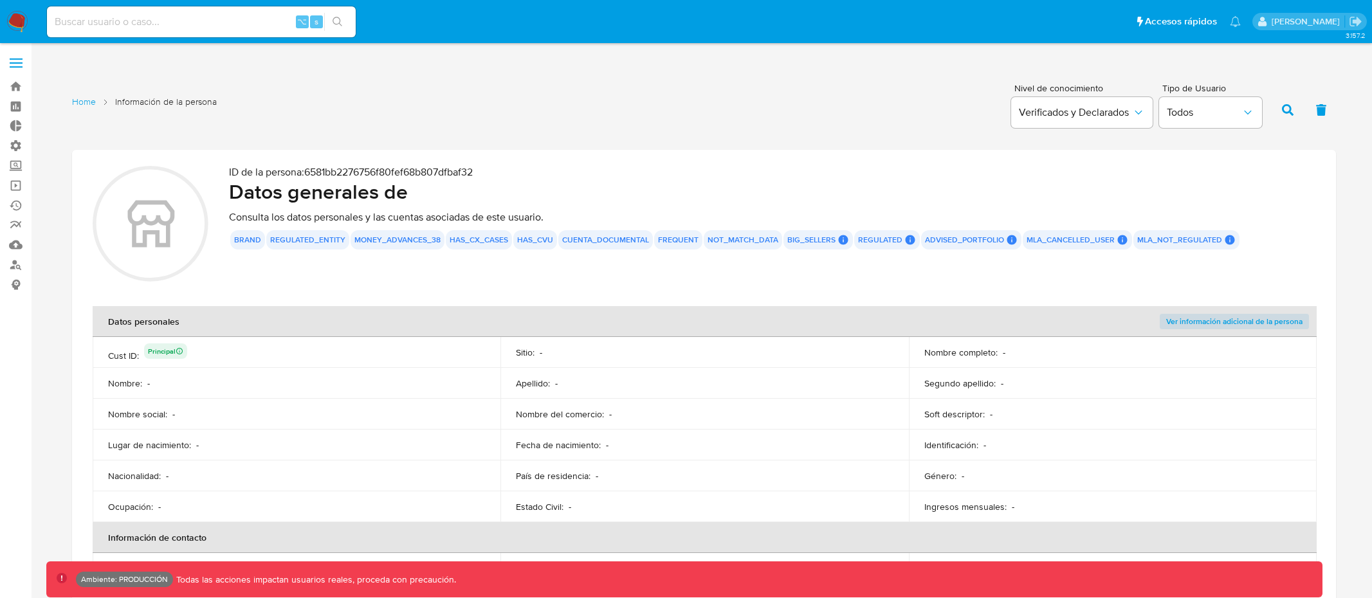
scroll to position [3457, 0]
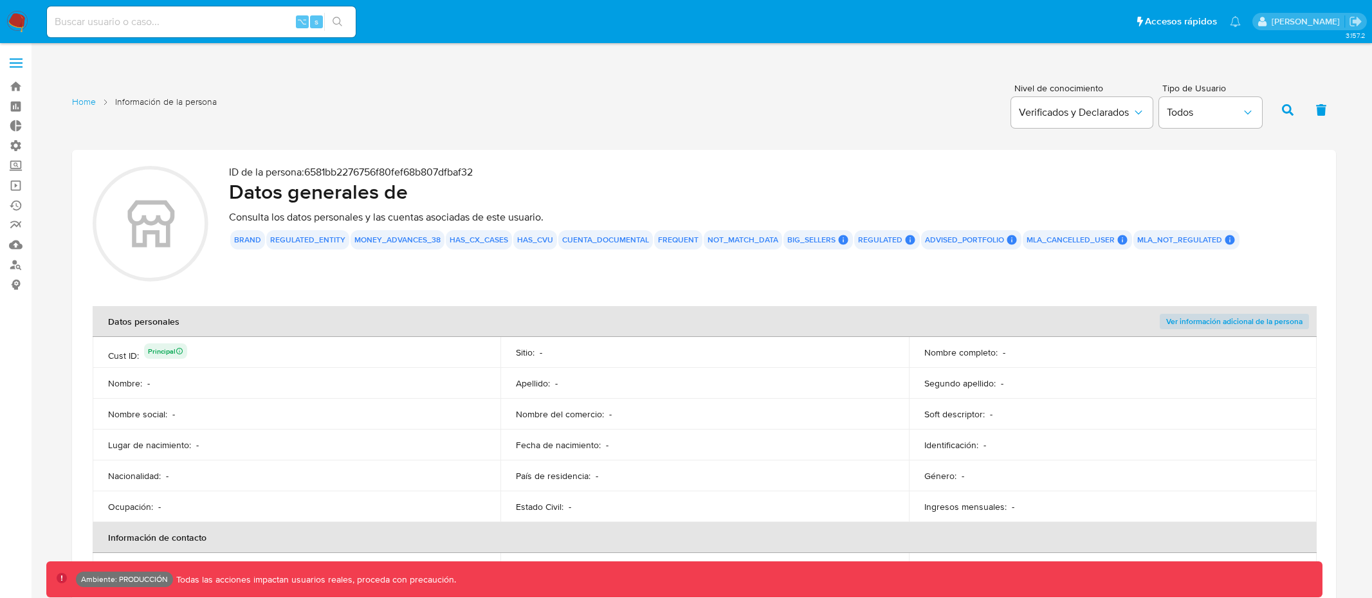
scroll to position [3457, 0]
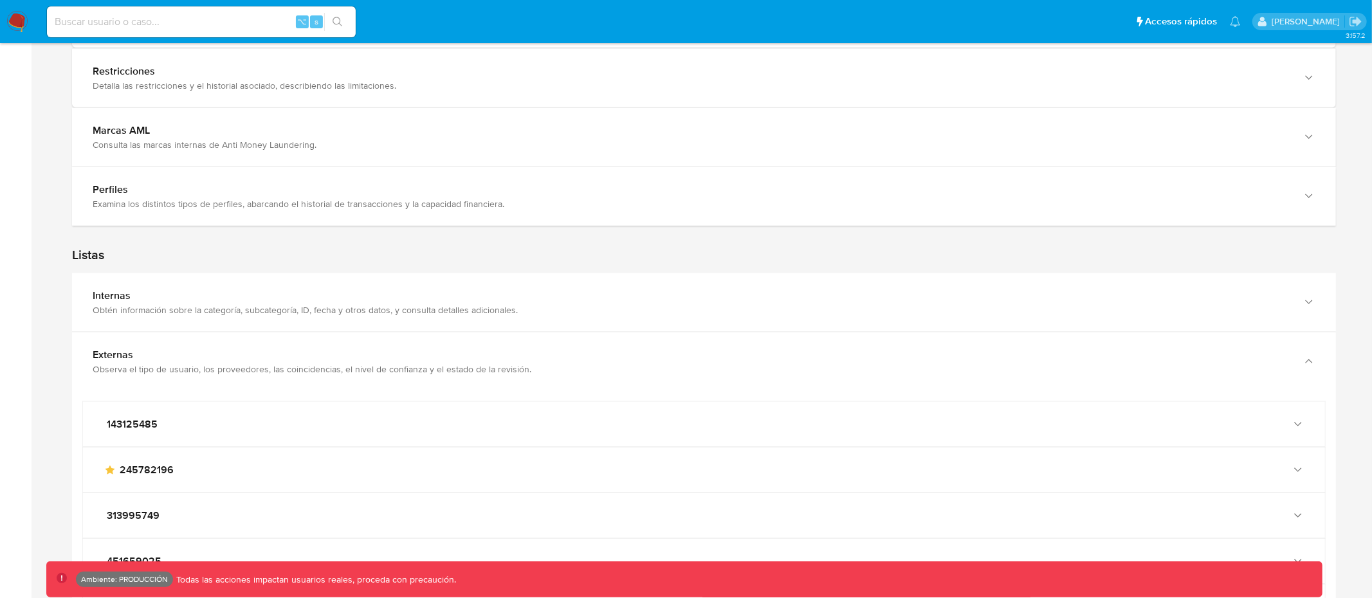
scroll to position [1276, 0]
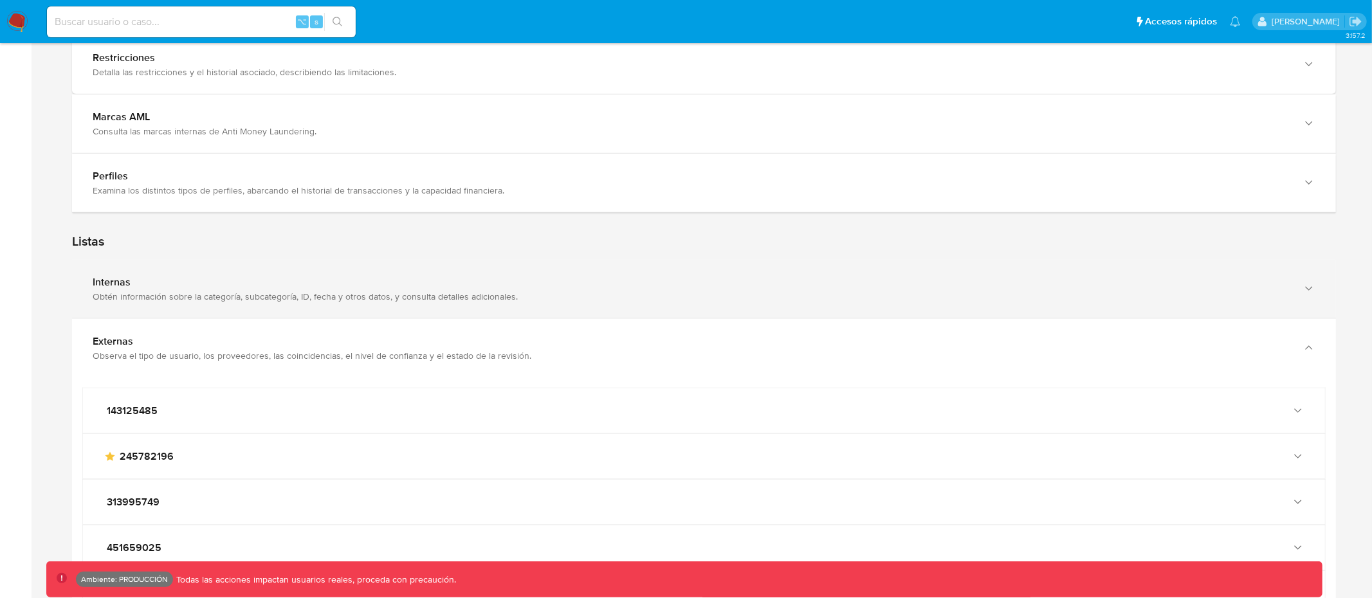
click at [211, 287] on div "Internas" at bounding box center [691, 282] width 1197 height 13
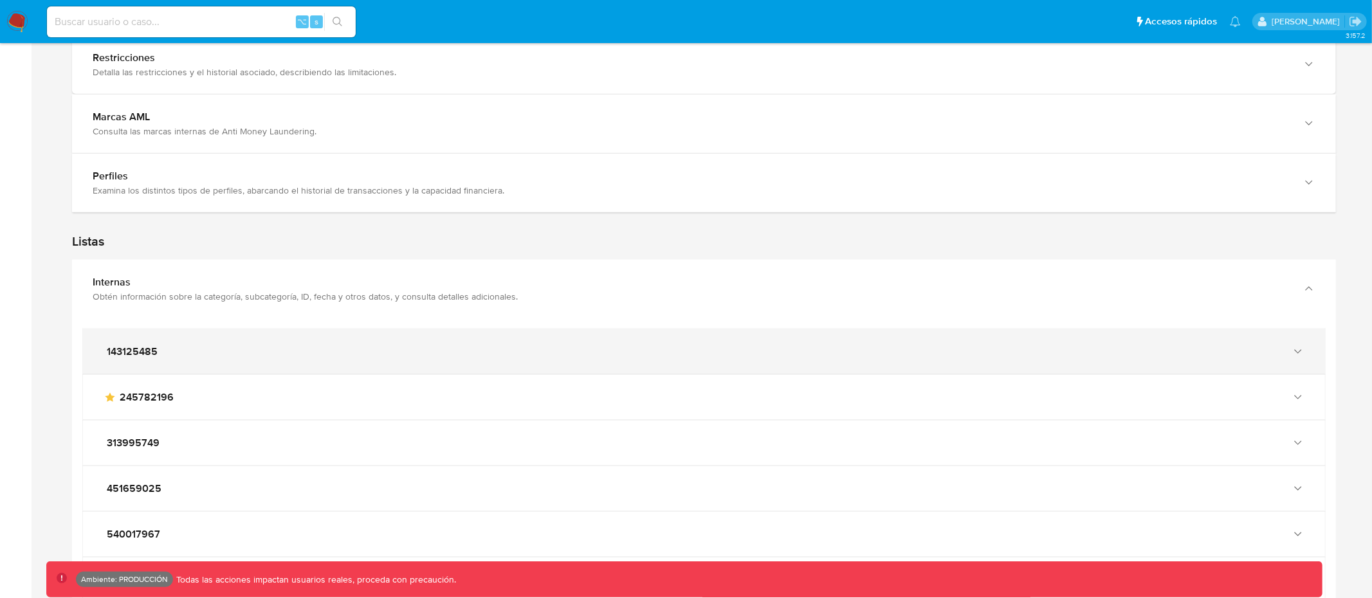
click at [190, 351] on div "143125485" at bounding box center [691, 351] width 1175 height 13
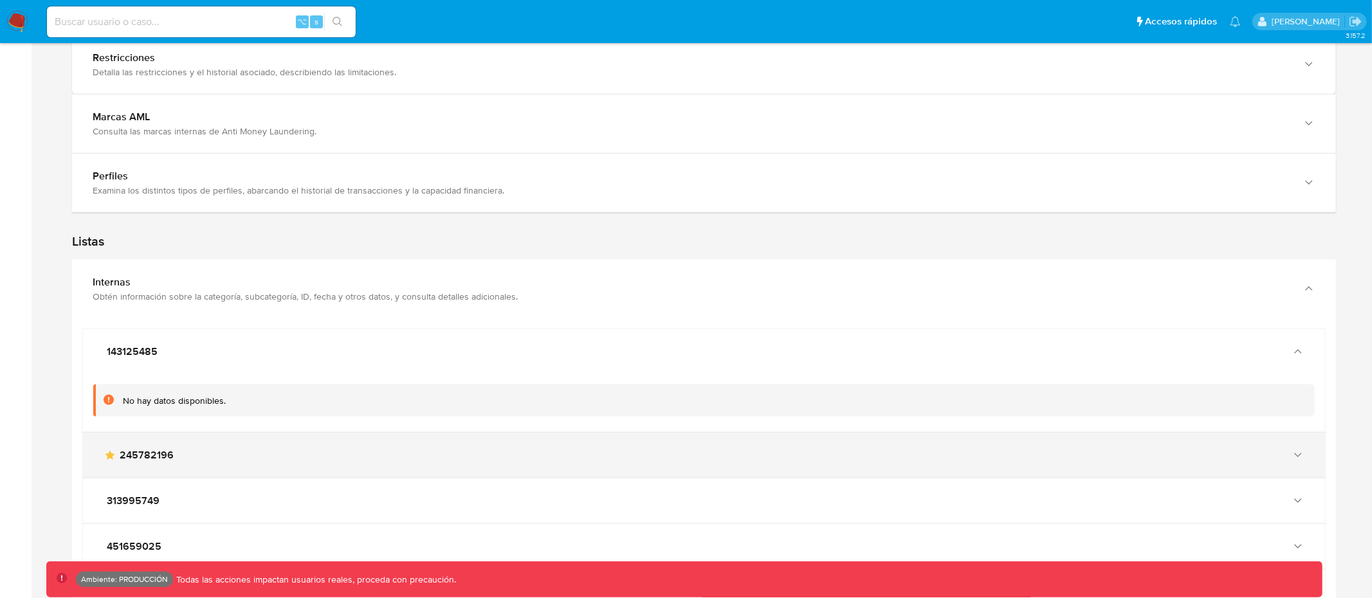
click at [212, 453] on div "main-user-icon 245782196" at bounding box center [691, 455] width 1175 height 13
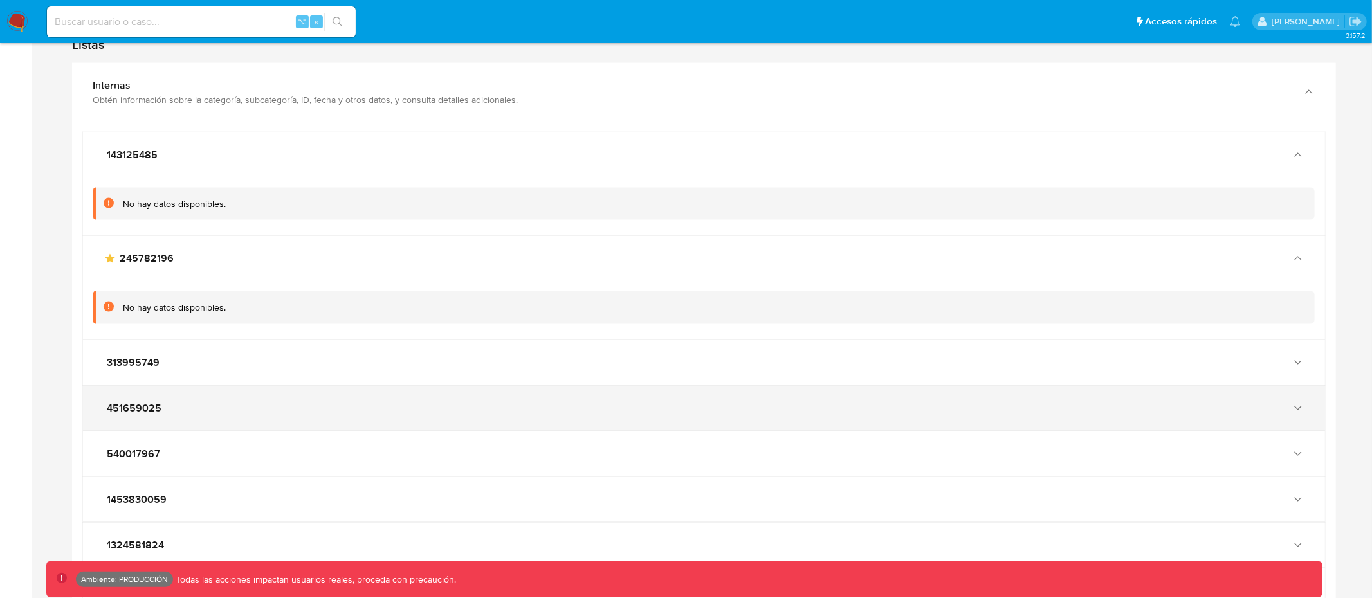
scroll to position [1500, 0]
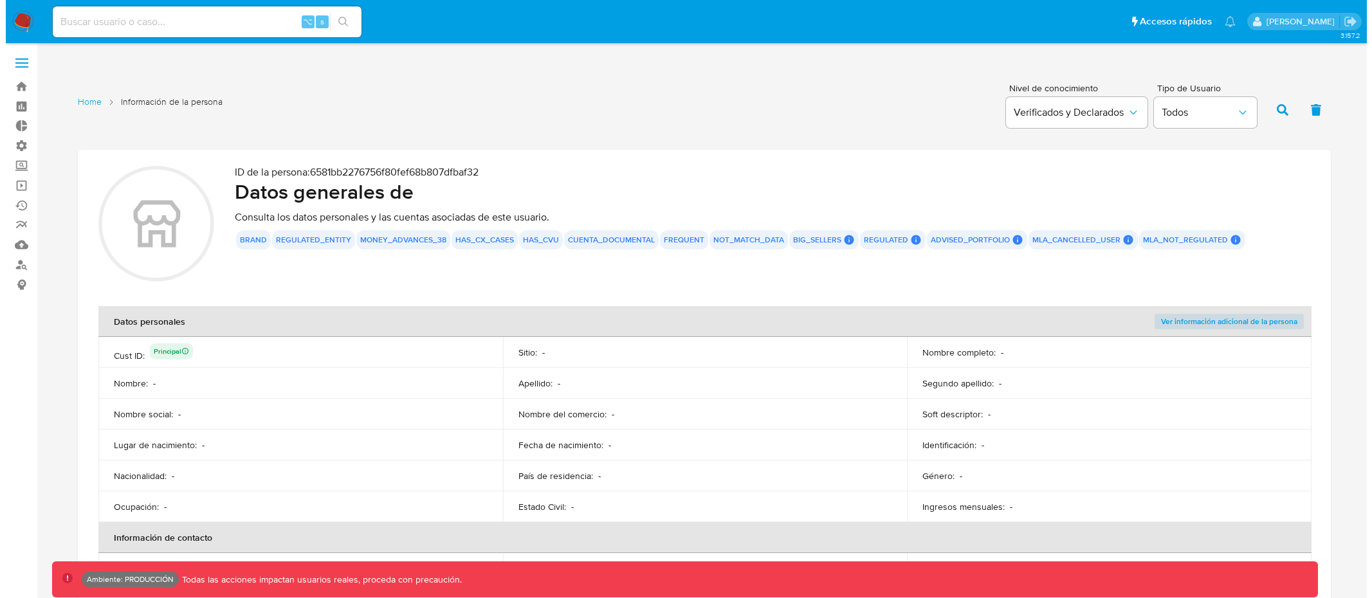
scroll to position [1788, 0]
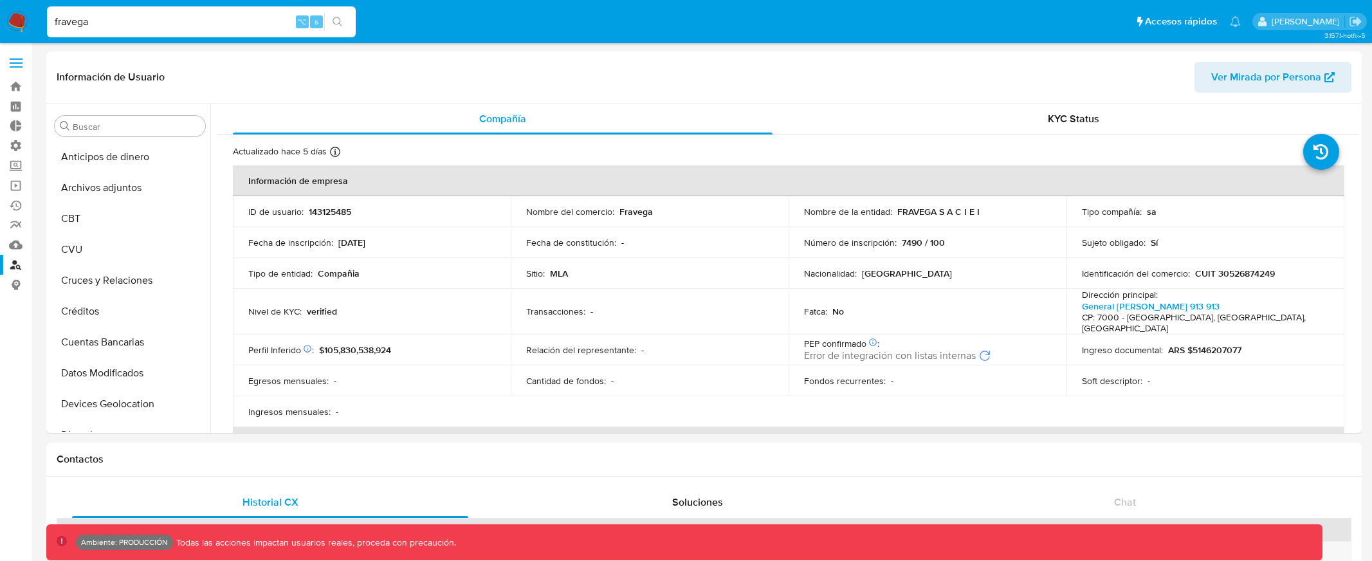
select select "10"
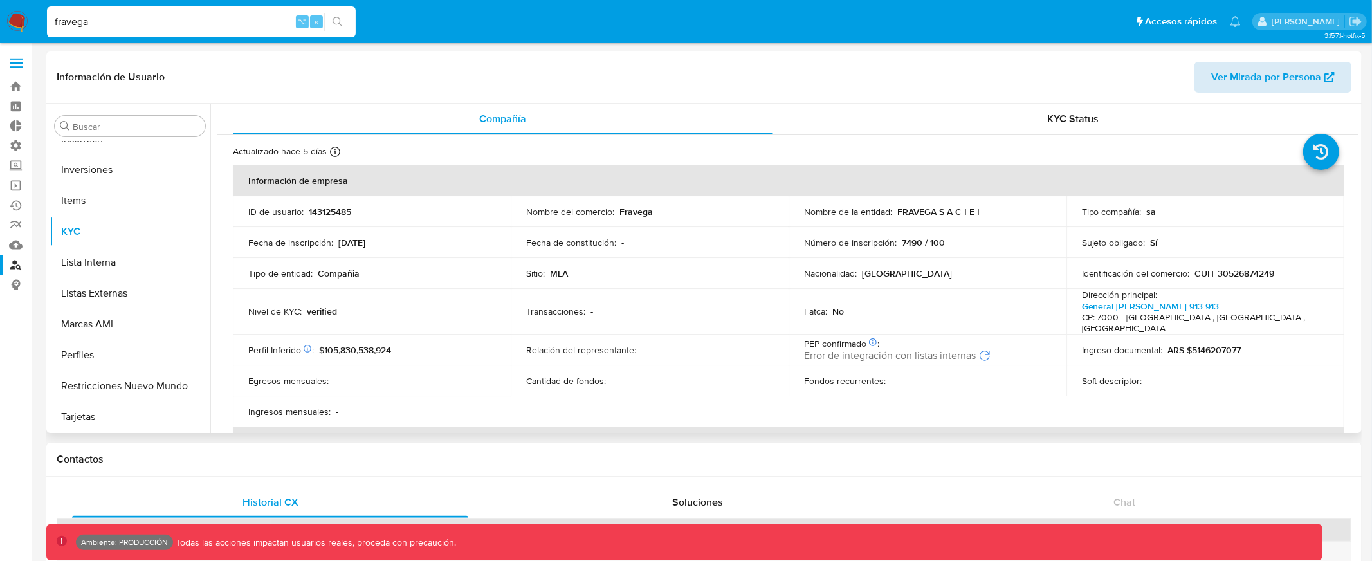
click at [1280, 78] on span "Ver Mirada por Persona" at bounding box center [1266, 77] width 110 height 31
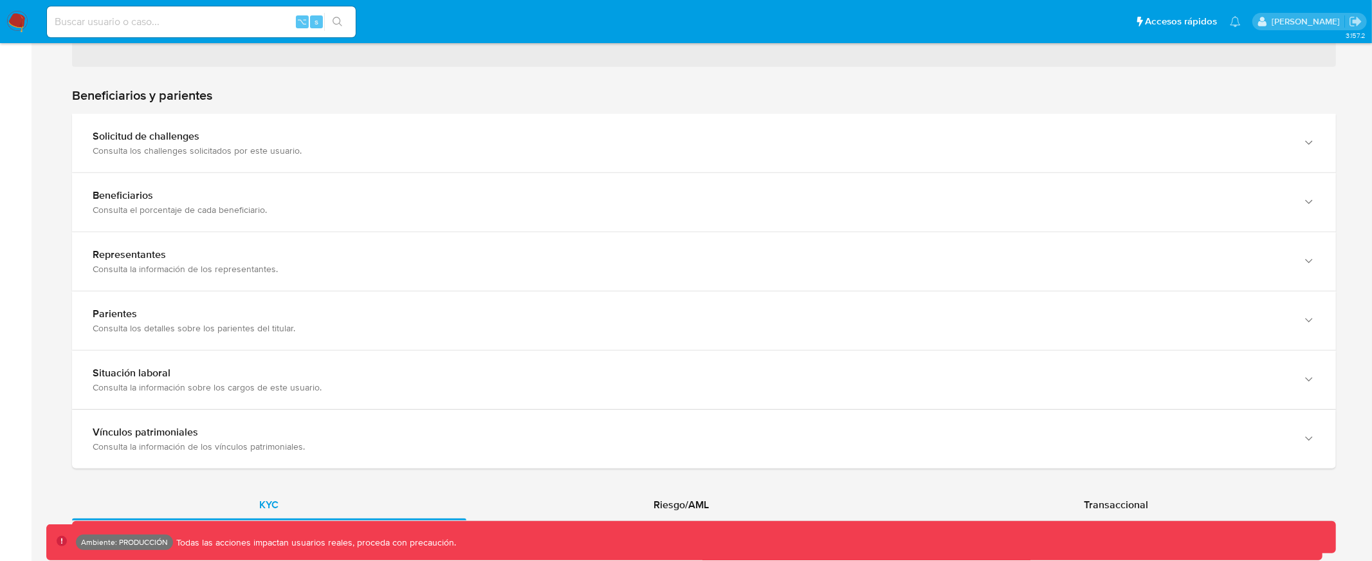
scroll to position [715, 0]
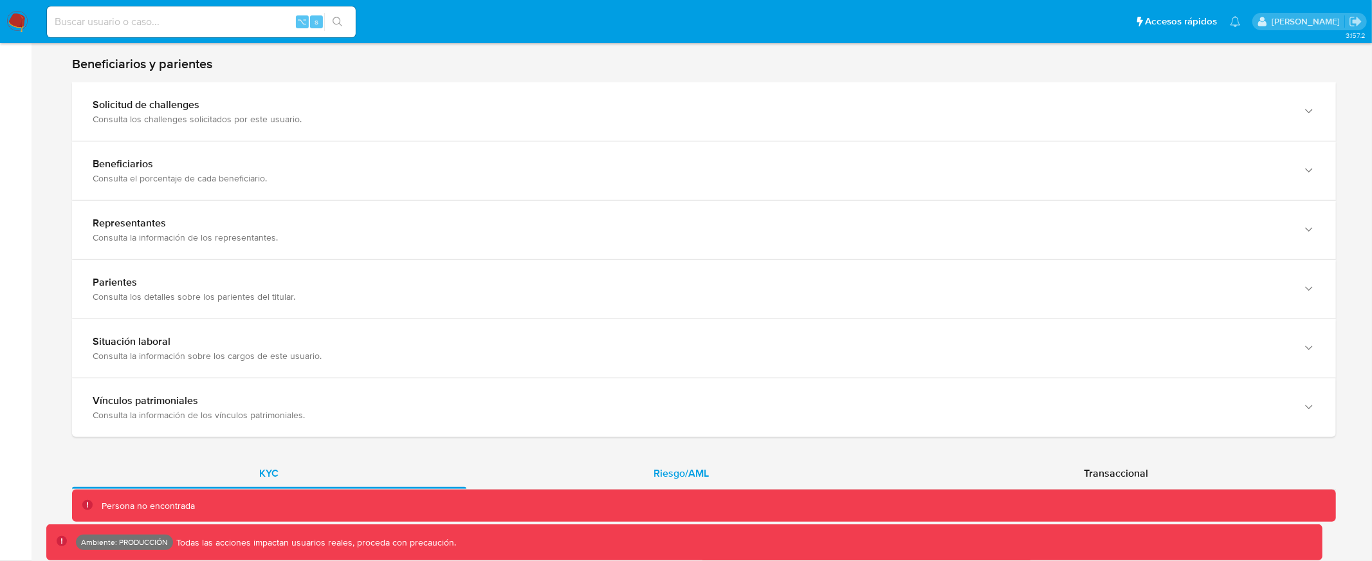
click at [671, 477] on span "Riesgo/AML" at bounding box center [681, 473] width 55 height 15
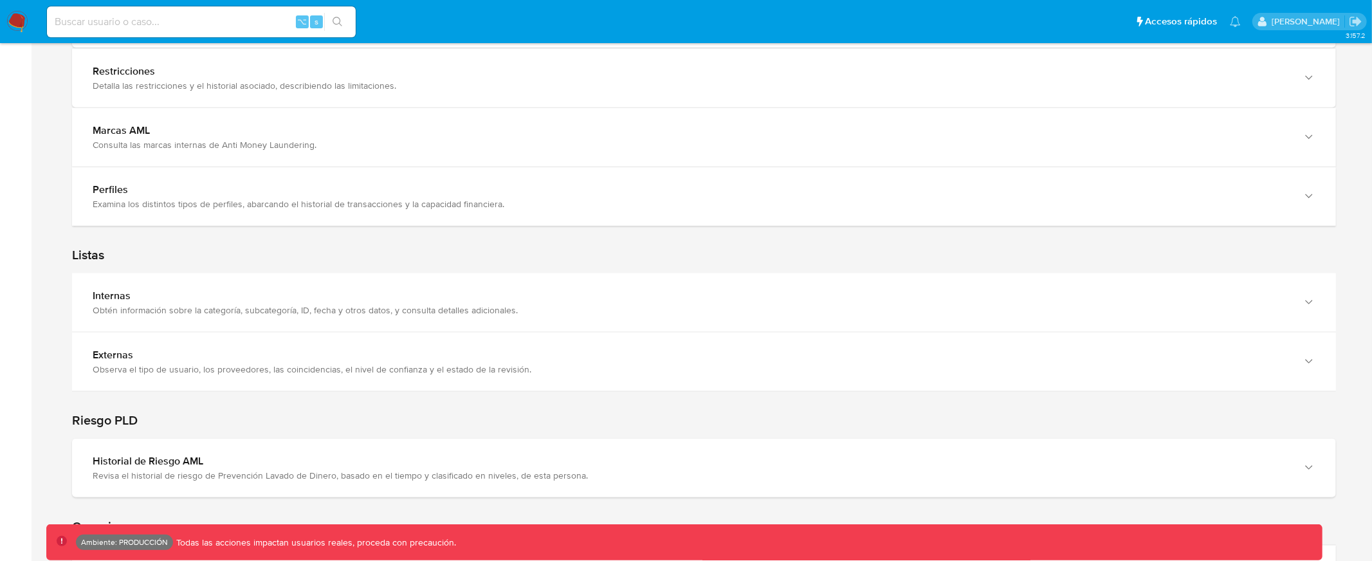
scroll to position [1386, 0]
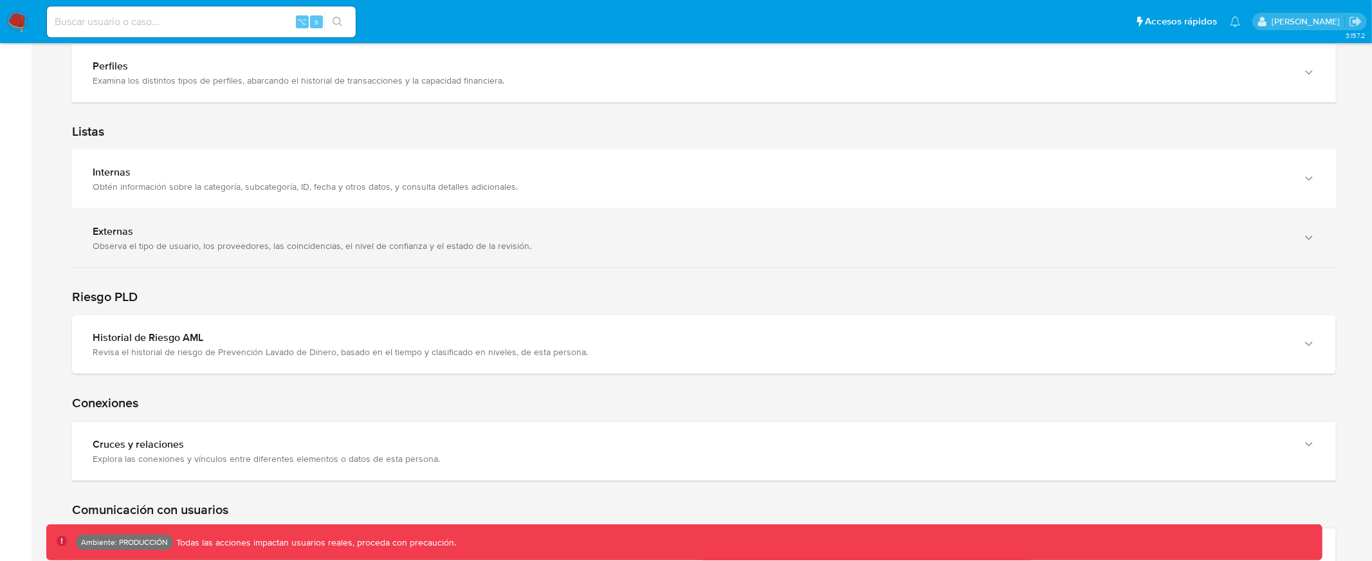
click at [440, 233] on div "Externas" at bounding box center [691, 231] width 1197 height 13
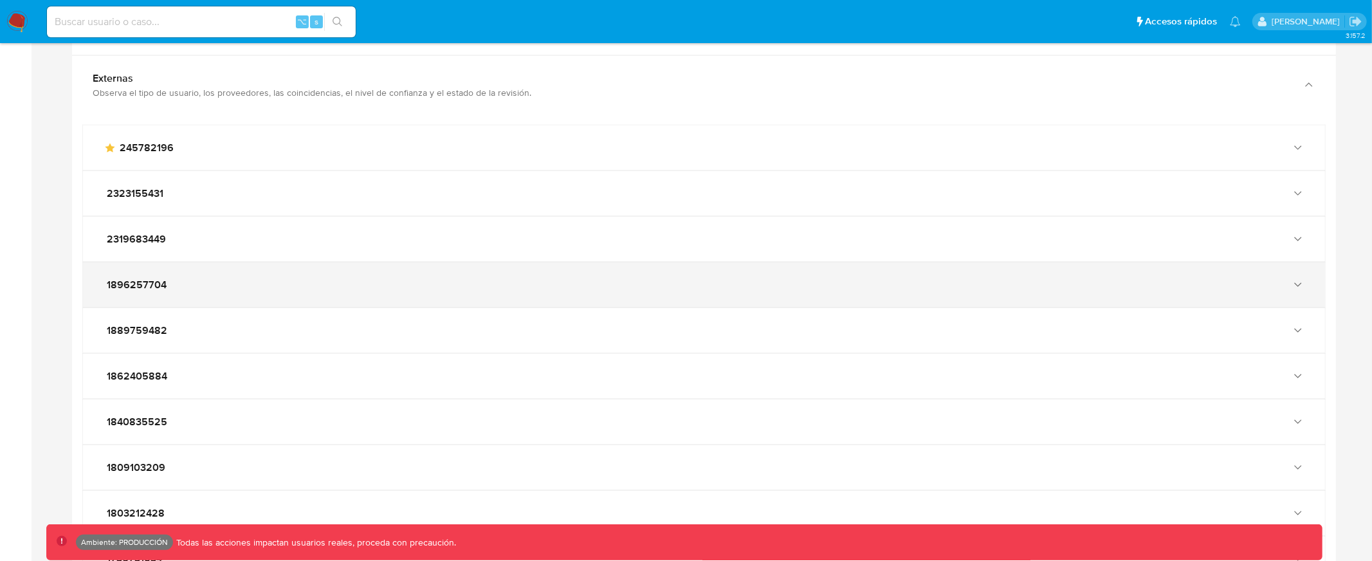
scroll to position [1556, 0]
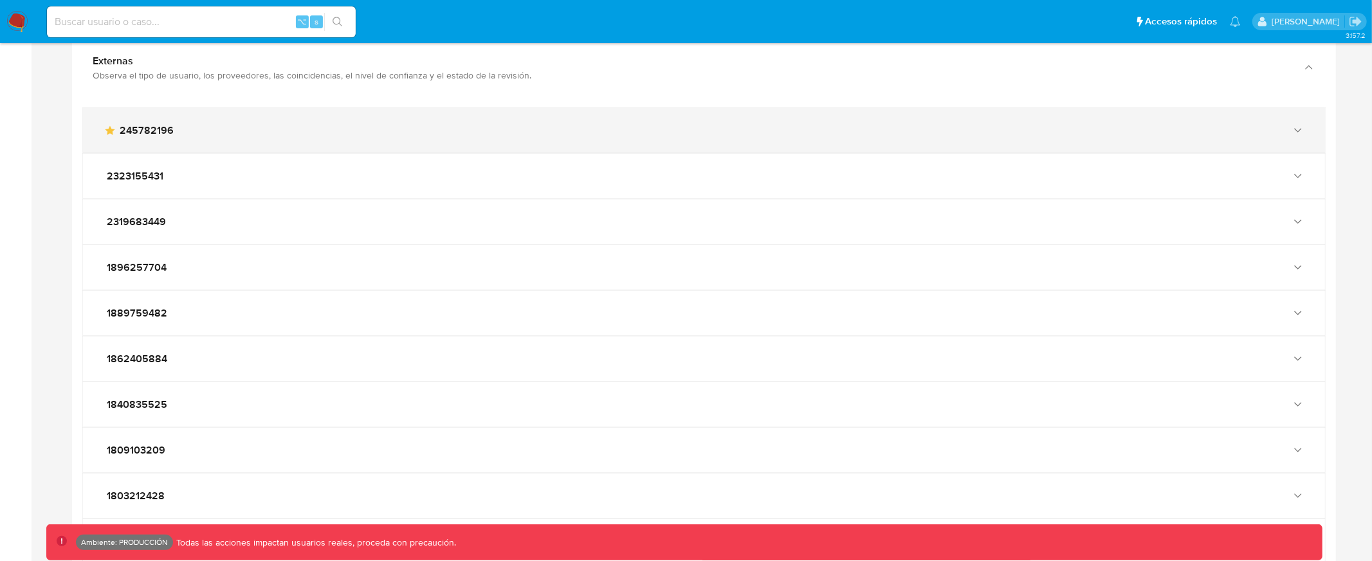
click at [271, 137] on div "main-user-icon 245782196" at bounding box center [691, 130] width 1175 height 13
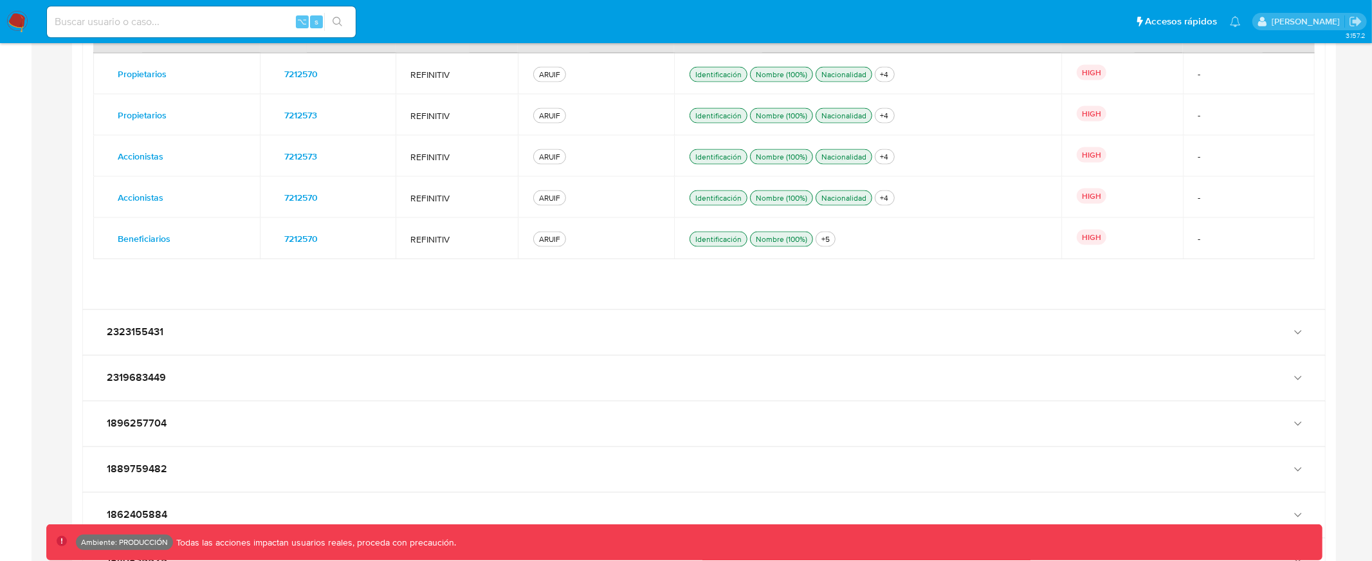
scroll to position [1744, 0]
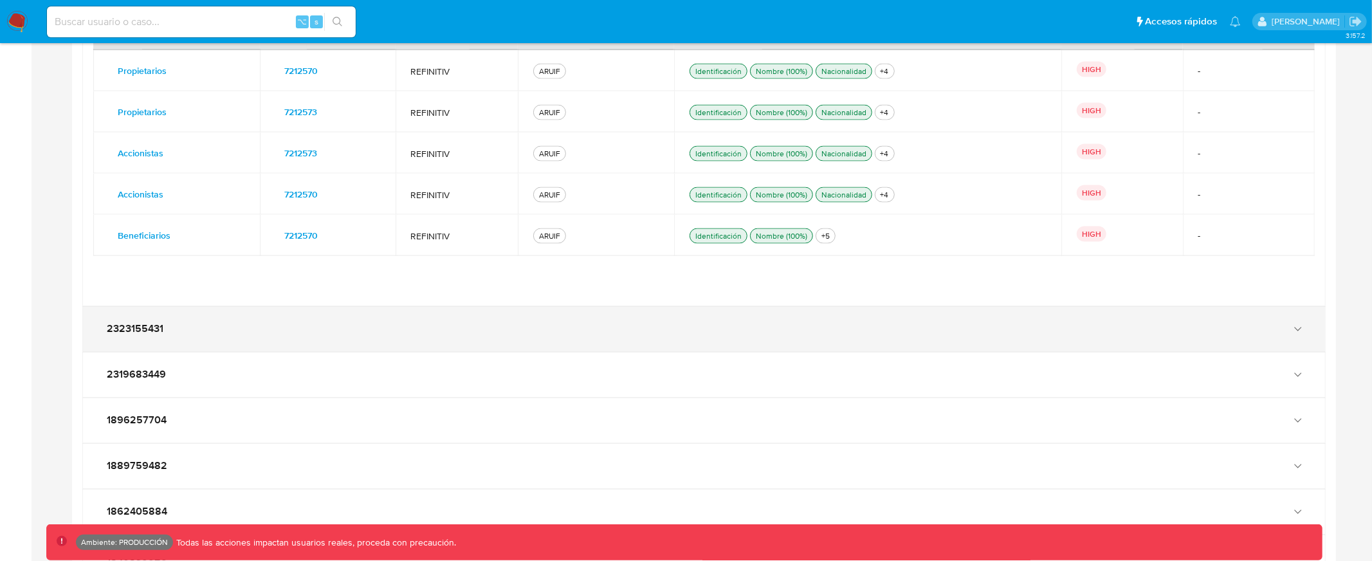
click at [336, 340] on div "2323155431" at bounding box center [704, 329] width 1242 height 45
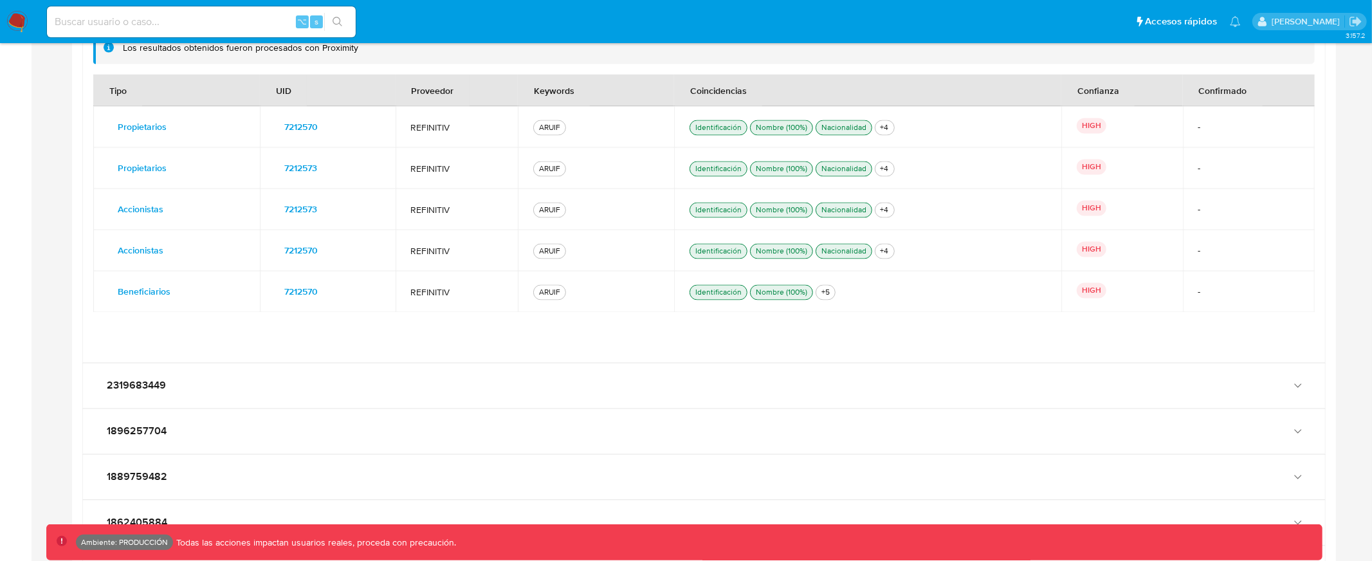
scroll to position [2111, 0]
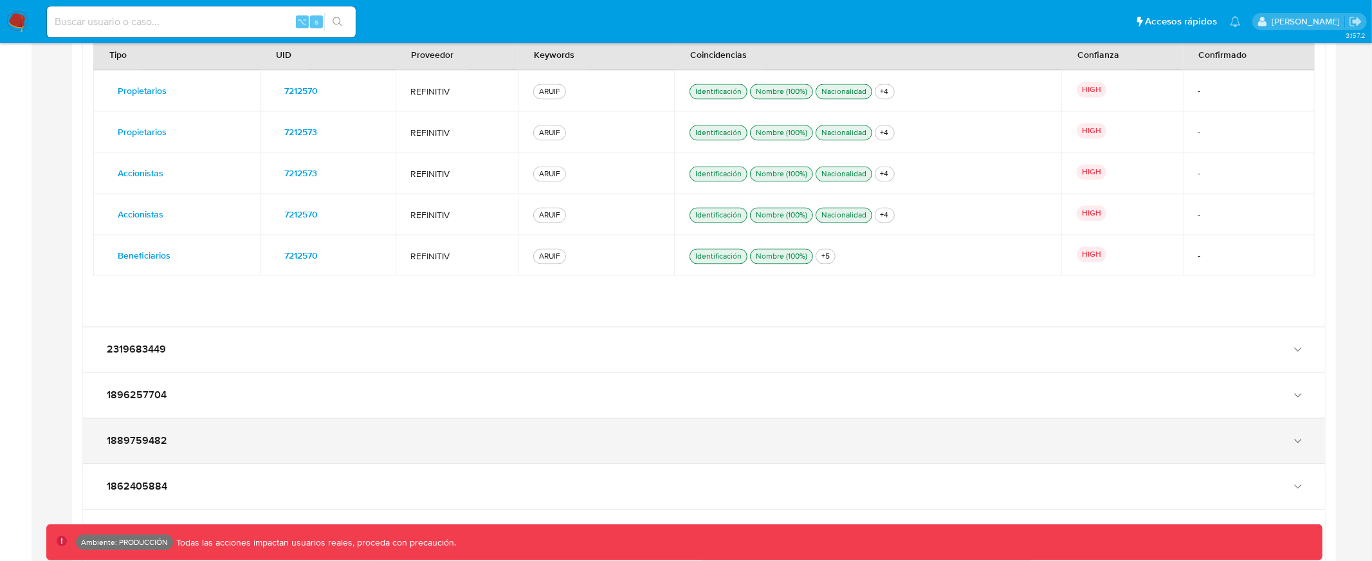
click at [372, 461] on div "1889759482" at bounding box center [704, 440] width 1242 height 45
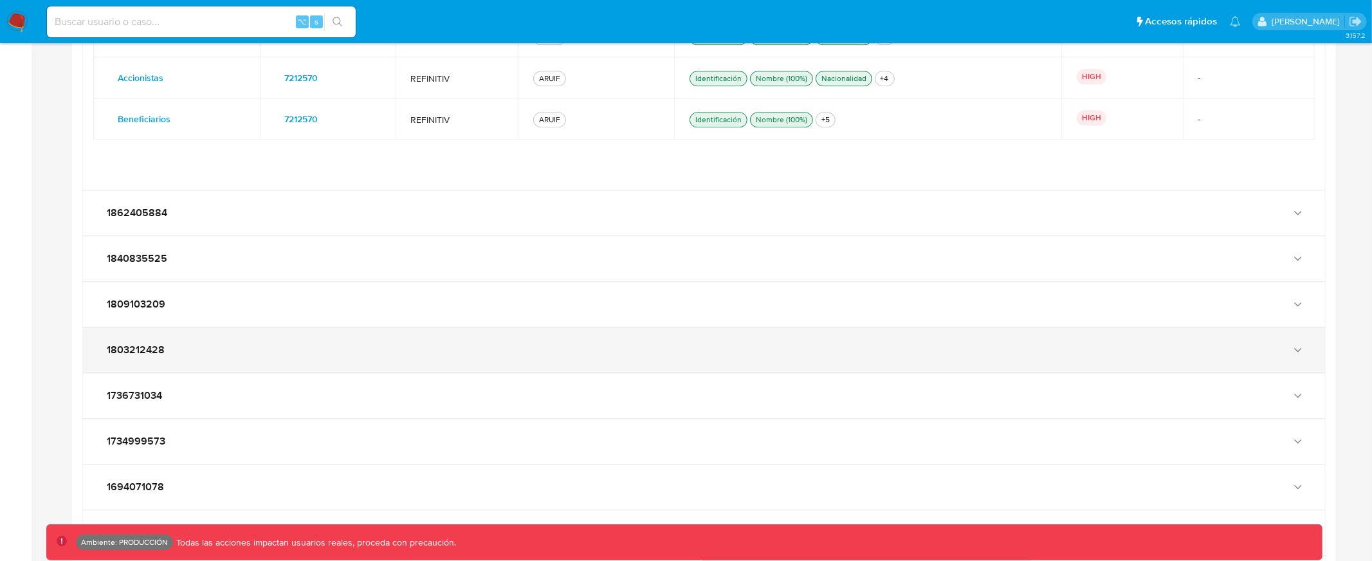
click at [424, 340] on div "1803212428" at bounding box center [704, 349] width 1242 height 45
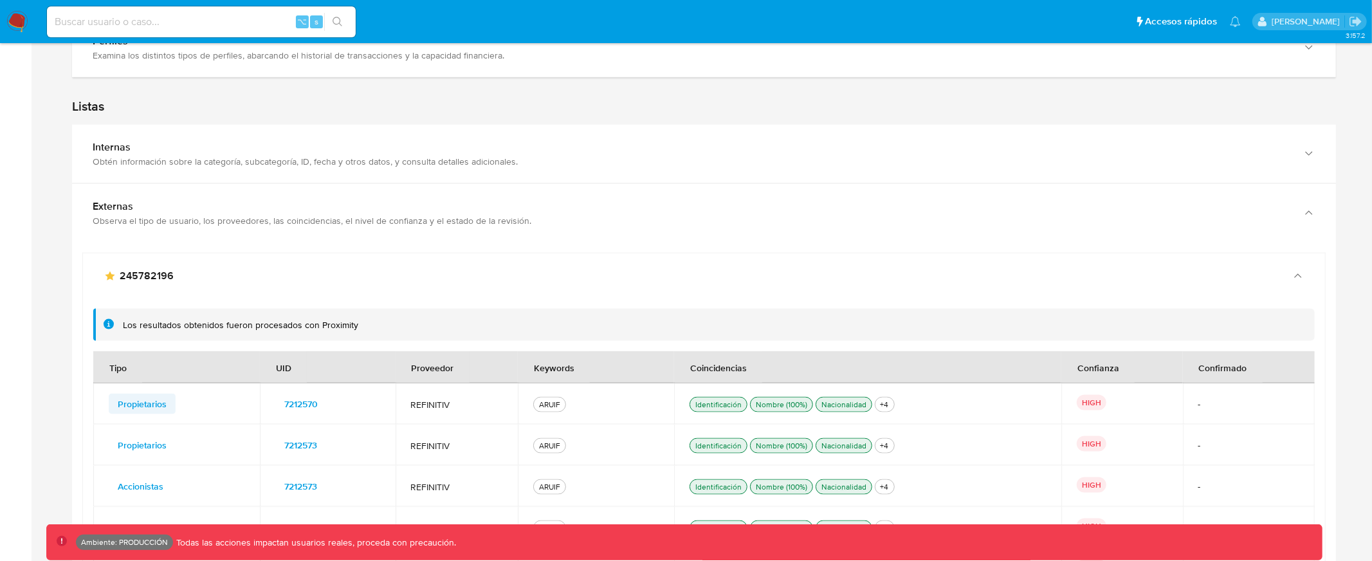
scroll to position [1419, 0]
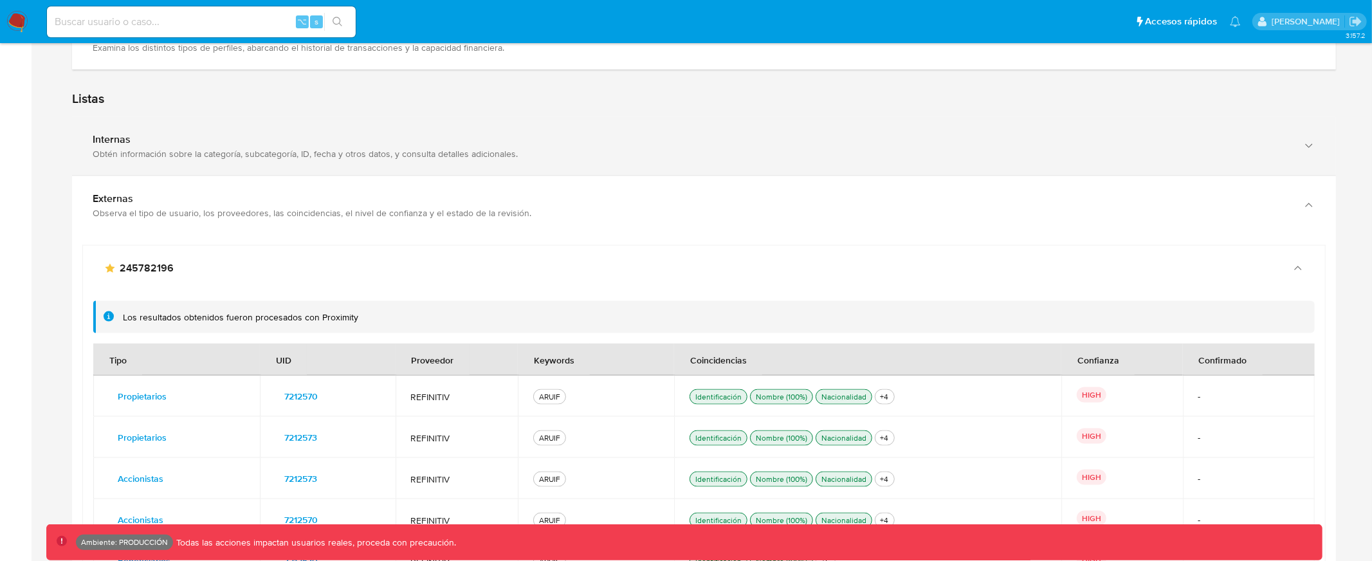
click at [225, 150] on div "Obtén información sobre la categoría, subcategoría, ID, fecha y otros datos, y …" at bounding box center [691, 154] width 1197 height 12
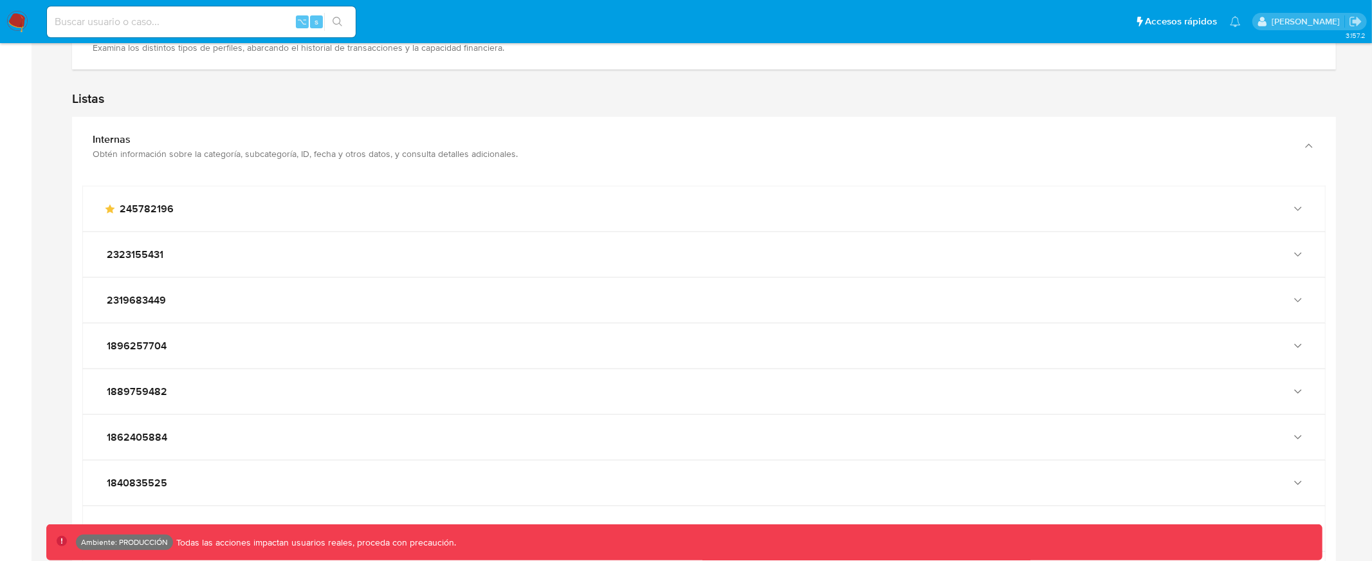
scroll to position [1419, 0]
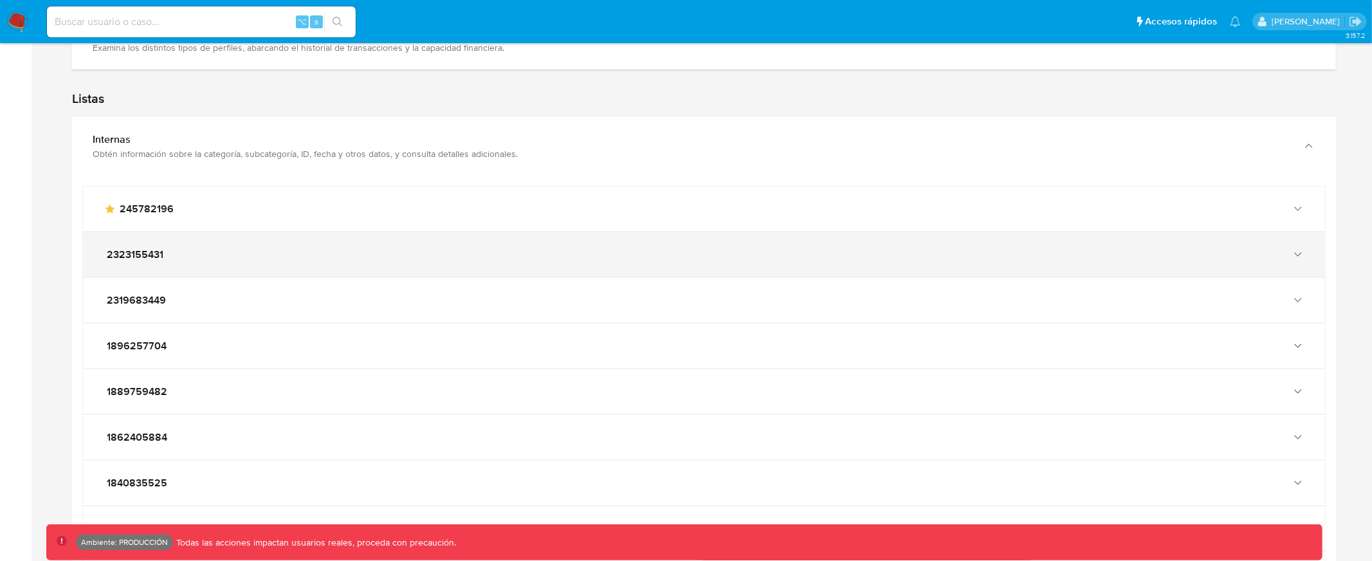
click at [300, 249] on div "2323155431" at bounding box center [691, 254] width 1175 height 13
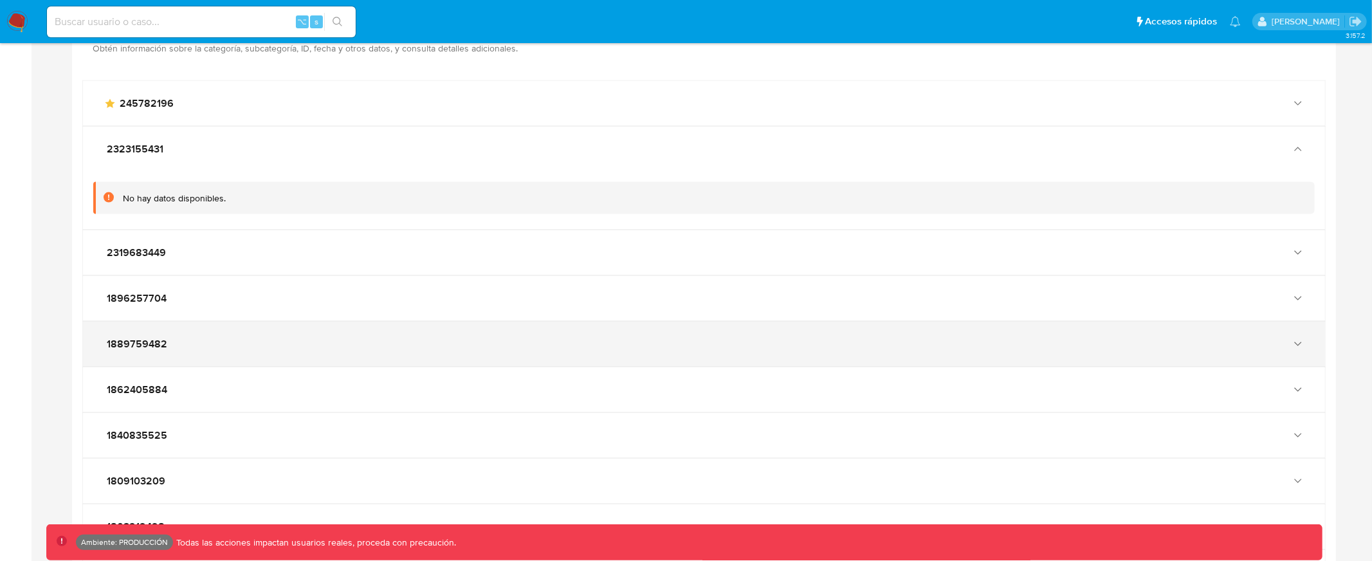
click at [265, 352] on div "1889759482" at bounding box center [704, 344] width 1242 height 45
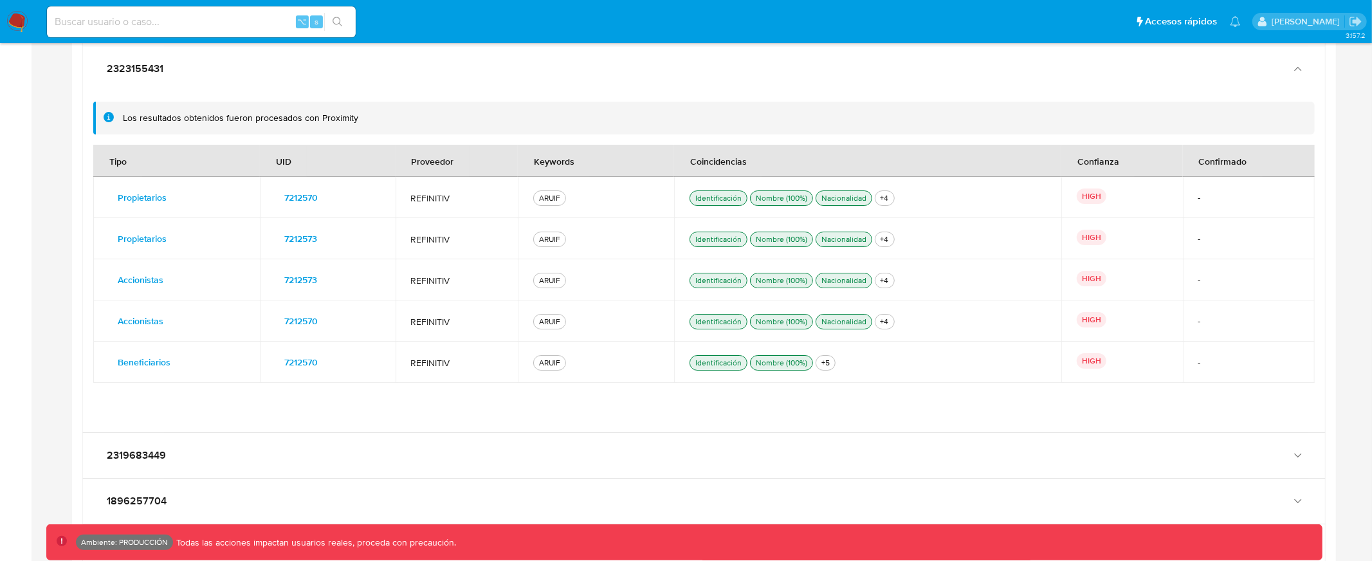
scroll to position [3765, 0]
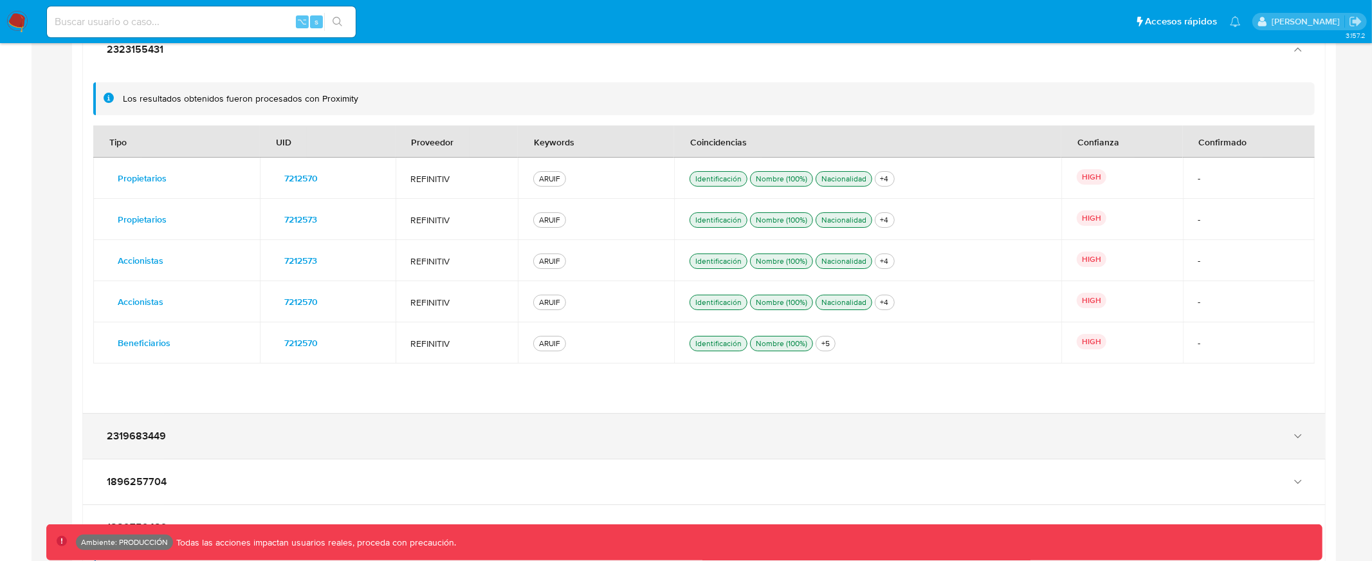
click at [189, 442] on div "2319683449" at bounding box center [691, 436] width 1175 height 13
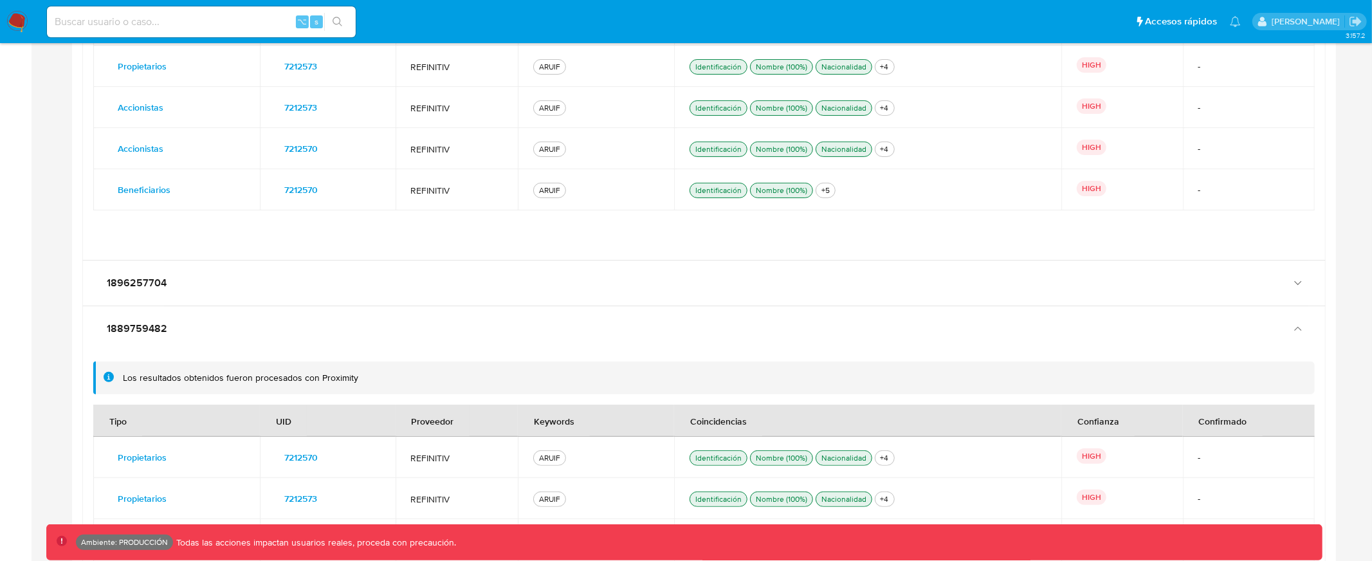
scroll to position [4305, 0]
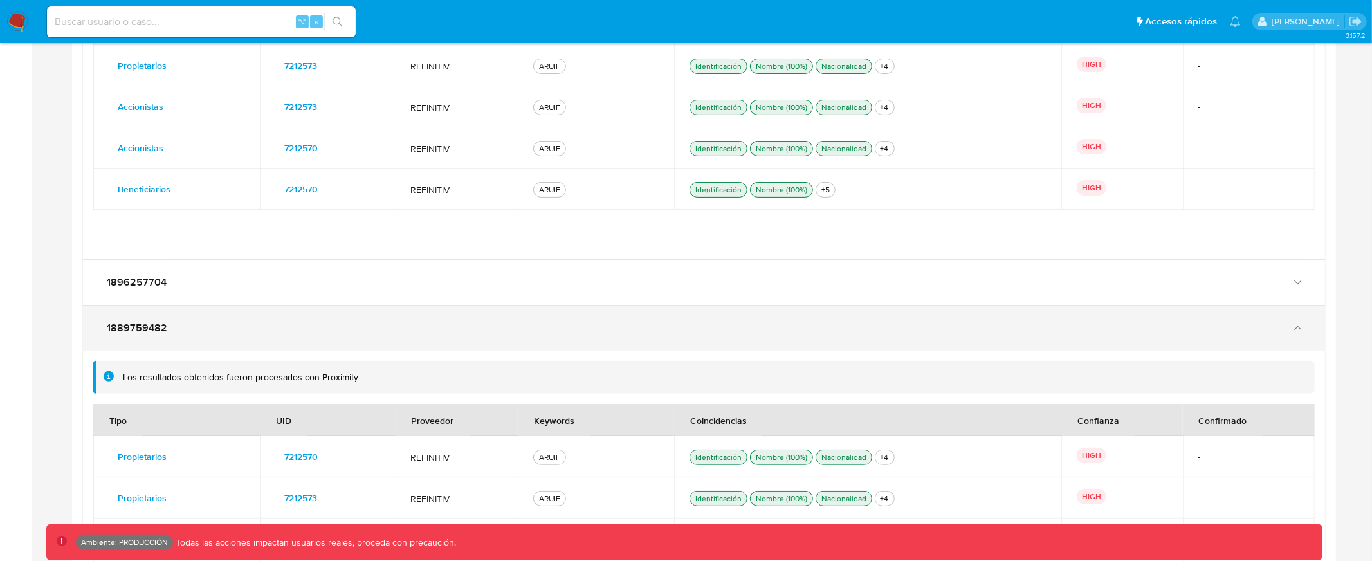
click at [226, 332] on div "1889759482" at bounding box center [691, 328] width 1175 height 13
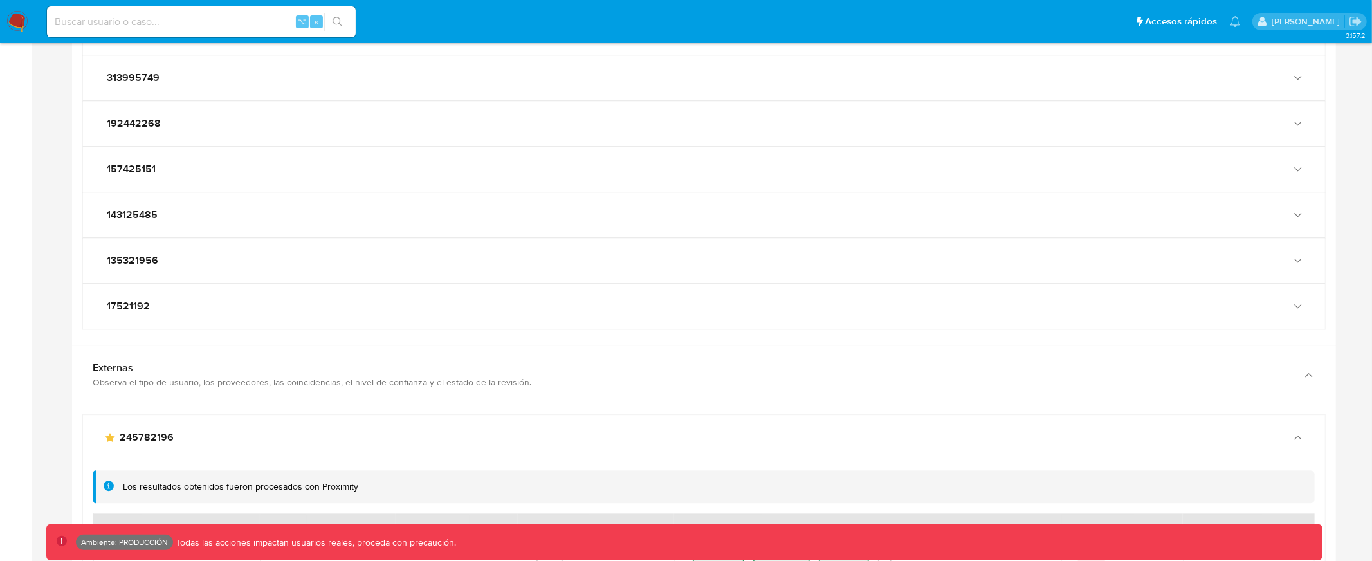
scroll to position [2954, 0]
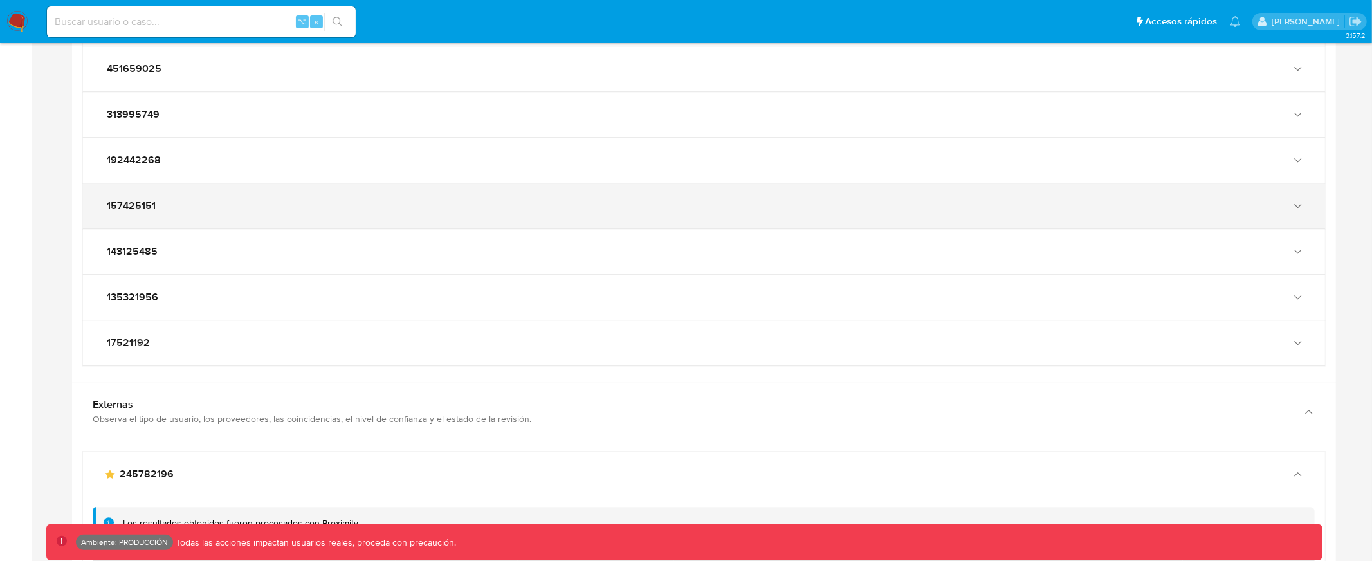
click at [140, 211] on span "157425151" at bounding box center [131, 205] width 49 height 13
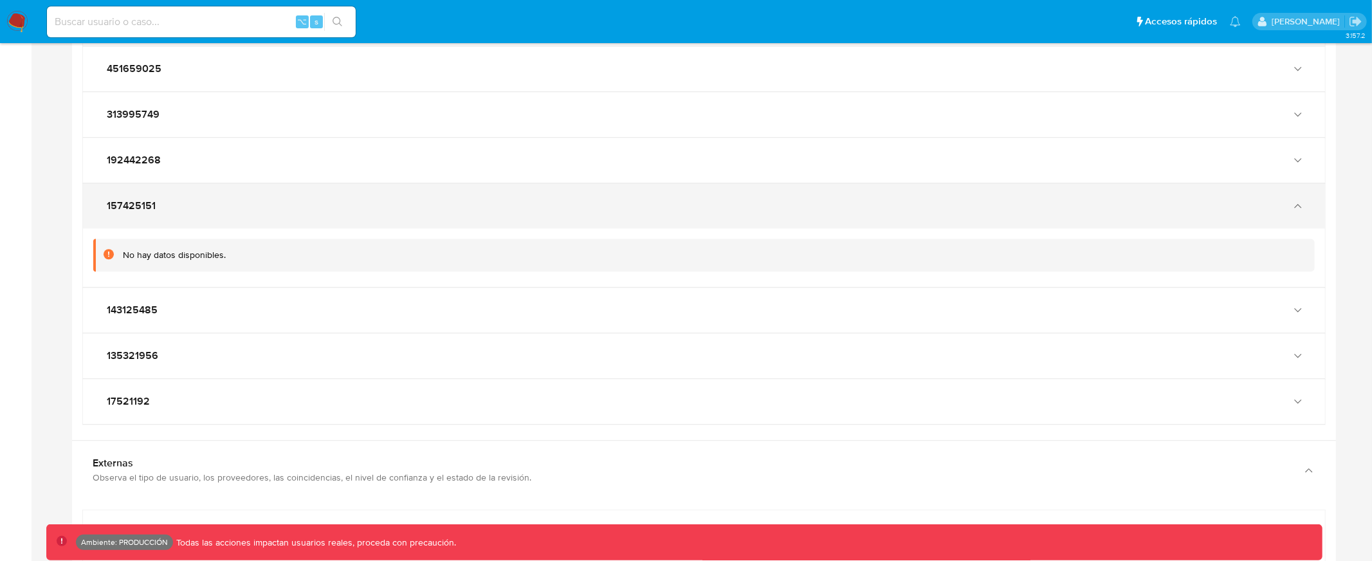
drag, startPoint x: 91, startPoint y: 208, endPoint x: 203, endPoint y: 205, distance: 111.9
click at [203, 205] on div "157425151" at bounding box center [704, 205] width 1242 height 45
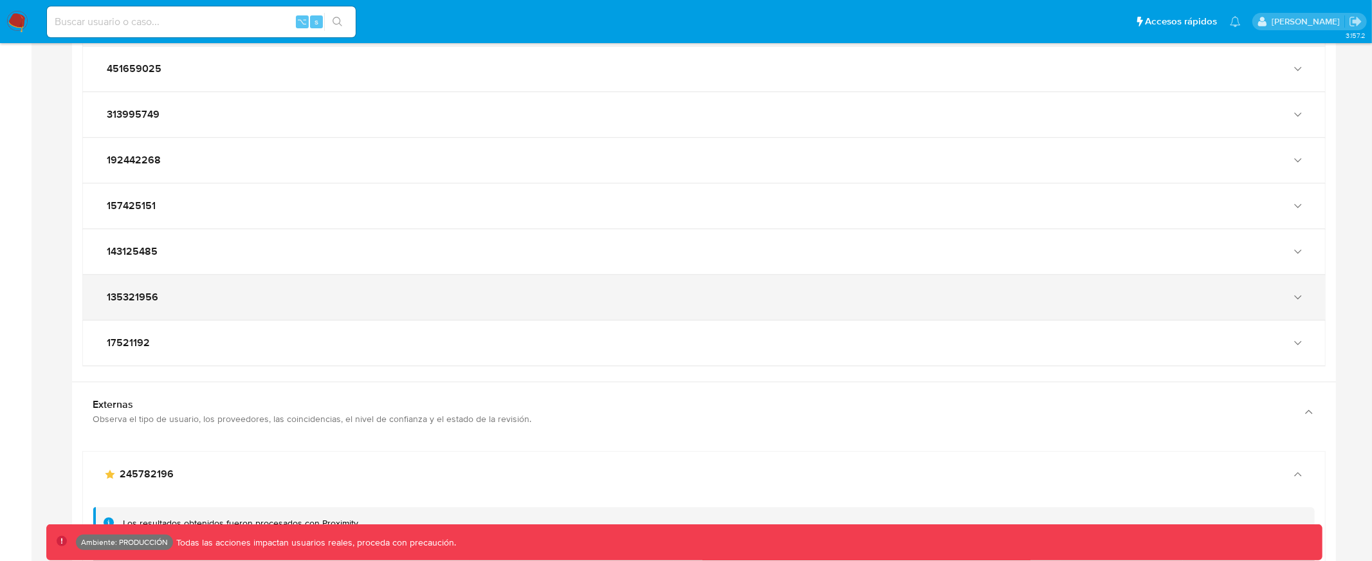
click at [133, 298] on span "135321956" at bounding box center [132, 297] width 51 height 13
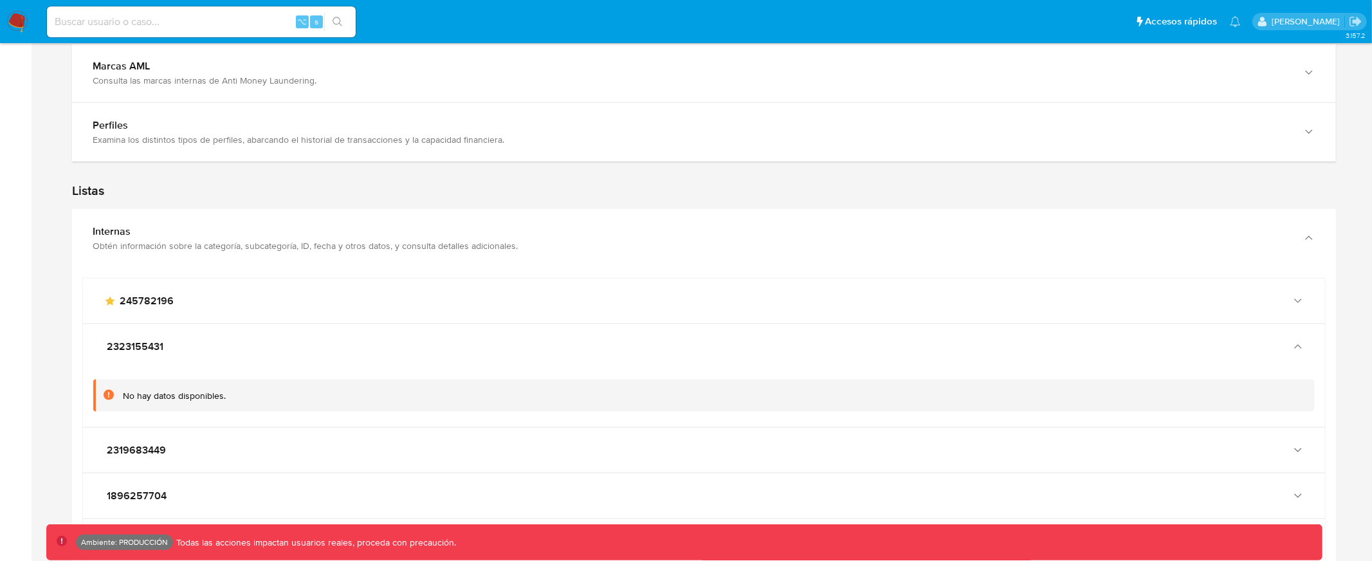
scroll to position [1375, 0]
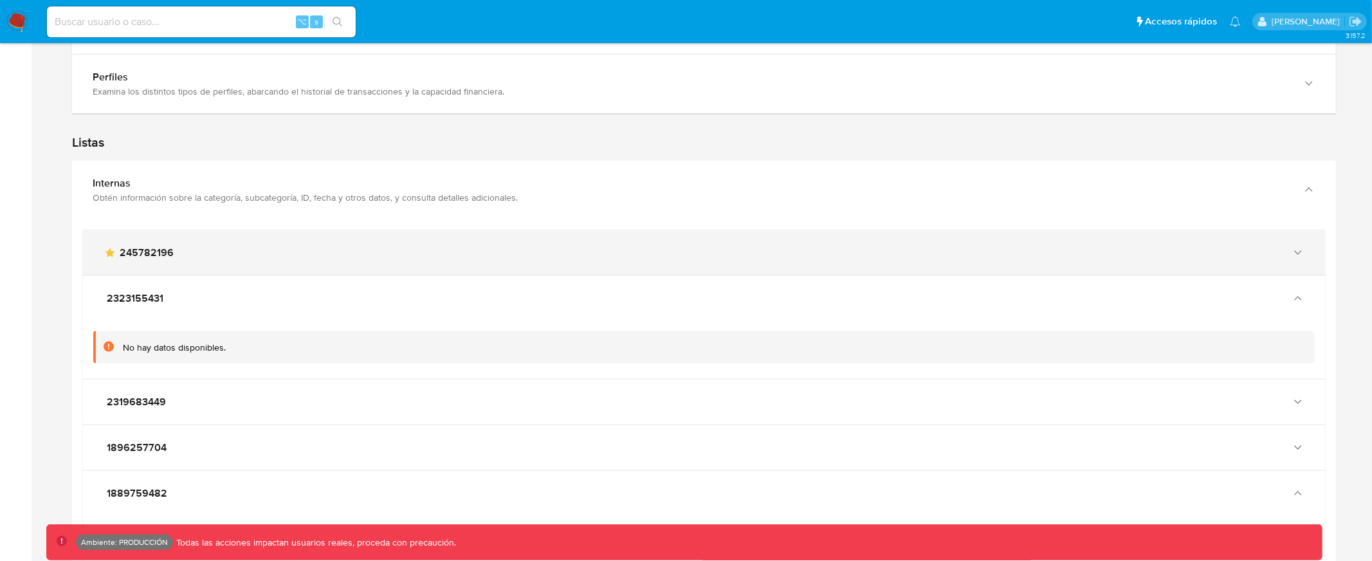
click at [167, 250] on span "245782196" at bounding box center [147, 252] width 54 height 13
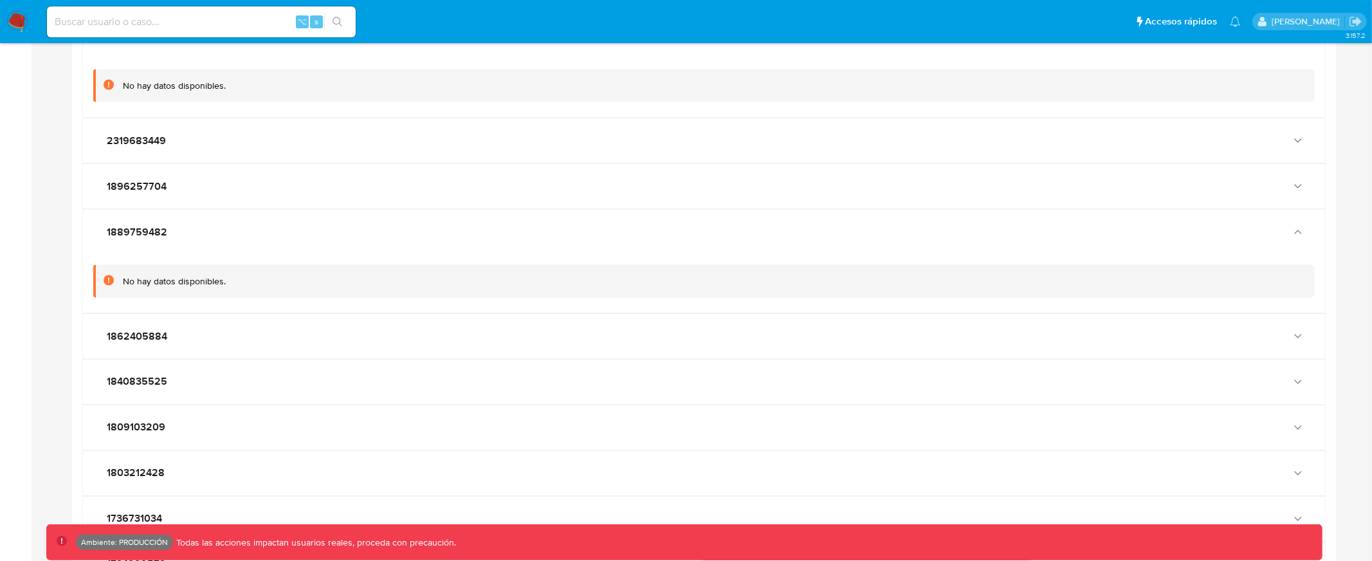
scroll to position [1687, 0]
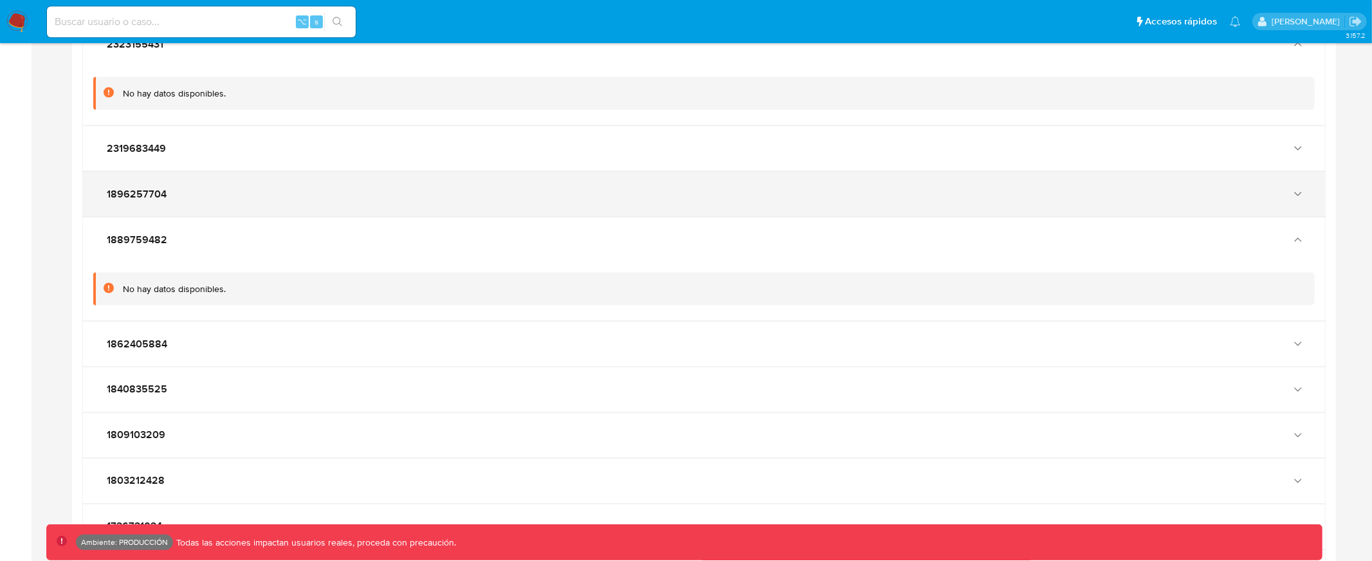
click at [194, 209] on div "1896257704" at bounding box center [704, 194] width 1242 height 45
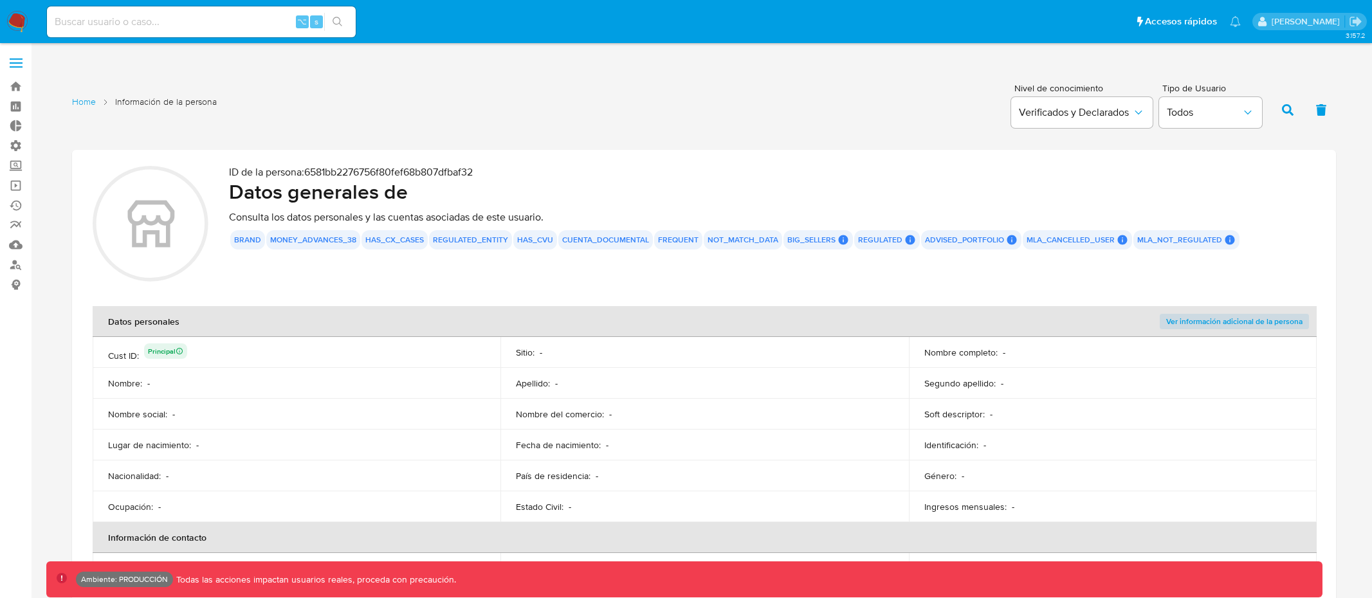
scroll to position [3915, 0]
